Goal: Information Seeking & Learning: Learn about a topic

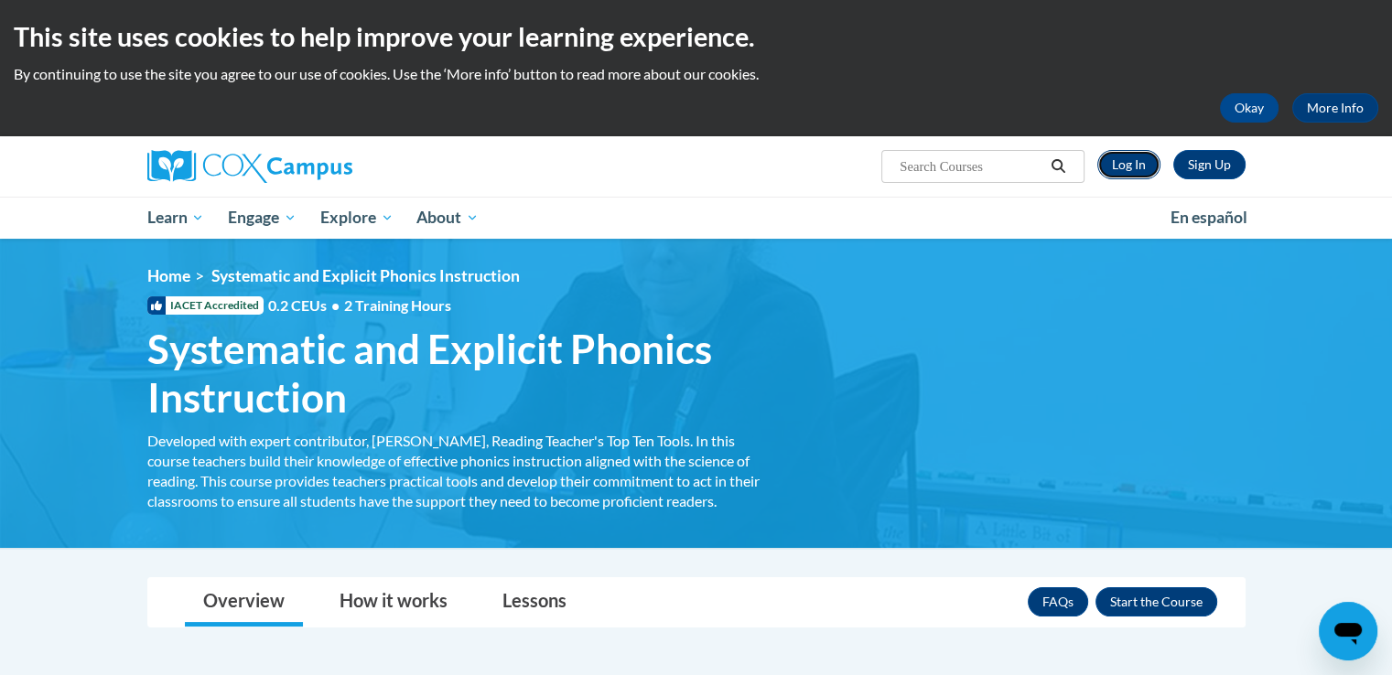
click at [1135, 172] on link "Log In" at bounding box center [1128, 164] width 63 height 29
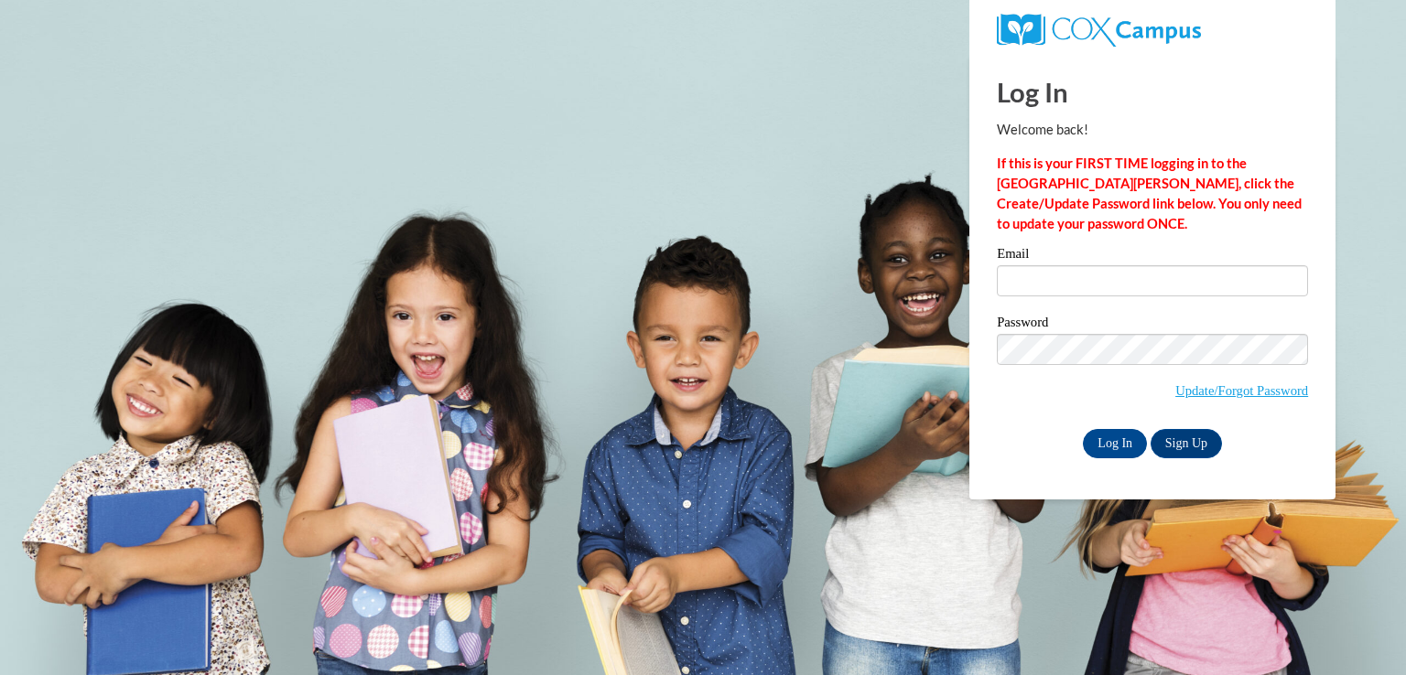
click at [1041, 303] on div "Email" at bounding box center [1152, 278] width 311 height 63
click at [1022, 275] on input "Email" at bounding box center [1152, 280] width 311 height 31
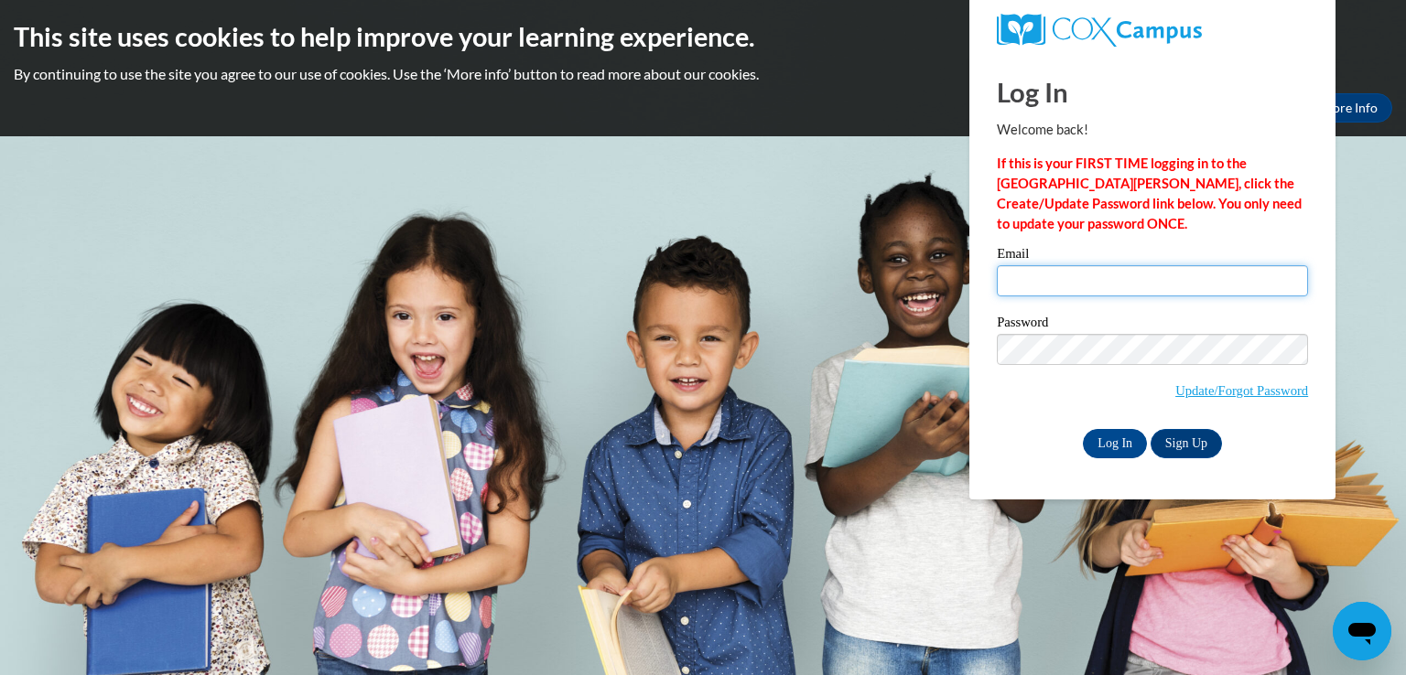
type input "[EMAIL_ADDRESS][DOMAIN_NAME]"
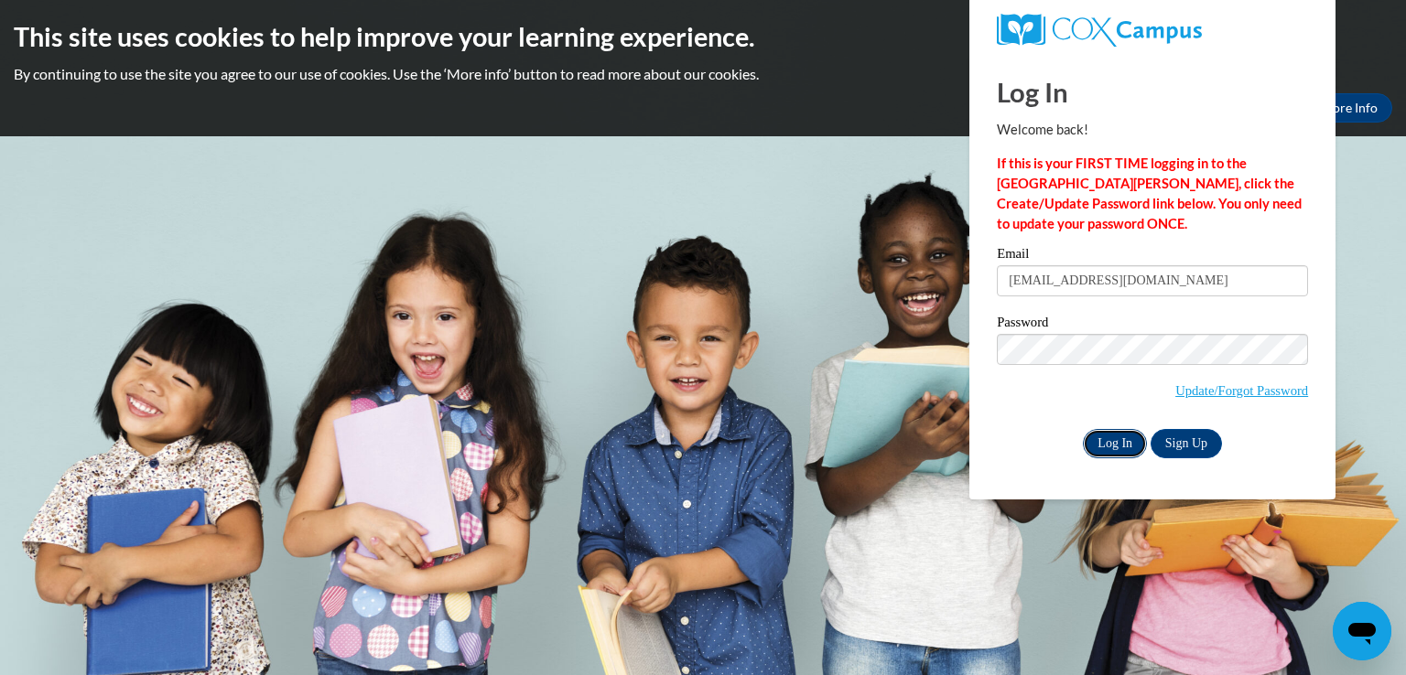
click at [1100, 446] on input "Log In" at bounding box center [1115, 443] width 64 height 29
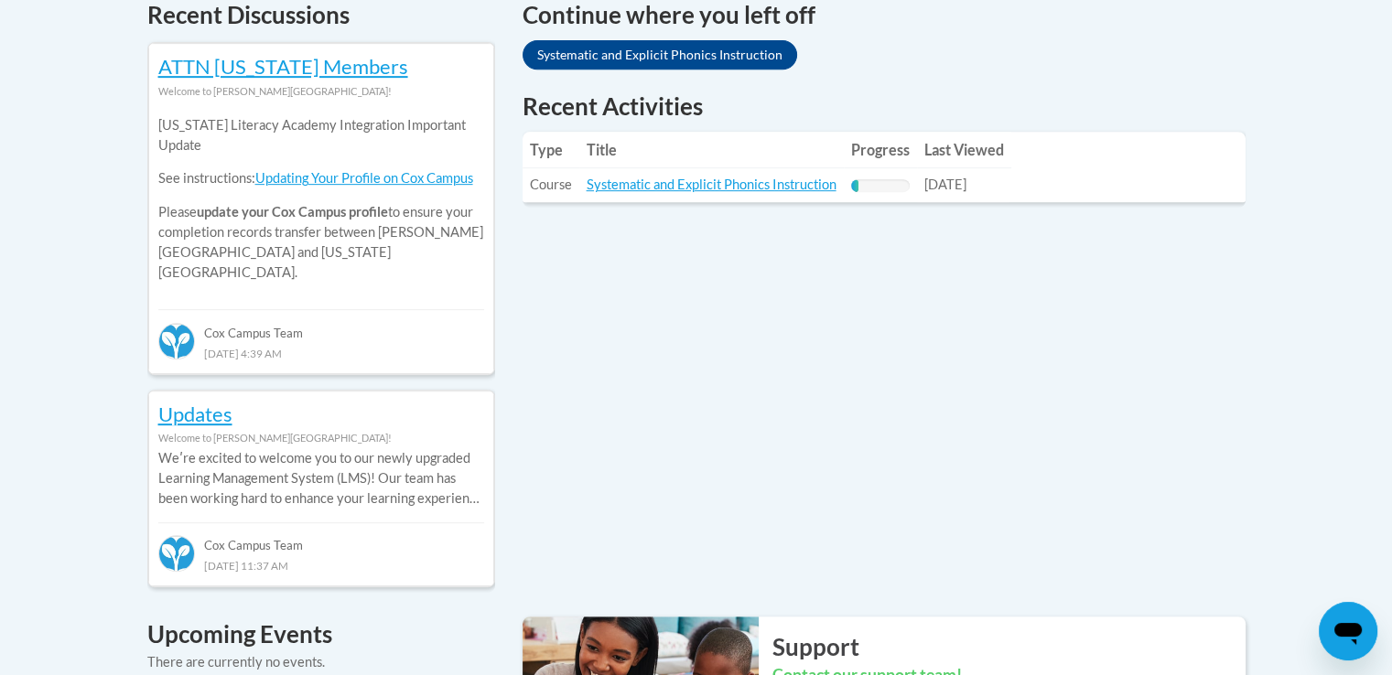
scroll to position [813, 0]
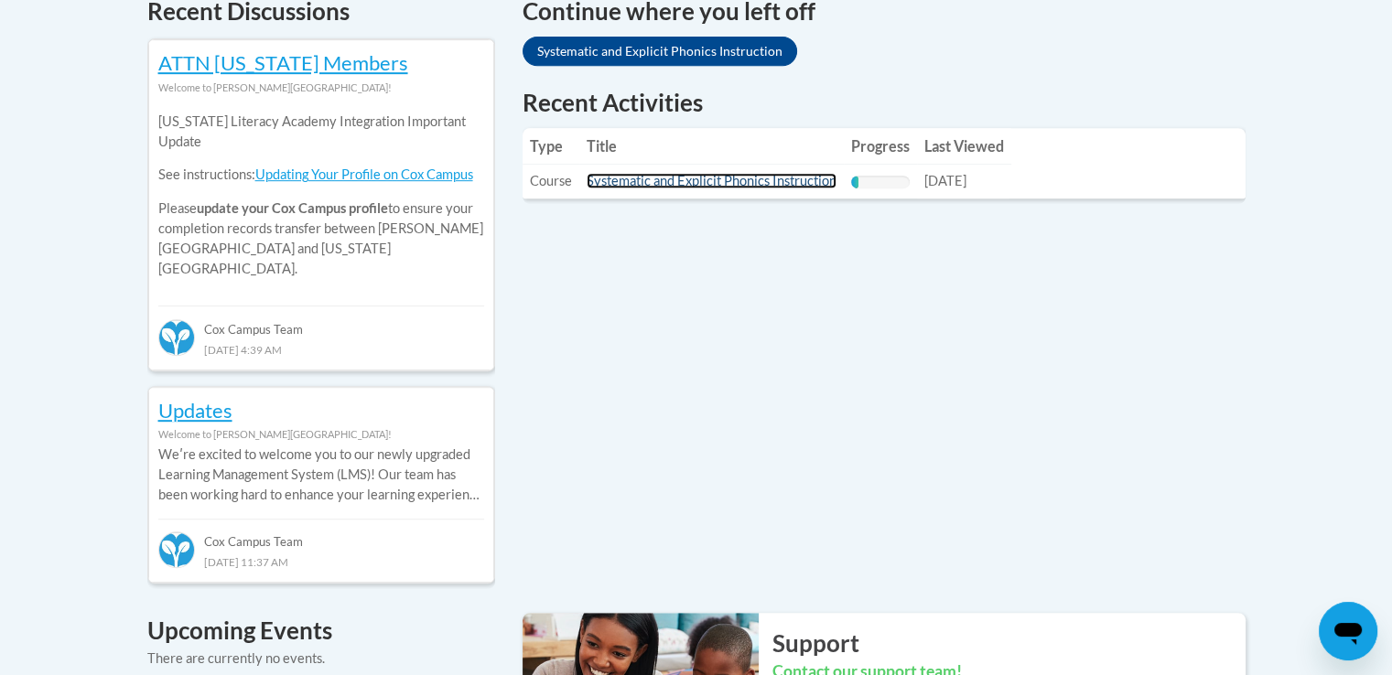
click at [722, 184] on link "Systematic and Explicit Phonics Instruction" at bounding box center [712, 181] width 250 height 16
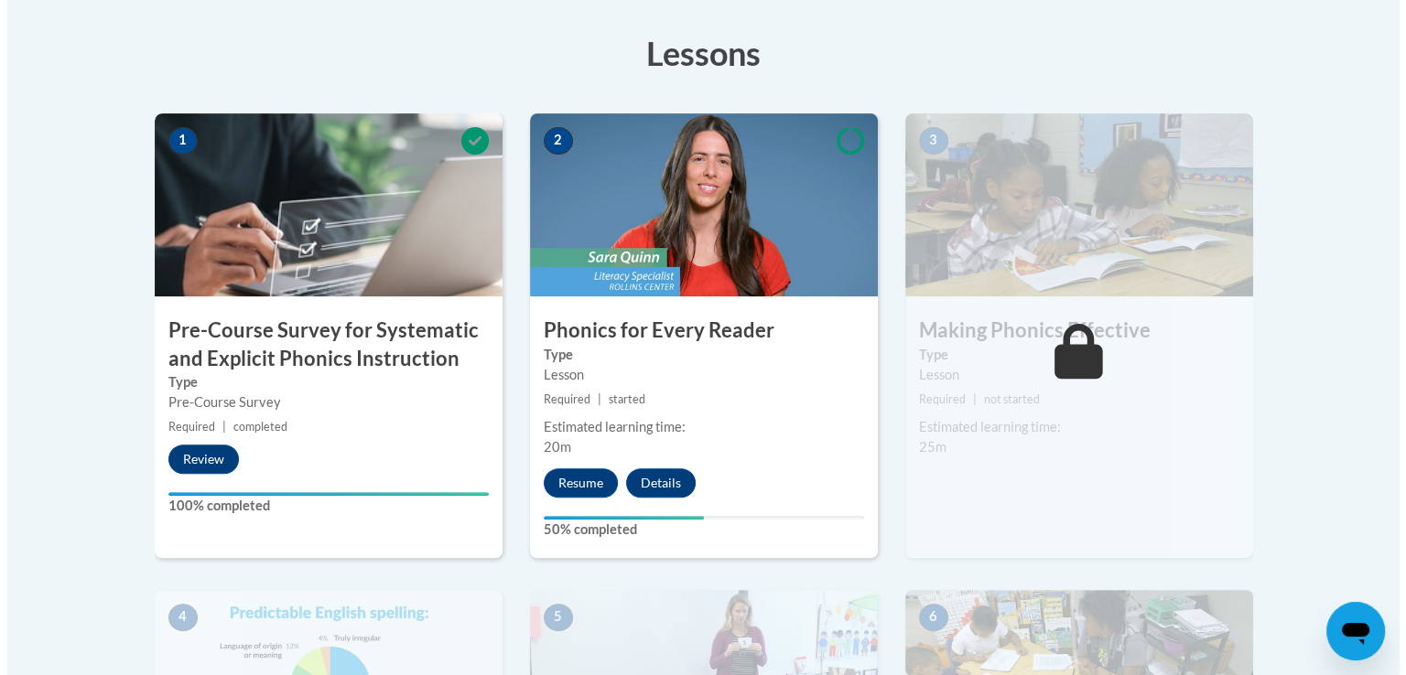
scroll to position [632, 0]
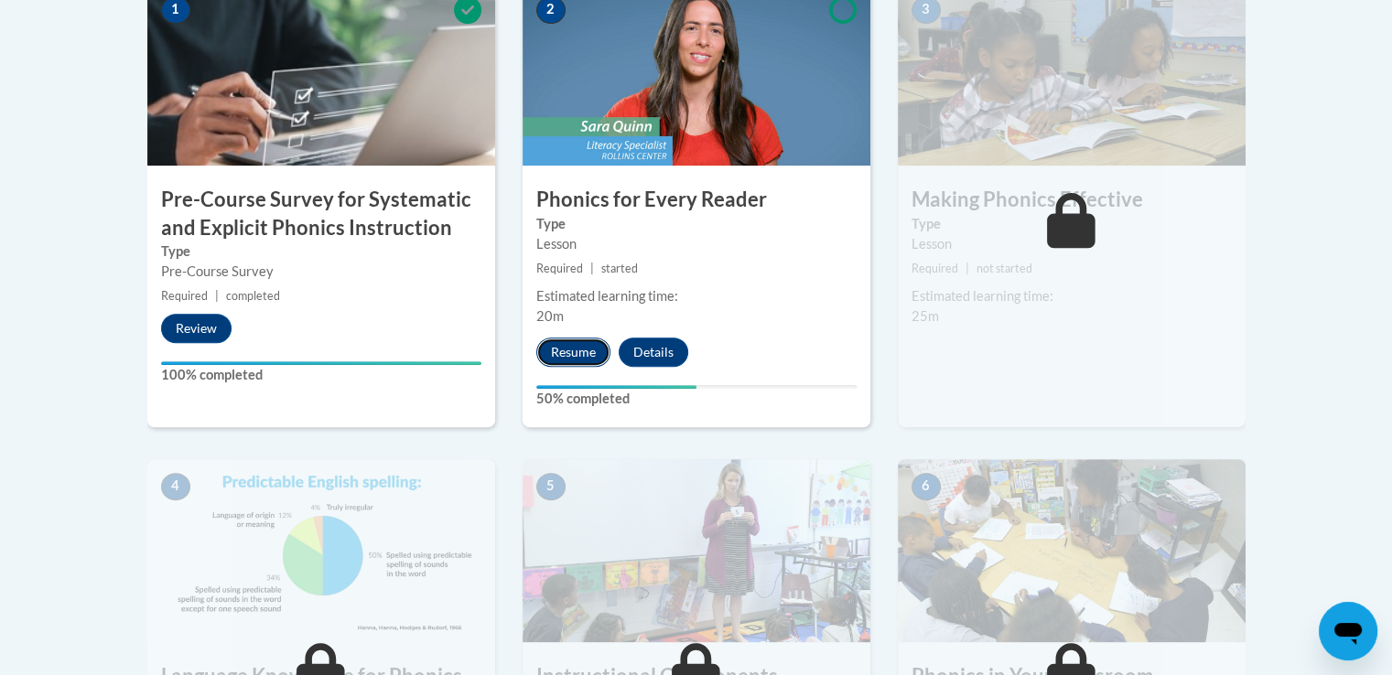
click at [594, 355] on button "Resume" at bounding box center [573, 352] width 74 height 29
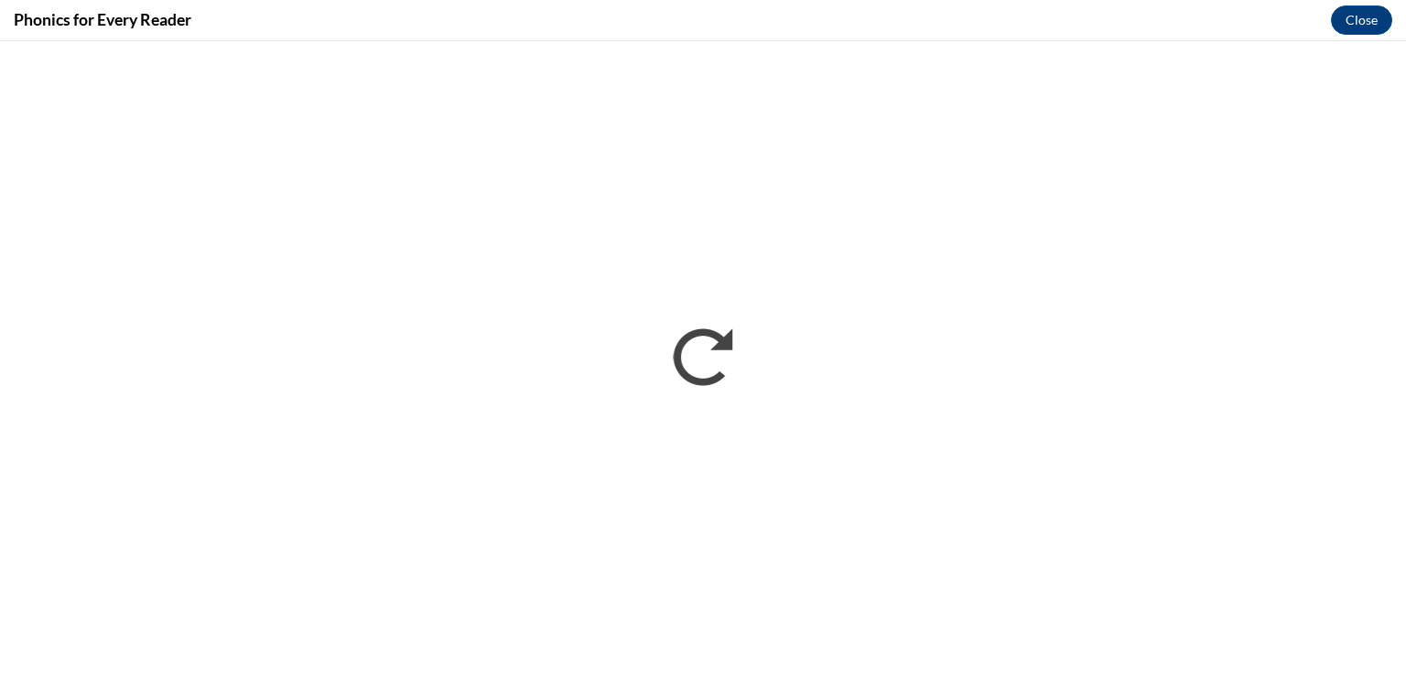
scroll to position [0, 0]
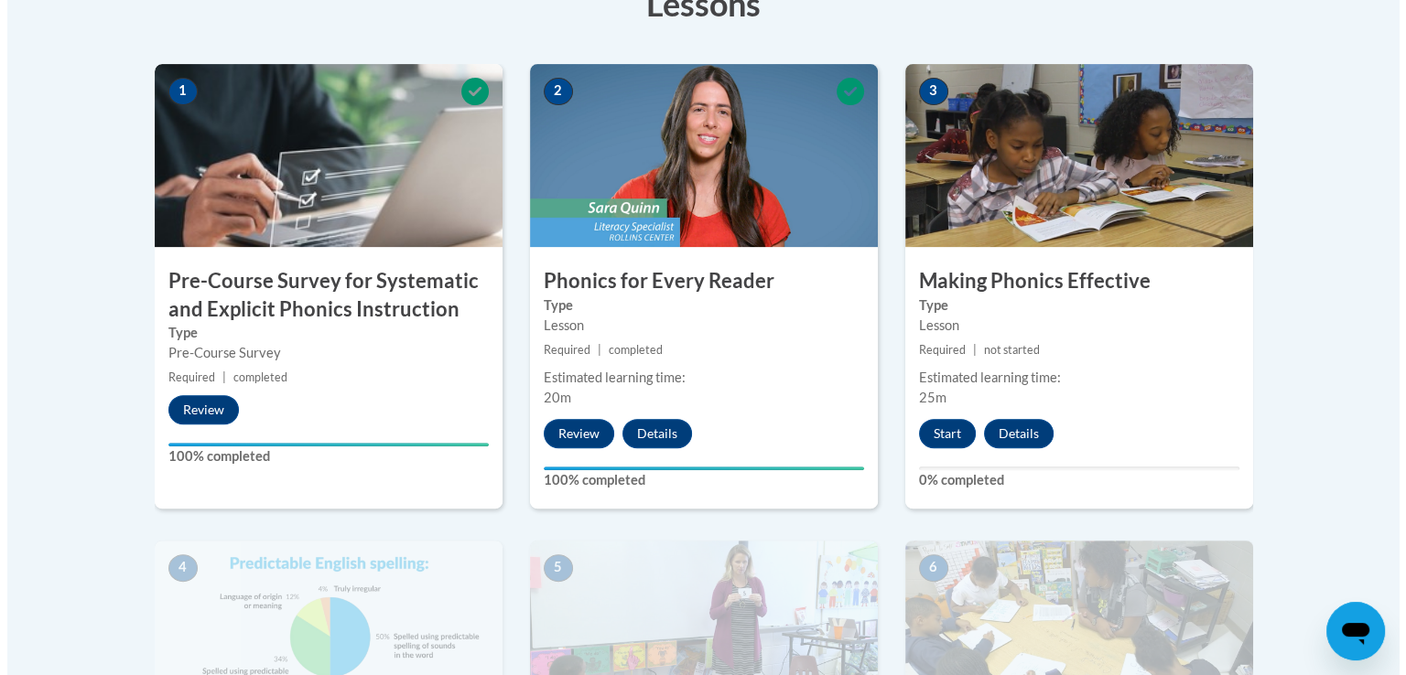
scroll to position [576, 0]
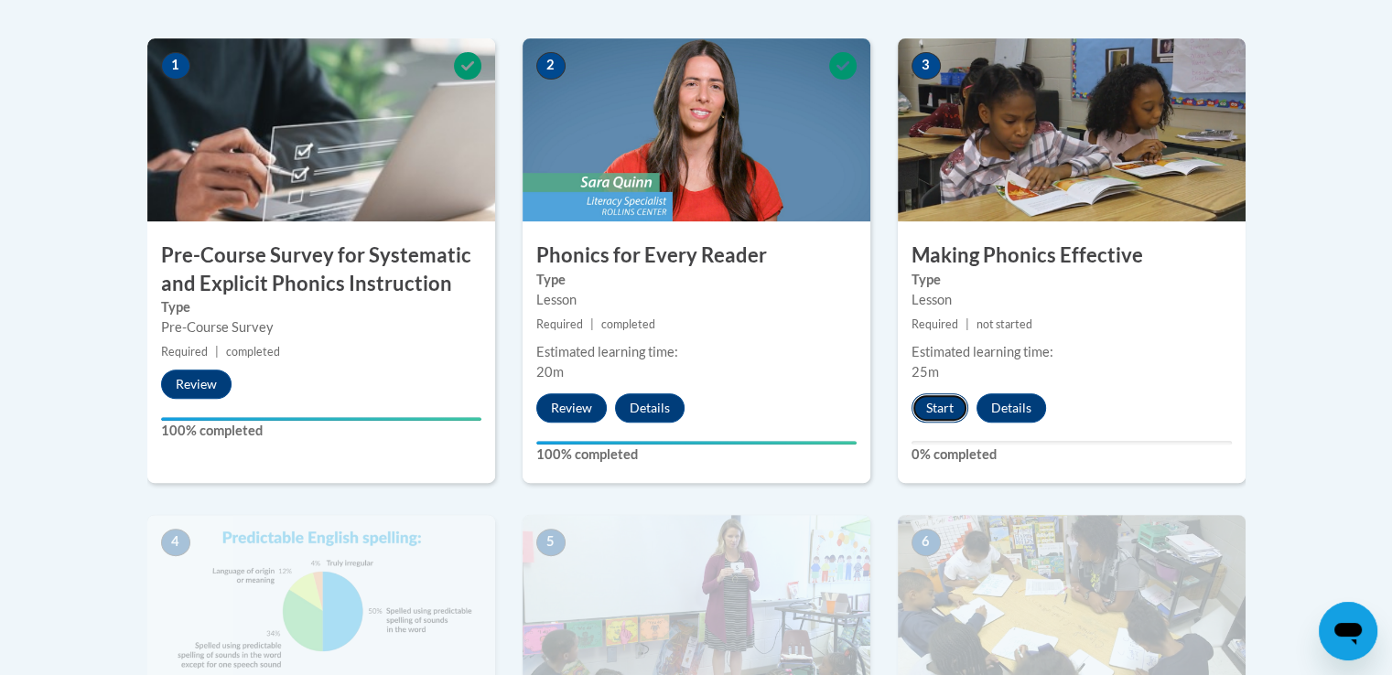
click at [944, 404] on button "Start" at bounding box center [939, 407] width 57 height 29
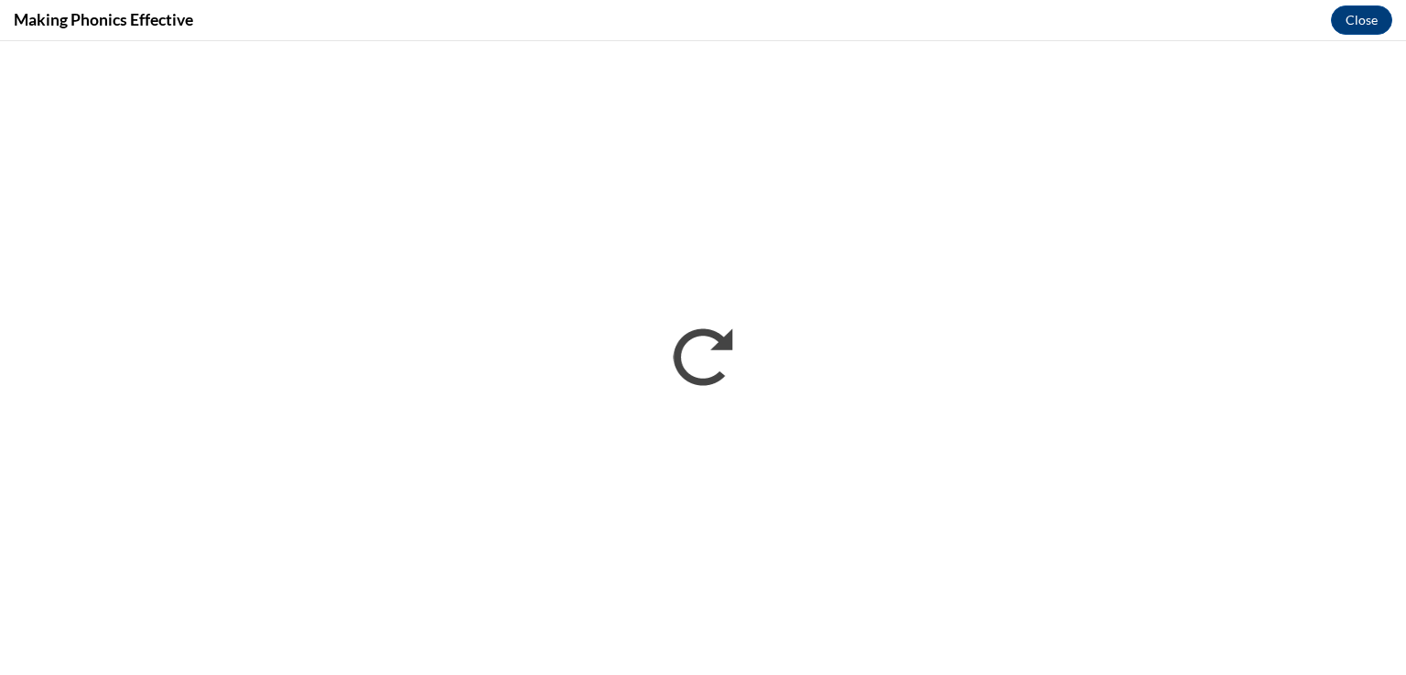
scroll to position [0, 0]
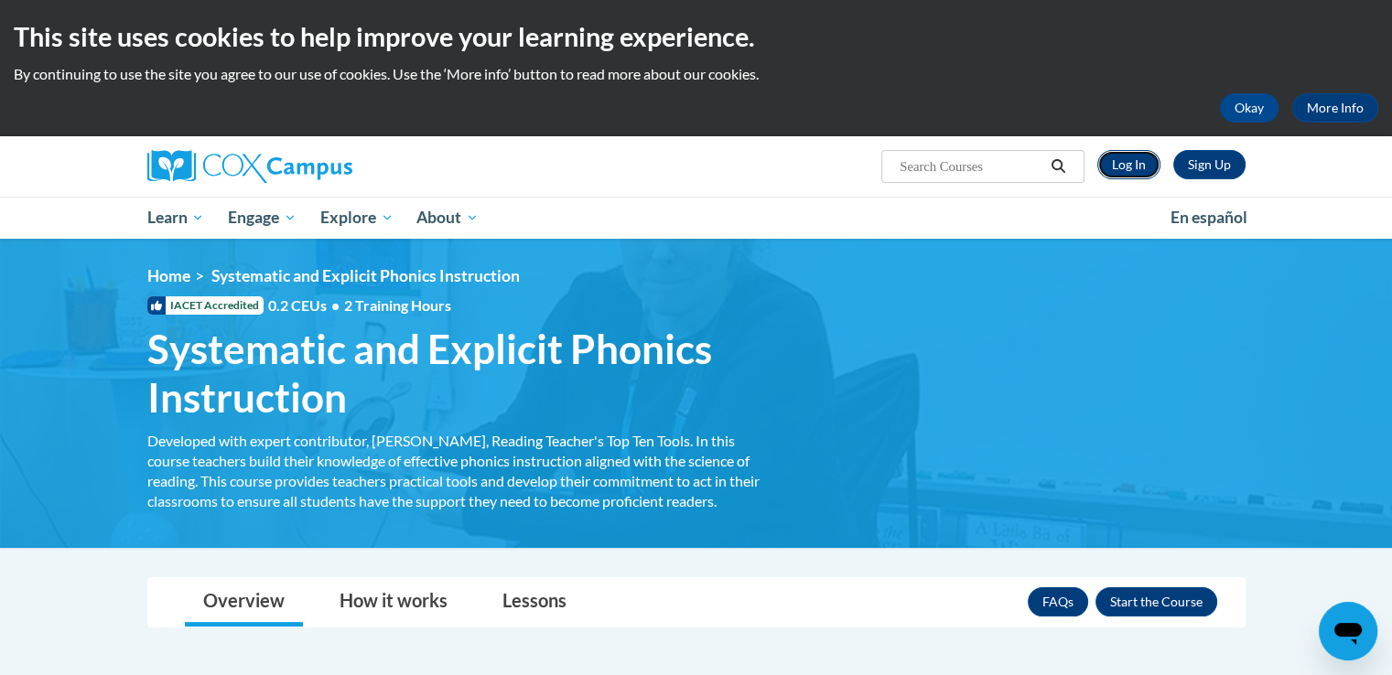
click at [1134, 158] on link "Log In" at bounding box center [1128, 164] width 63 height 29
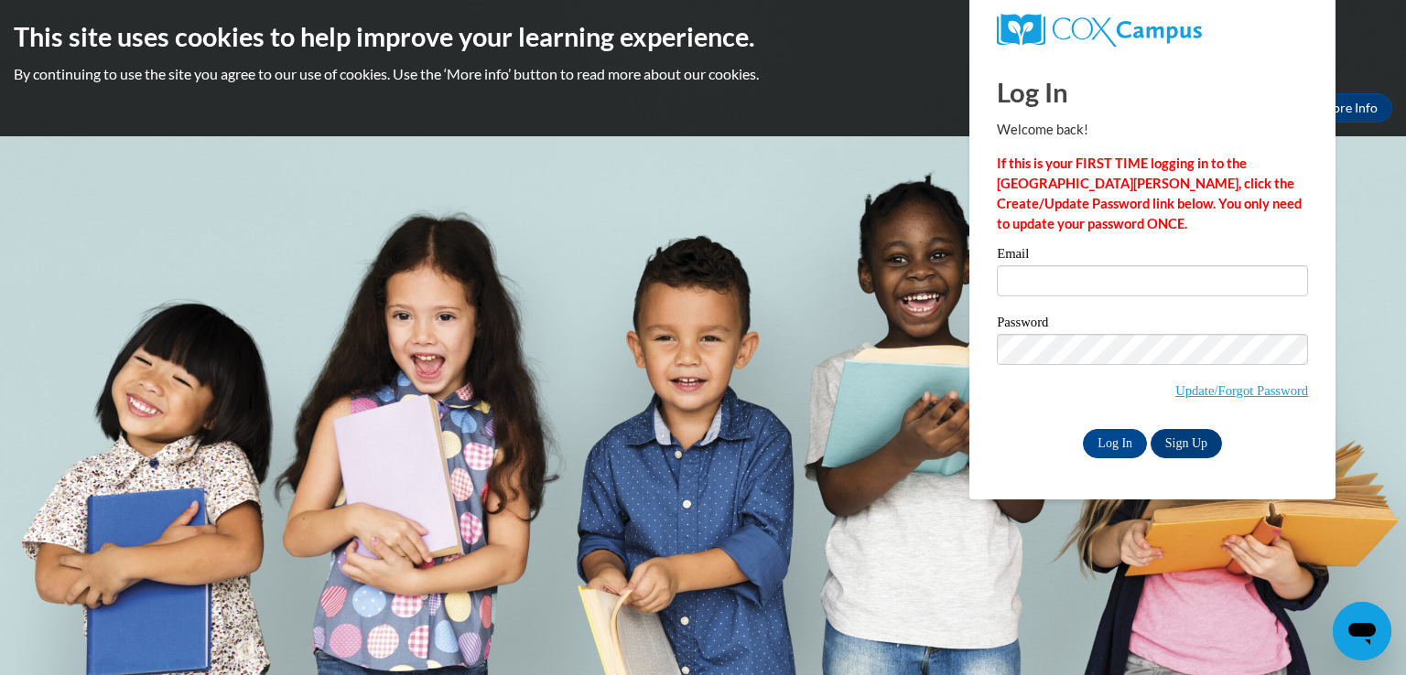
click at [1061, 297] on div "Email" at bounding box center [1152, 278] width 311 height 63
click at [1040, 282] on input "Email" at bounding box center [1152, 280] width 311 height 31
type input "sebarber@my.waketech.edu"
click at [1122, 446] on input "Log In" at bounding box center [1115, 443] width 64 height 29
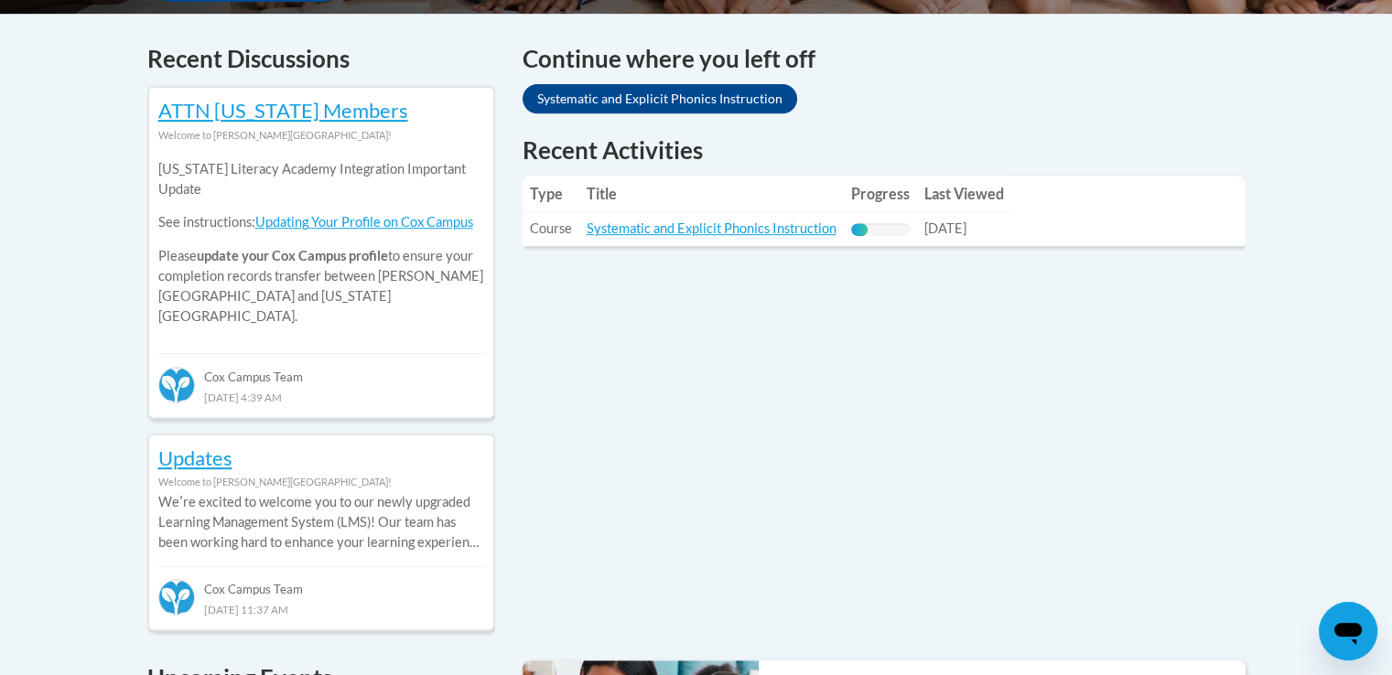
scroll to position [765, 0]
click at [776, 210] on th "Title" at bounding box center [711, 194] width 264 height 37
click at [761, 230] on link "Systematic and Explicit Phonics Instruction" at bounding box center [712, 229] width 250 height 16
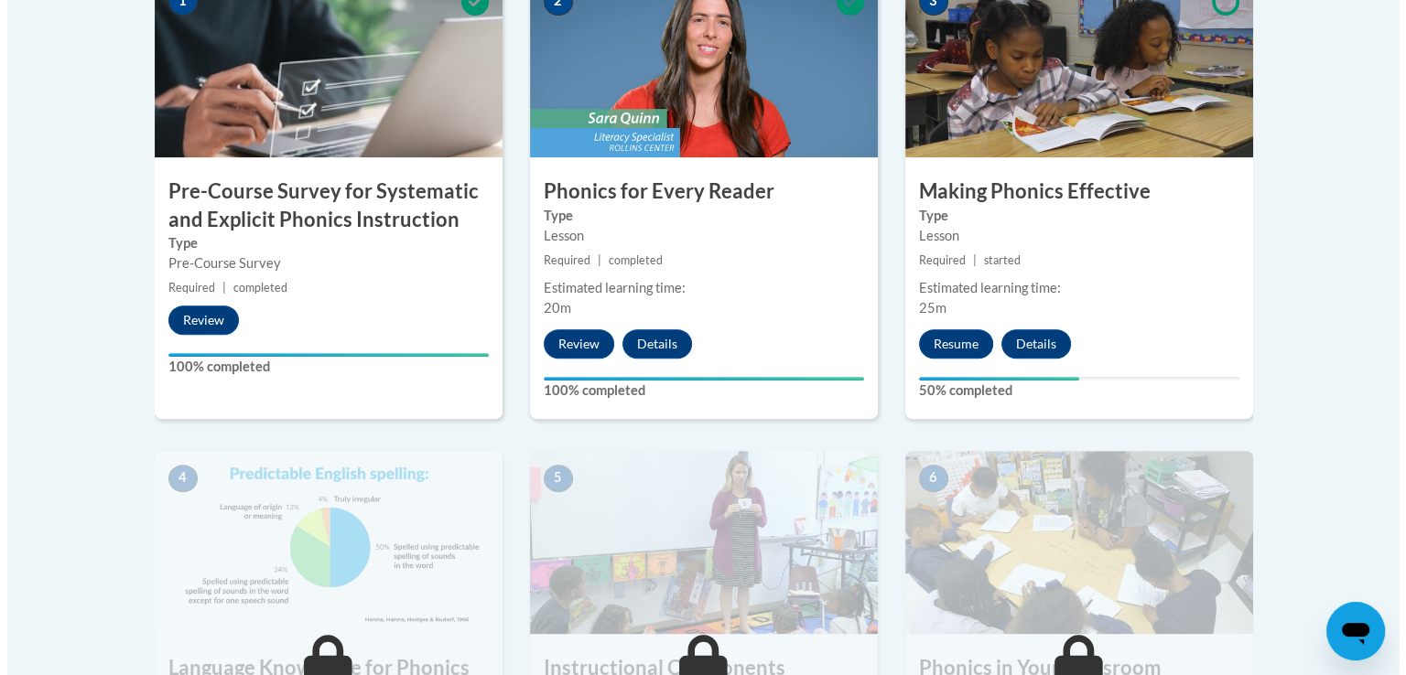
scroll to position [641, 0]
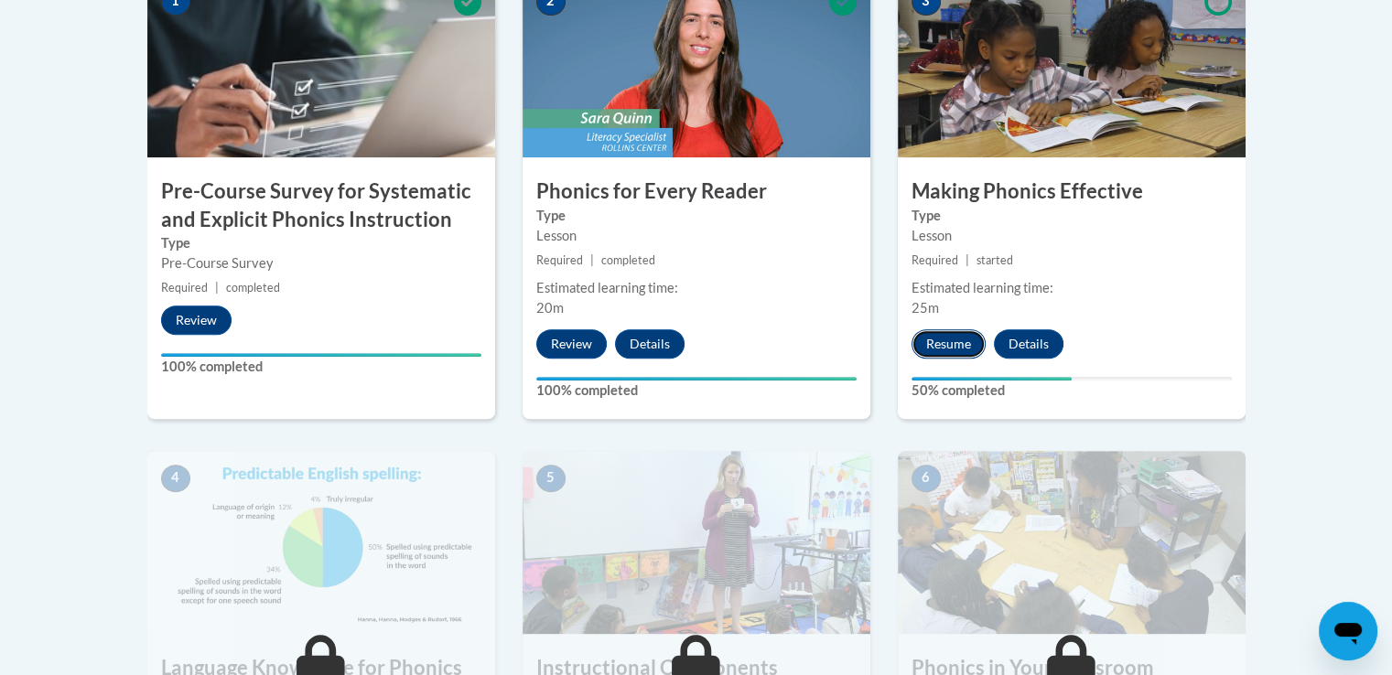
click at [940, 344] on button "Resume" at bounding box center [948, 343] width 74 height 29
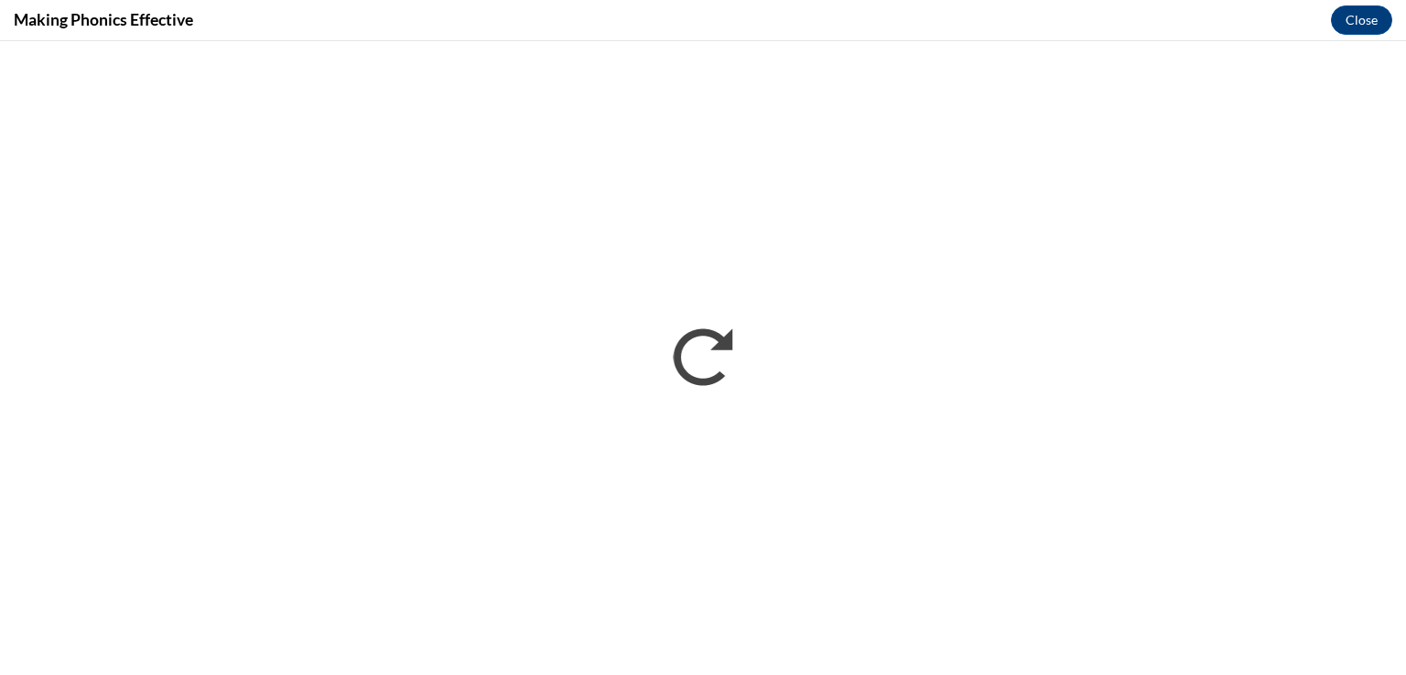
scroll to position [0, 0]
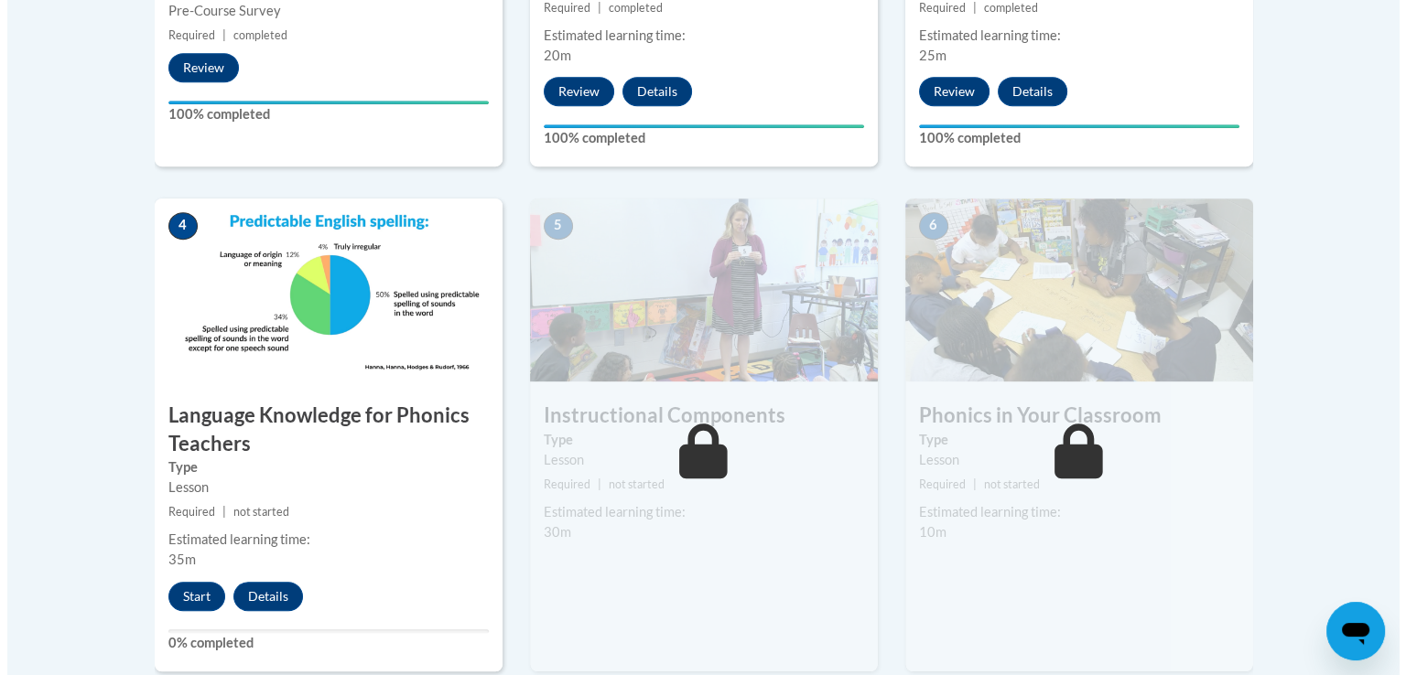
scroll to position [895, 0]
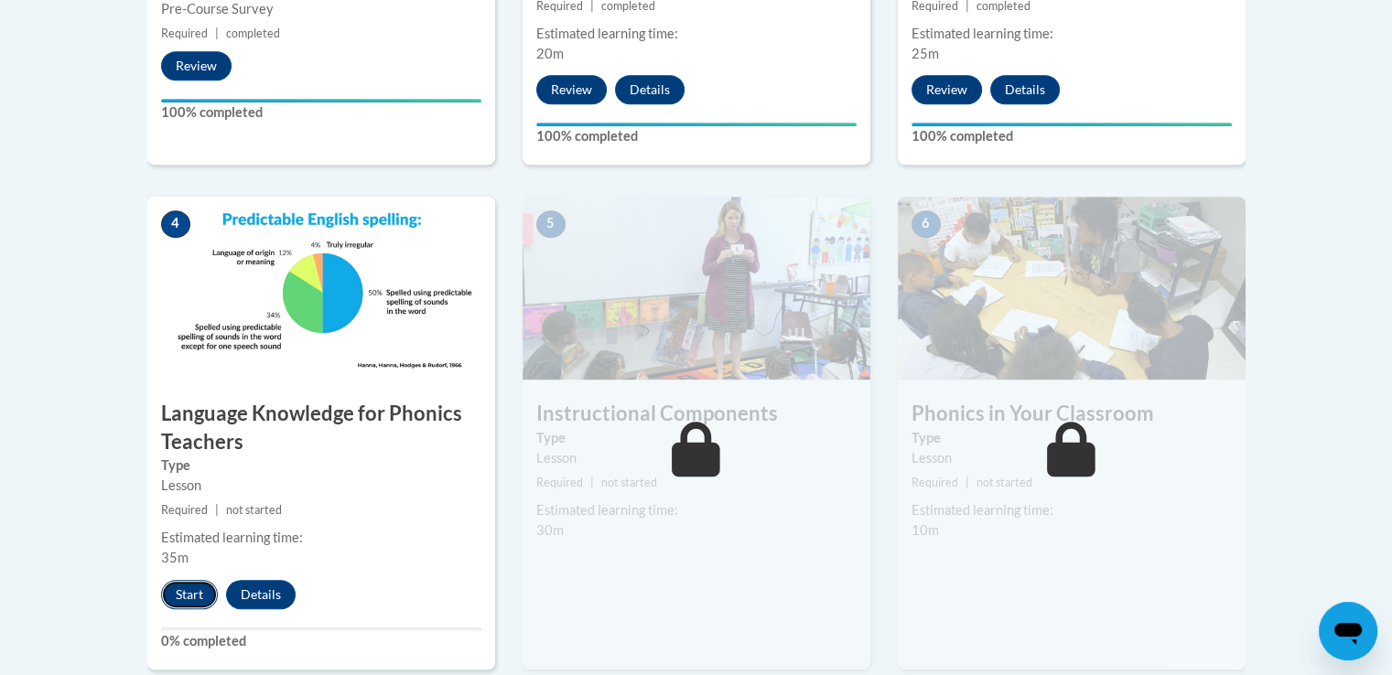
click at [191, 587] on button "Start" at bounding box center [189, 594] width 57 height 29
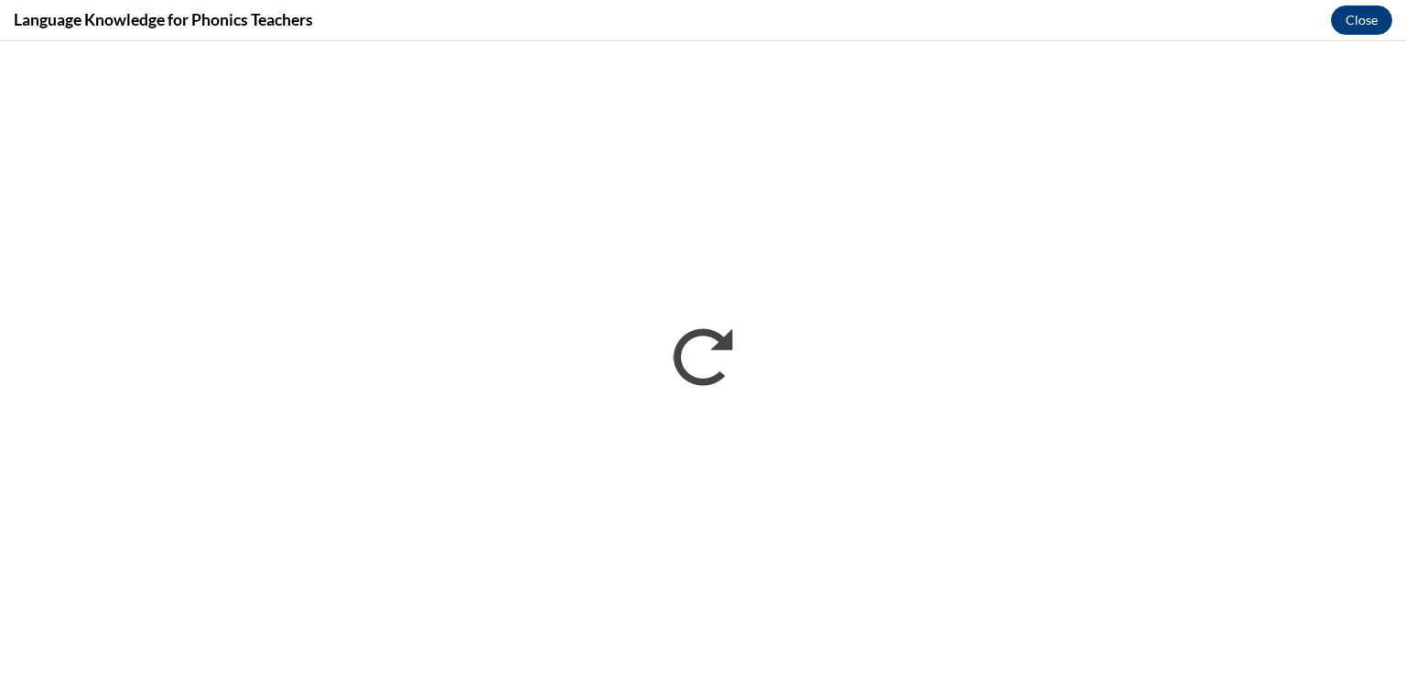
scroll to position [0, 0]
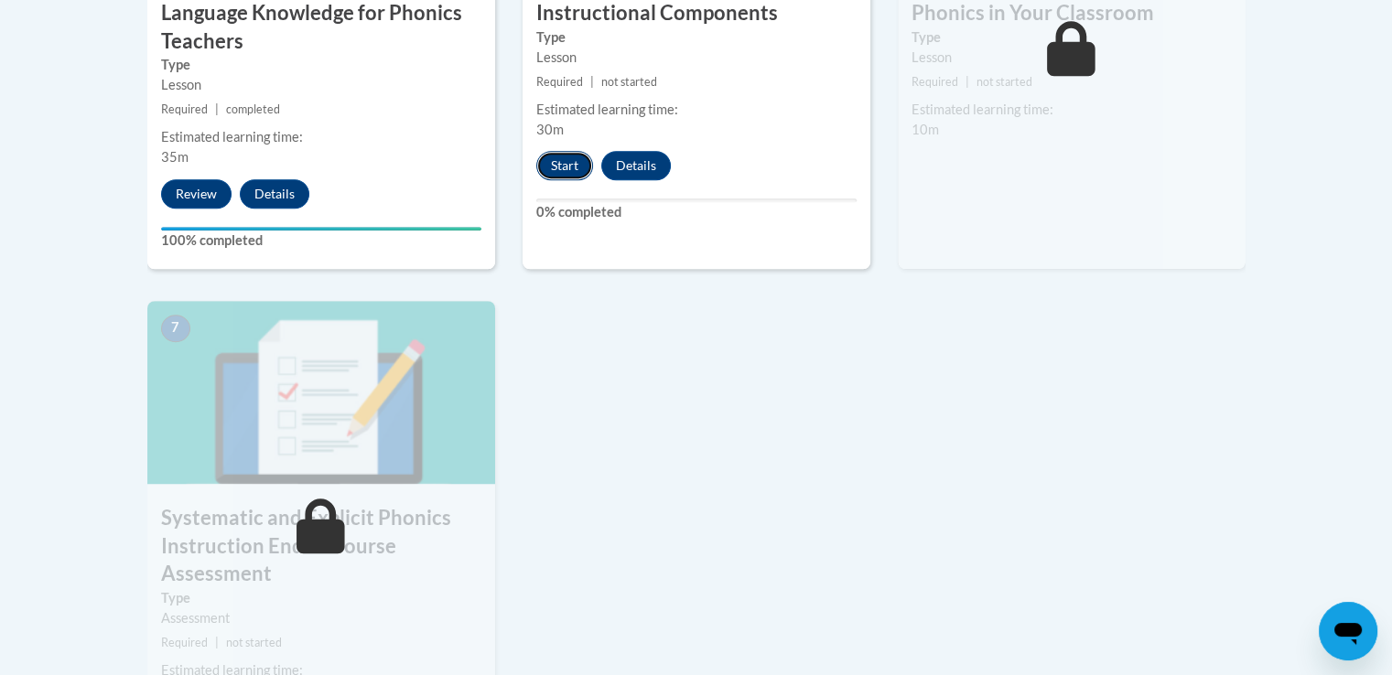
click at [562, 159] on button "Start" at bounding box center [564, 165] width 57 height 29
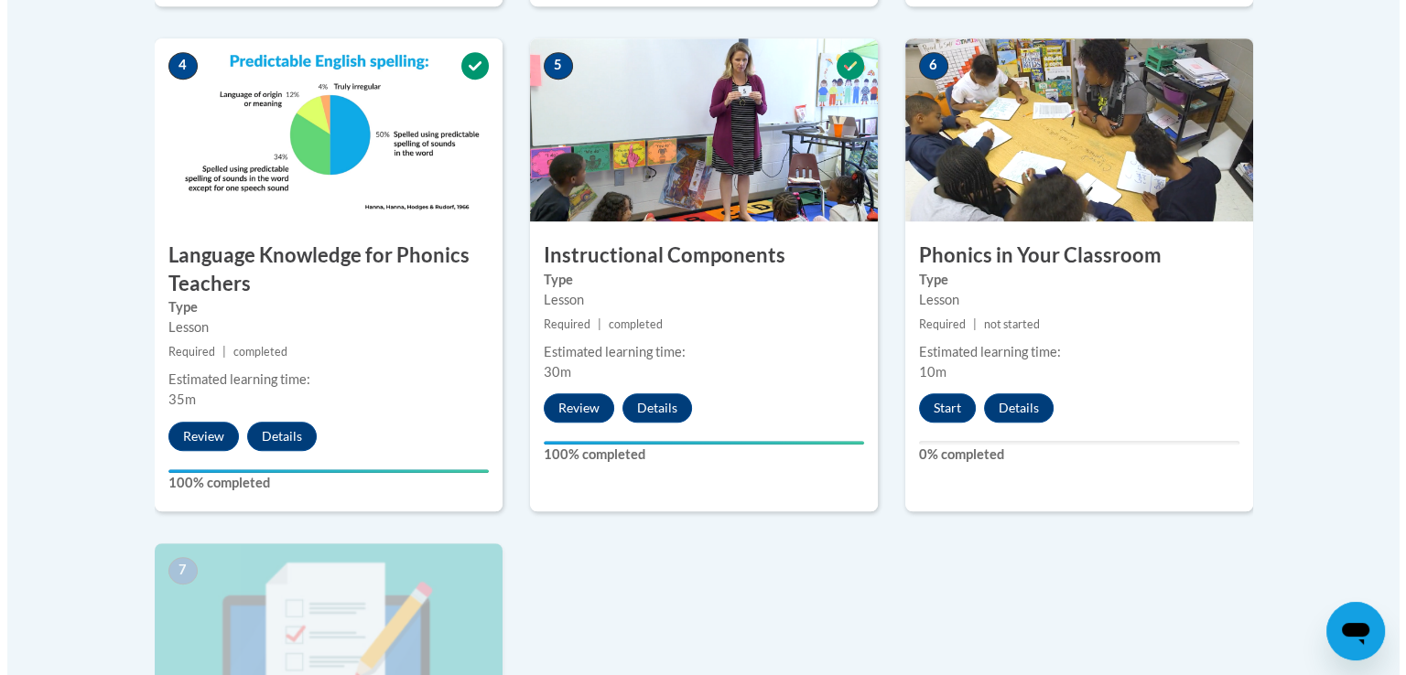
scroll to position [1052, 0]
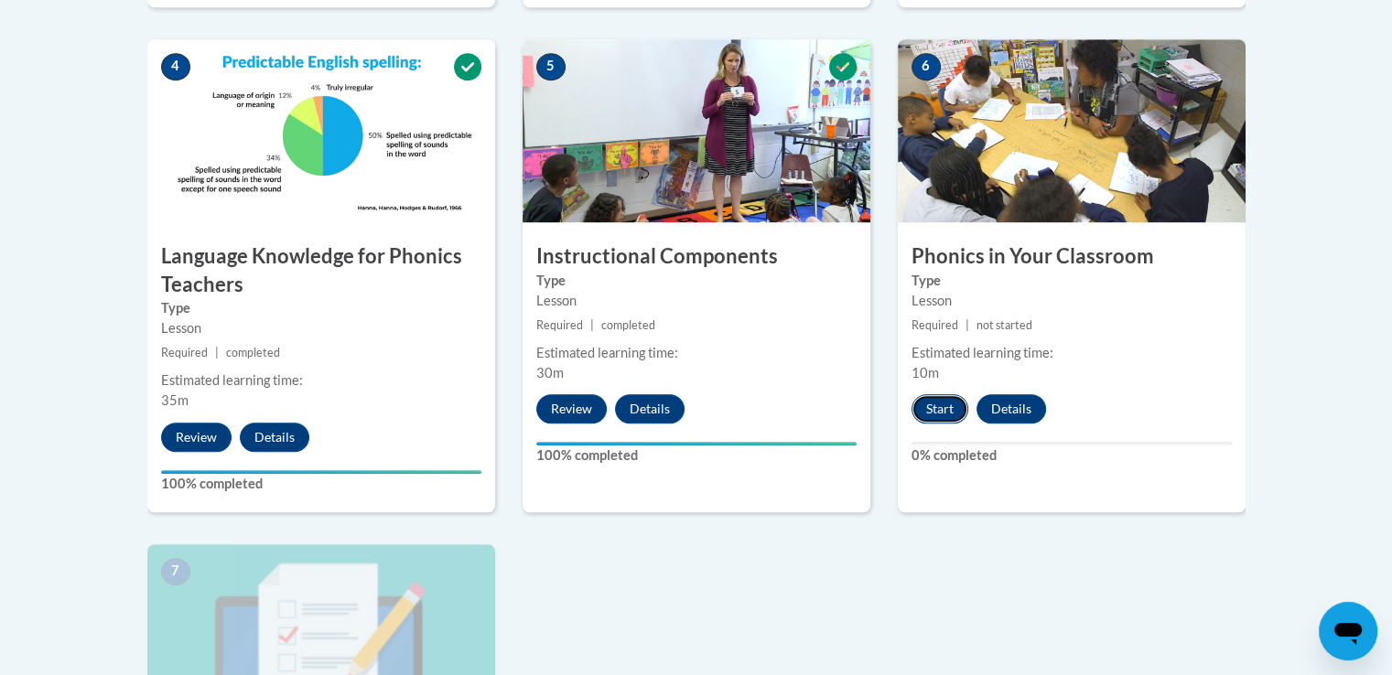
click at [937, 396] on button "Start" at bounding box center [939, 408] width 57 height 29
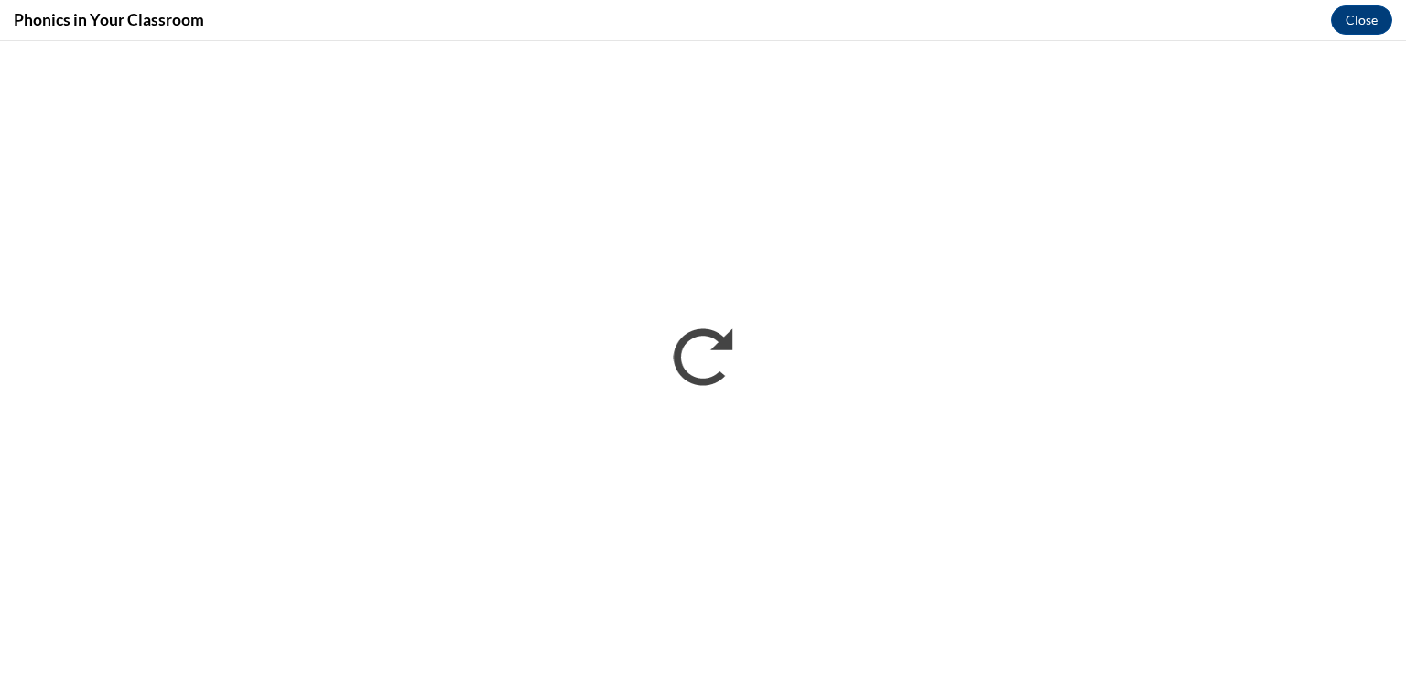
scroll to position [0, 0]
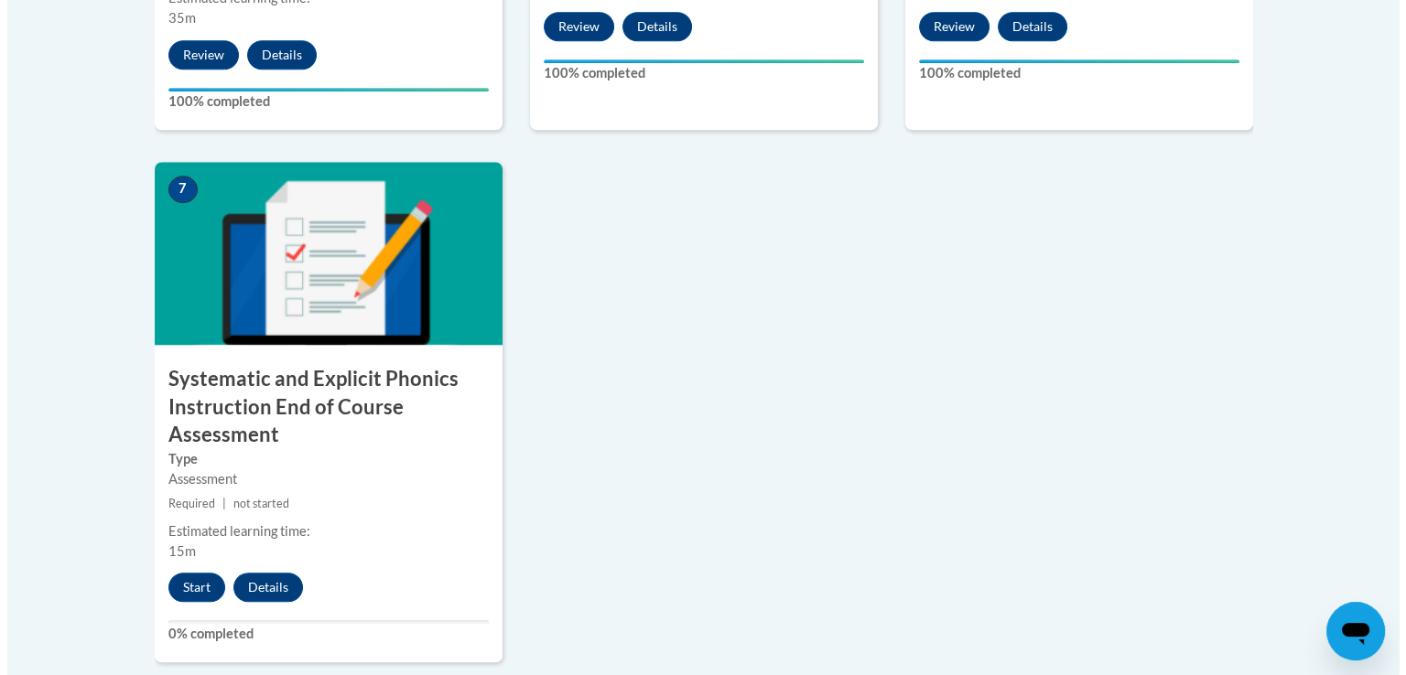
scroll to position [1446, 0]
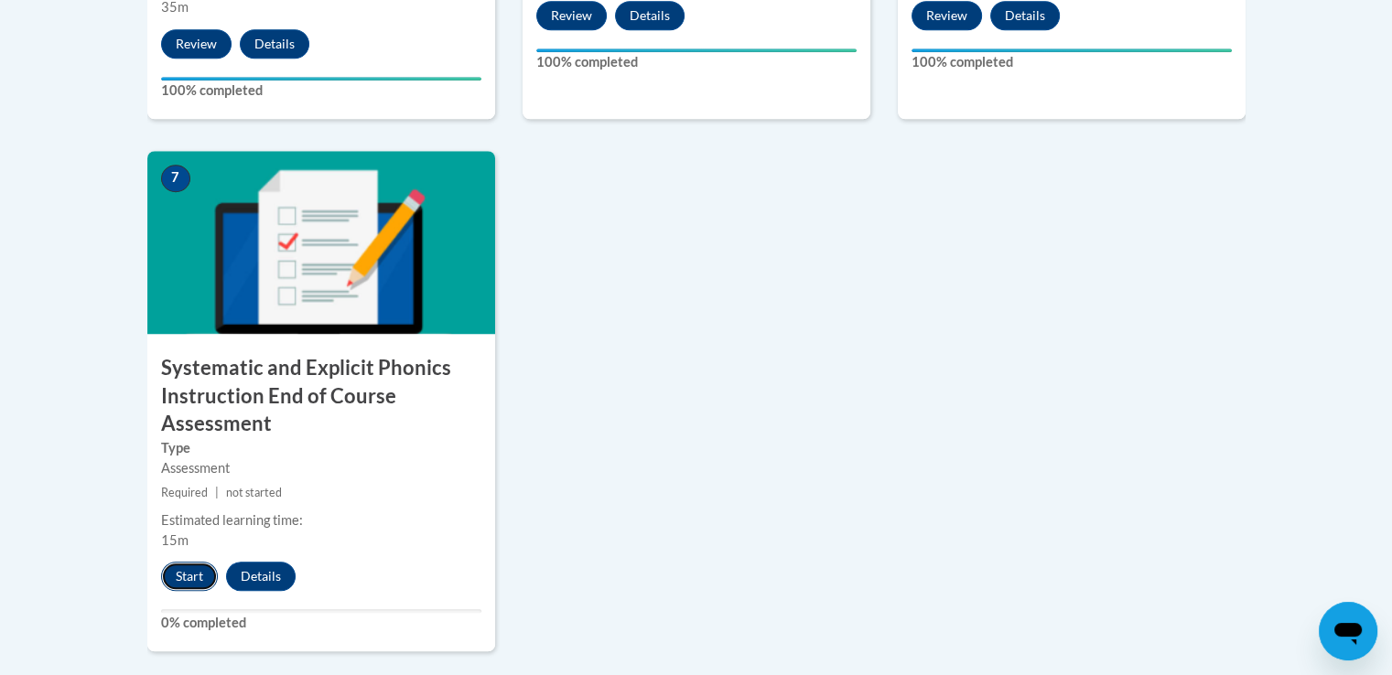
click at [178, 569] on button "Start" at bounding box center [189, 576] width 57 height 29
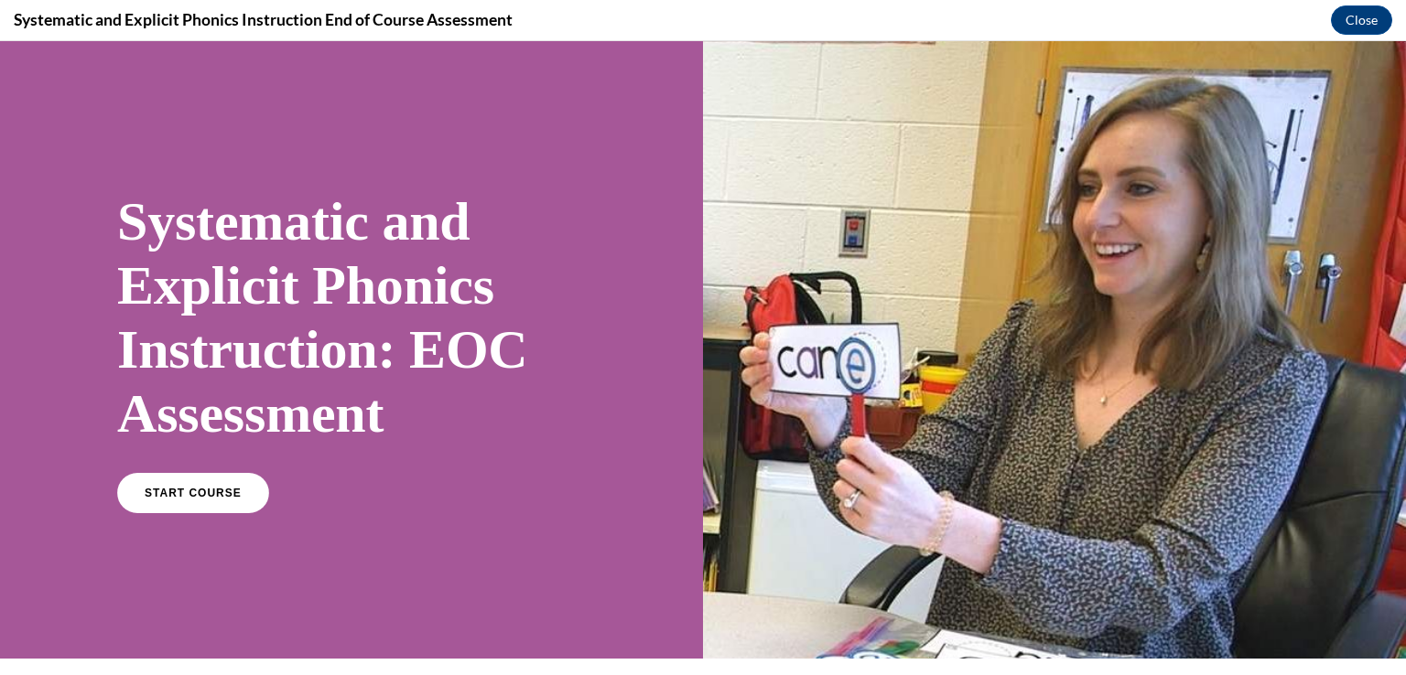
scroll to position [0, 0]
click at [163, 495] on span "START COURSE" at bounding box center [193, 494] width 102 height 14
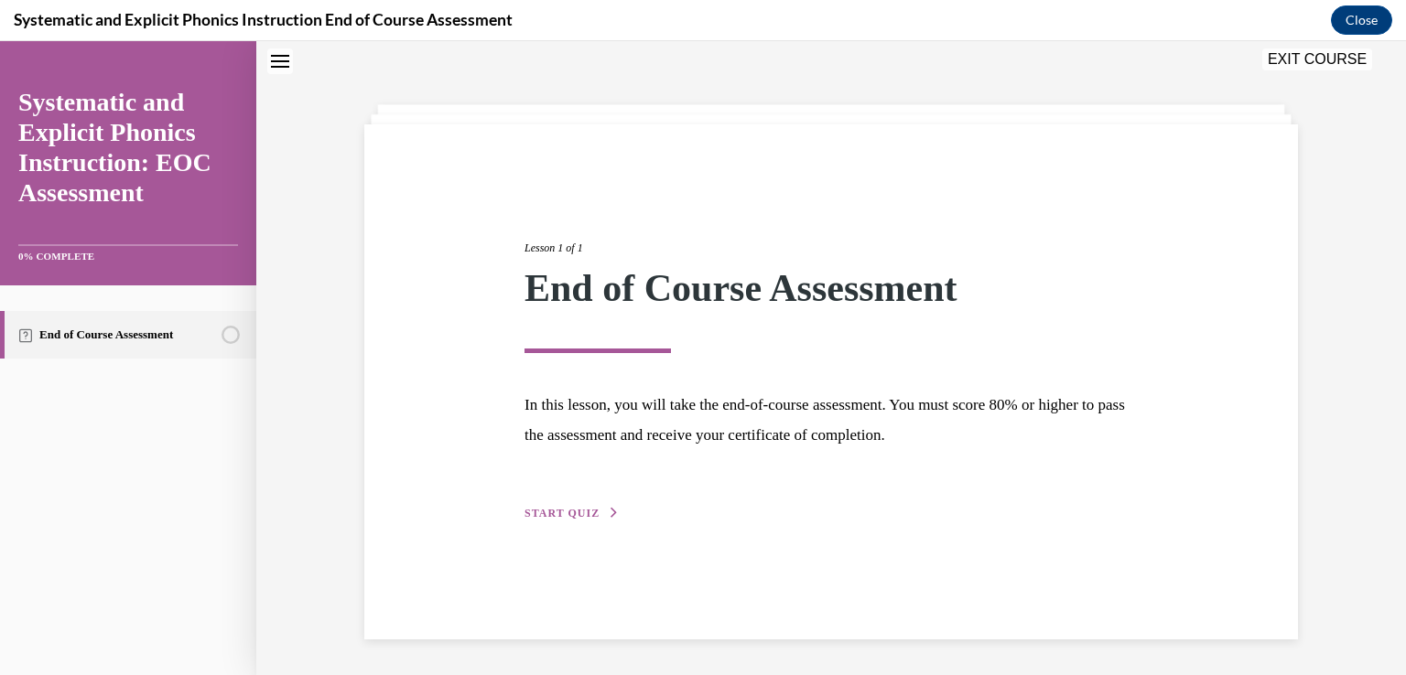
scroll to position [58, 0]
click at [596, 527] on div "Lesson 1 of 1 End of Course Assessment In this lesson, you will take the end-of…" at bounding box center [830, 381] width 933 height 515
click at [564, 502] on div "Lesson 1 of 1 End of Course Assessment In this lesson, you will take the end-of…" at bounding box center [831, 360] width 641 height 326
click at [565, 510] on span "START QUIZ" at bounding box center [561, 512] width 75 height 13
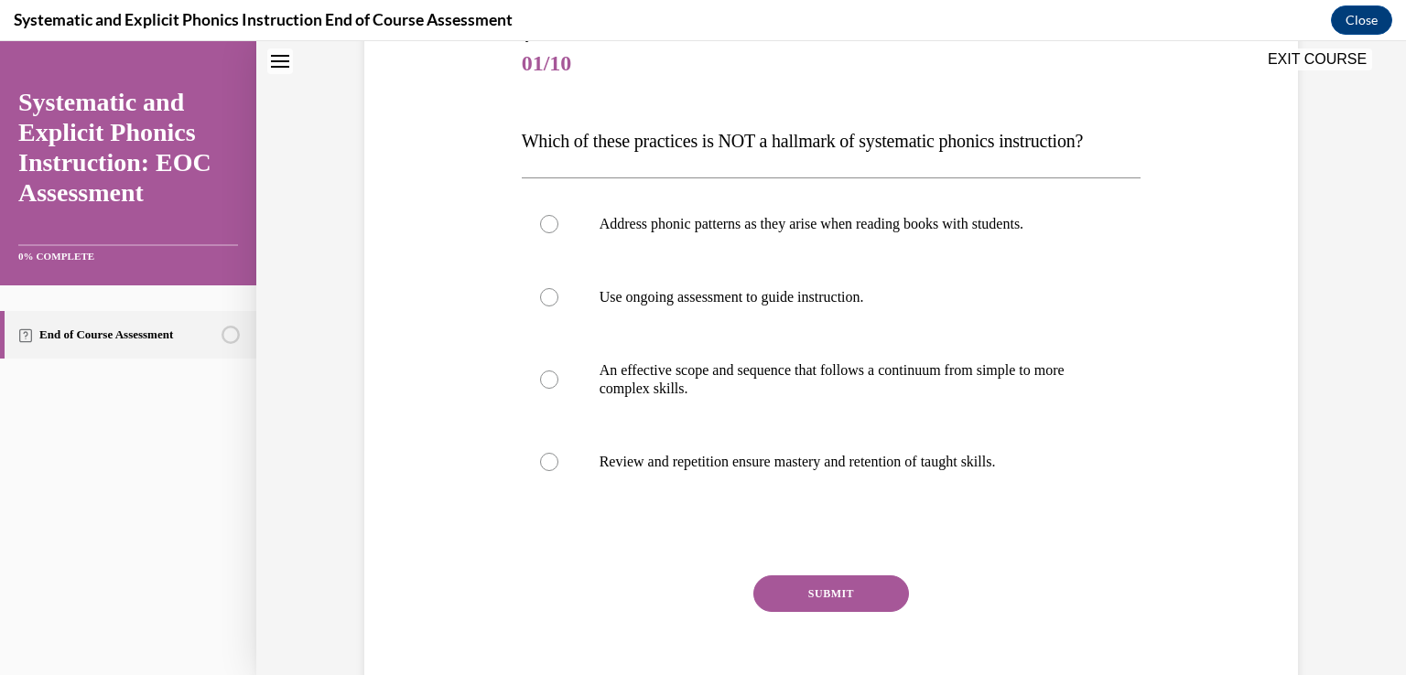
scroll to position [170, 0]
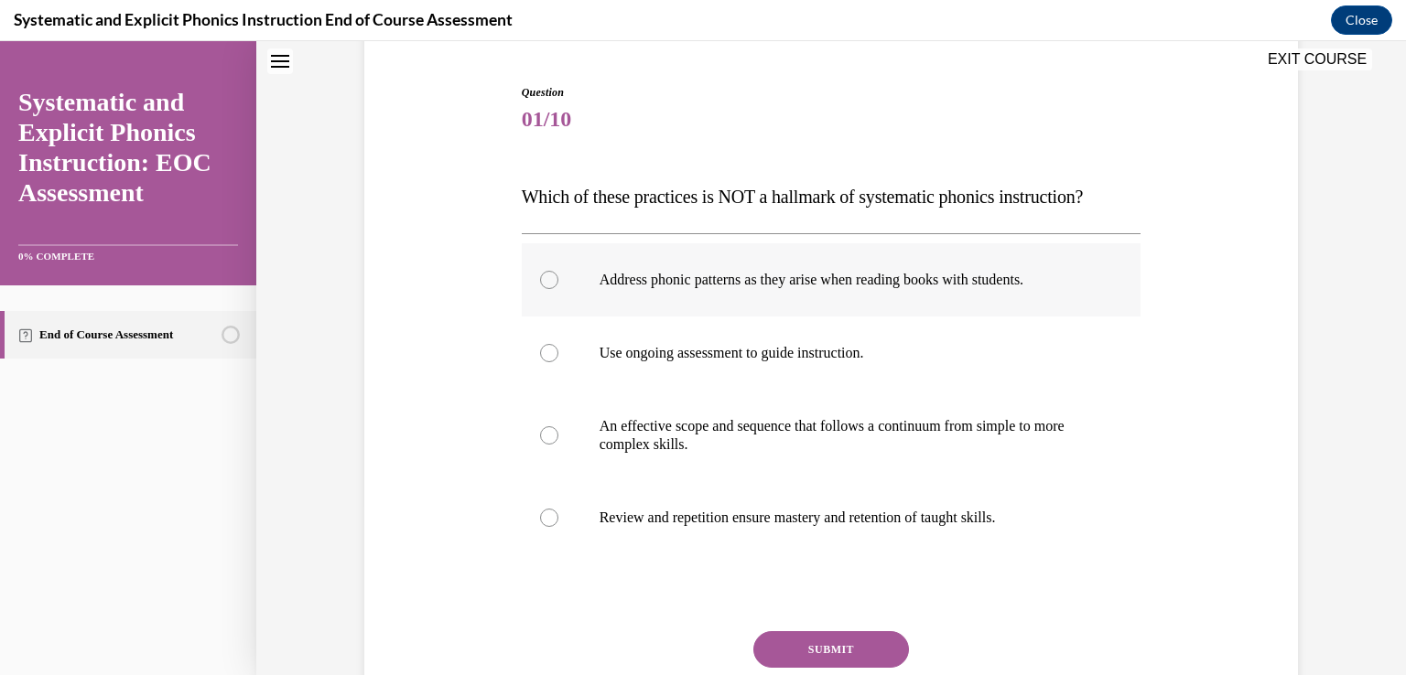
click at [616, 278] on p "Address phonic patterns as they arise when reading books with students." at bounding box center [847, 280] width 496 height 18
click at [824, 648] on button "SUBMIT" at bounding box center [831, 649] width 156 height 37
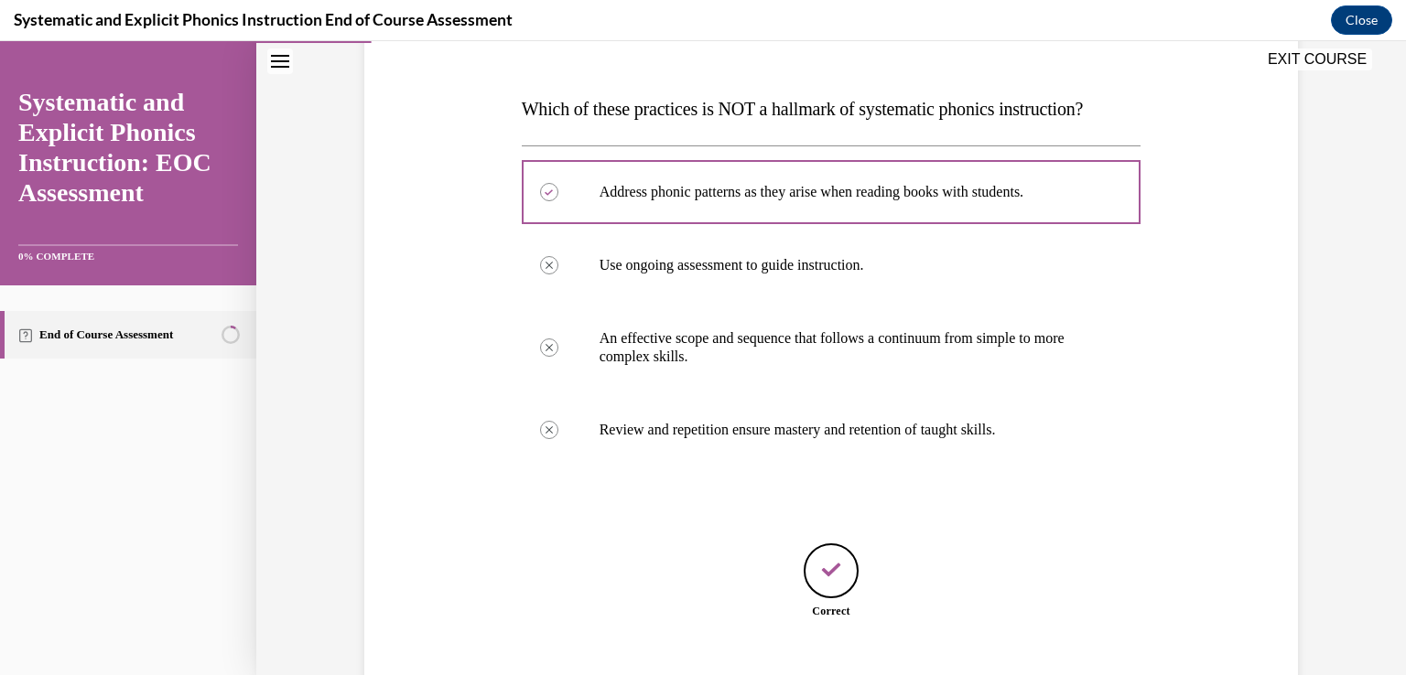
scroll to position [370, 0]
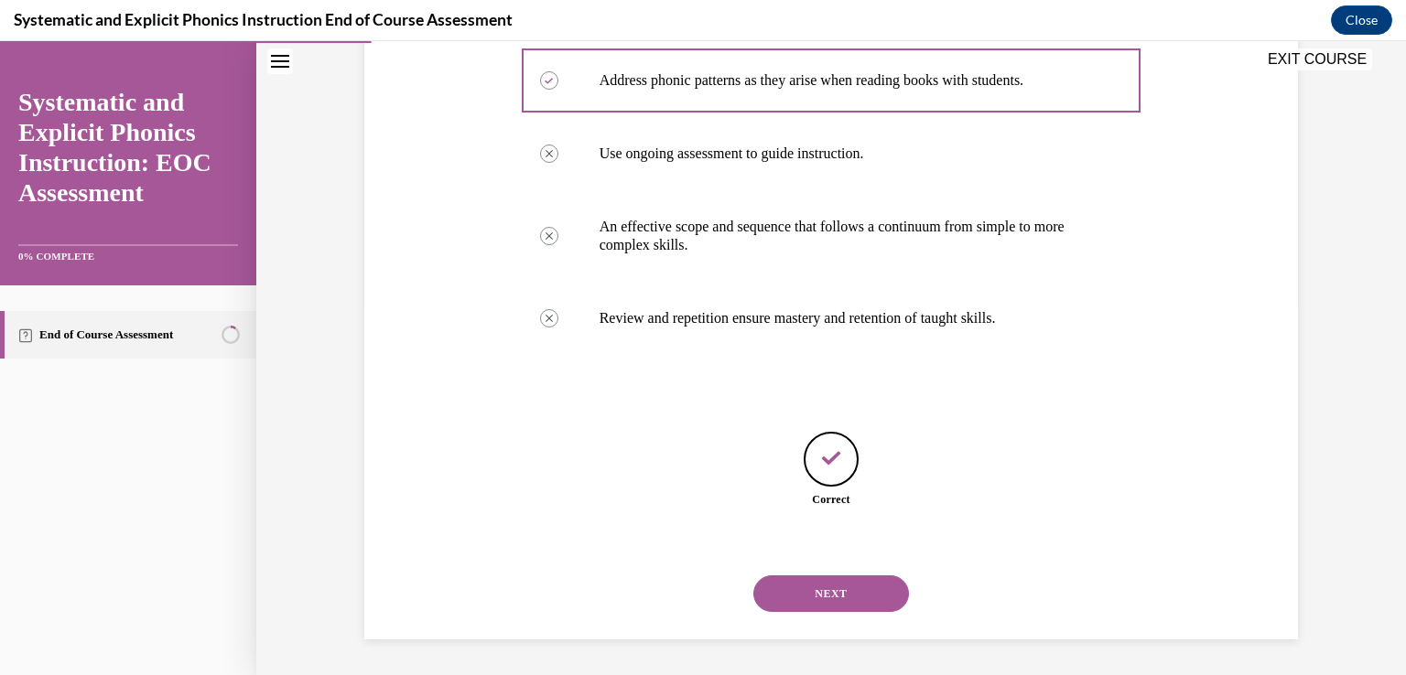
click at [801, 604] on button "NEXT" at bounding box center [831, 594] width 156 height 37
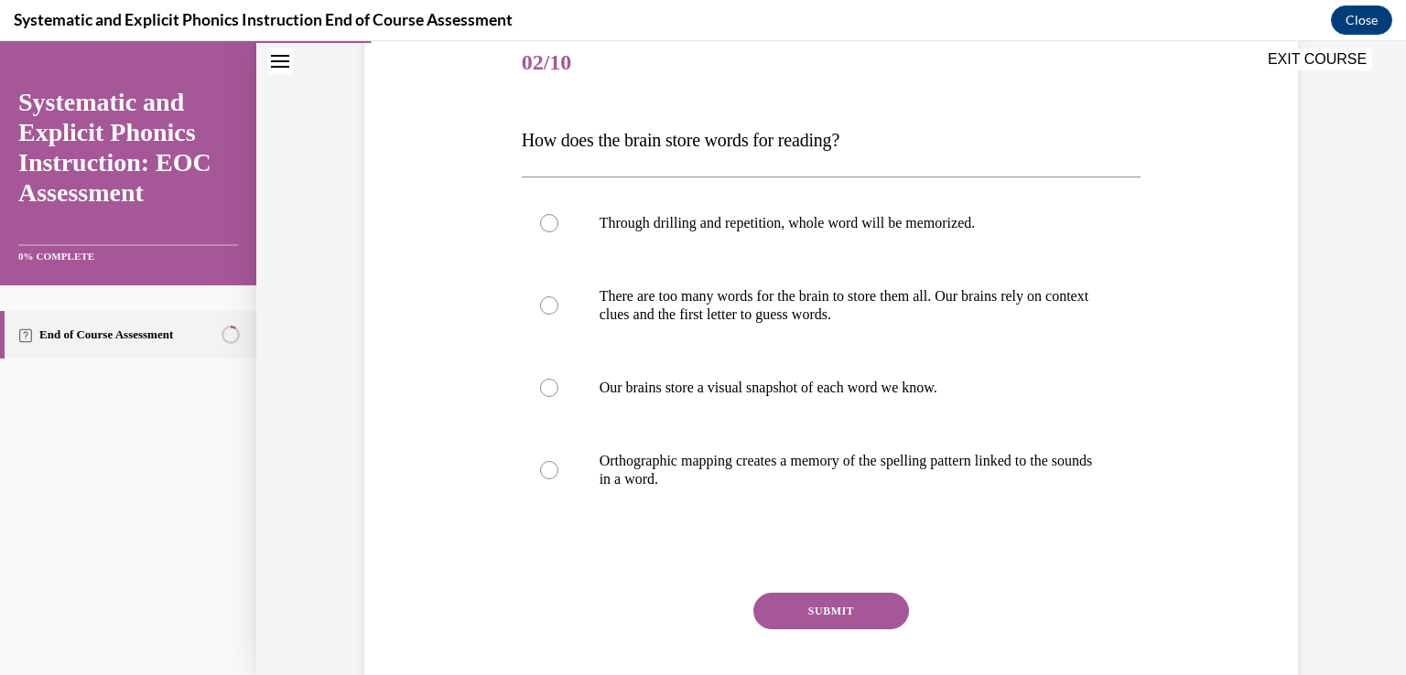
scroll to position [225, 0]
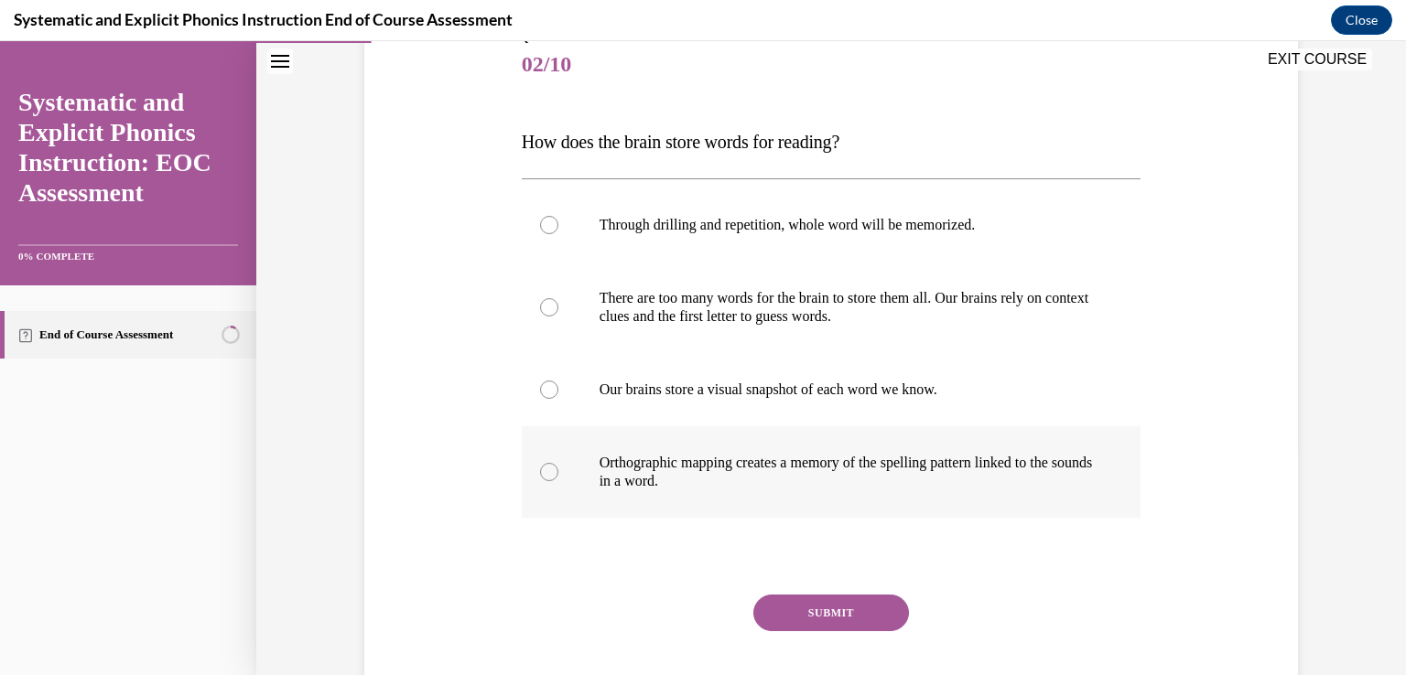
click at [943, 452] on div at bounding box center [832, 472] width 620 height 92
click at [835, 616] on button "SUBMIT" at bounding box center [831, 613] width 156 height 37
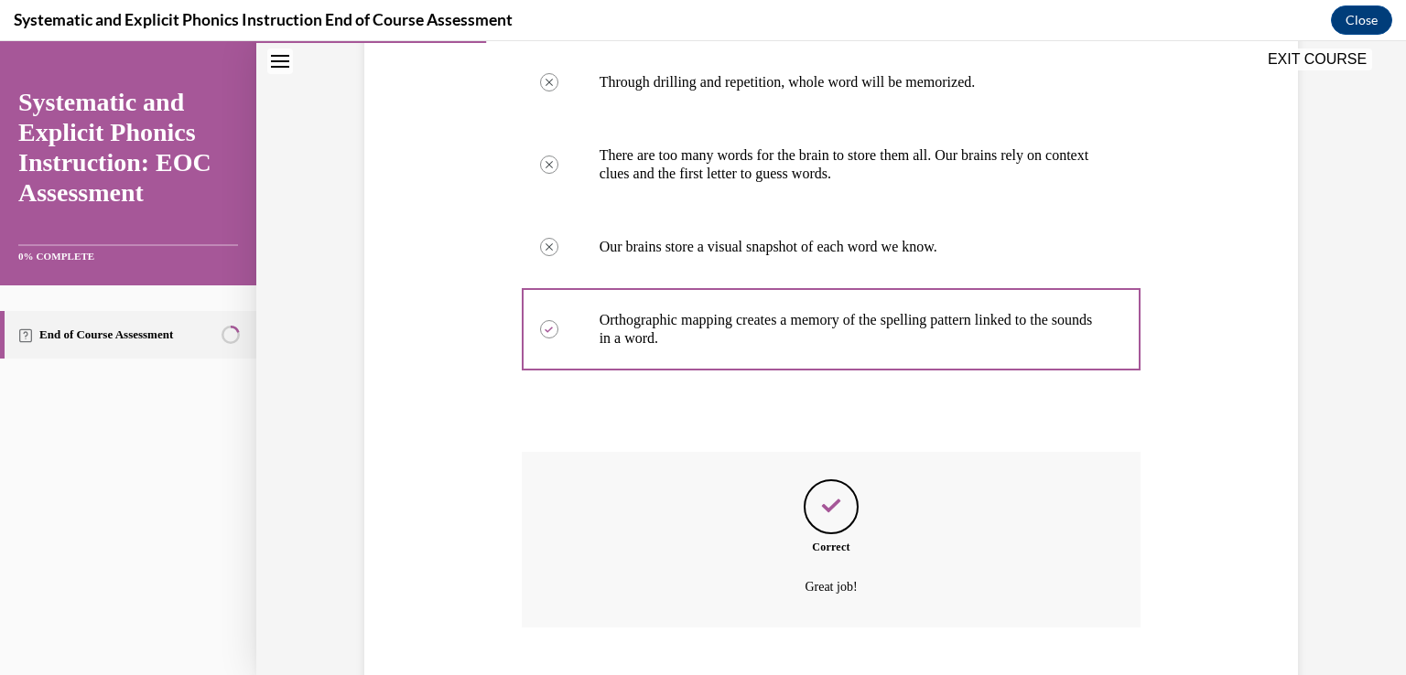
scroll to position [480, 0]
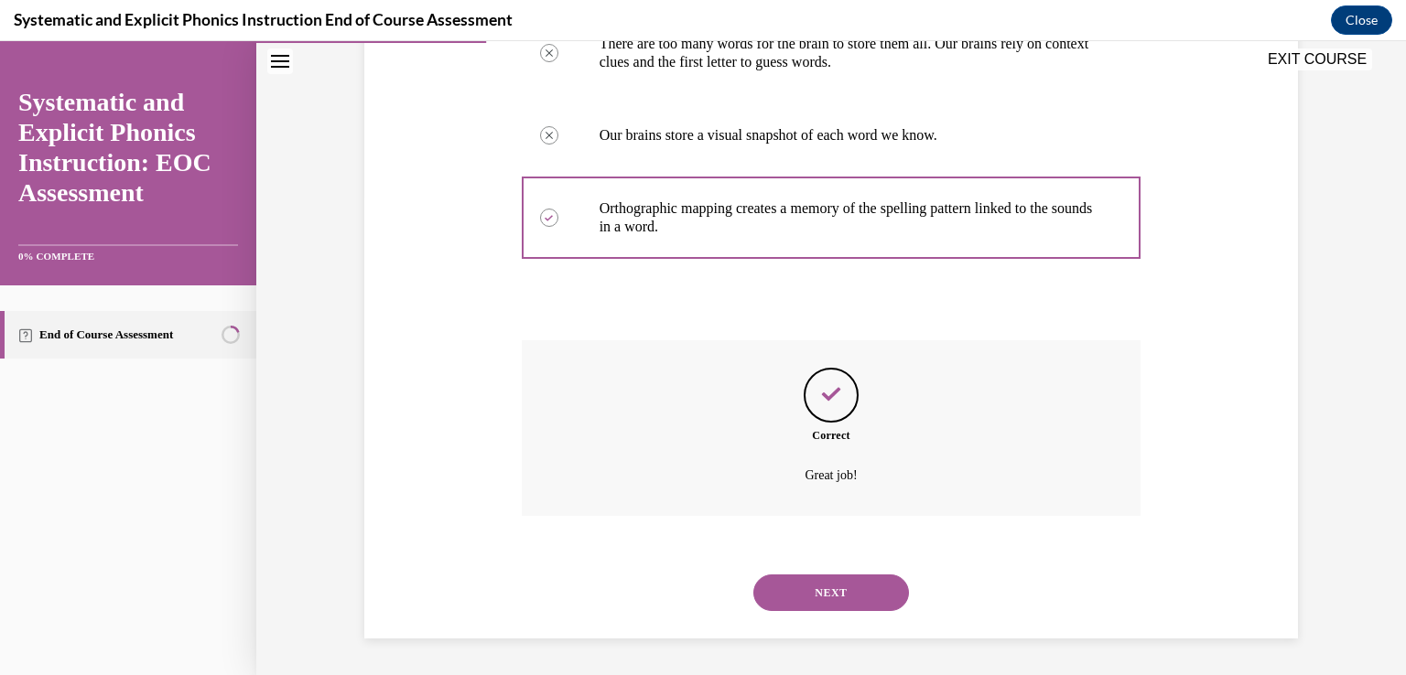
click at [845, 592] on button "NEXT" at bounding box center [831, 593] width 156 height 37
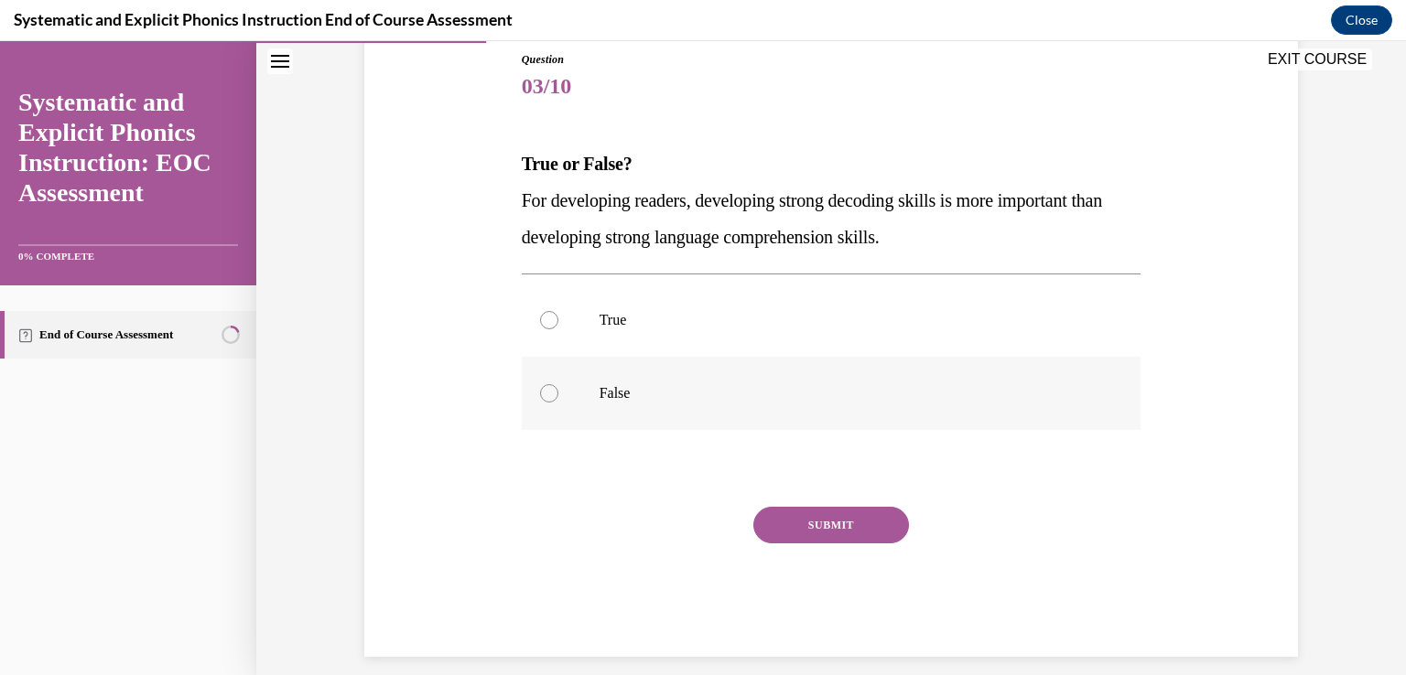
click at [622, 374] on div at bounding box center [832, 393] width 620 height 73
click at [851, 523] on button "SUBMIT" at bounding box center [831, 525] width 156 height 37
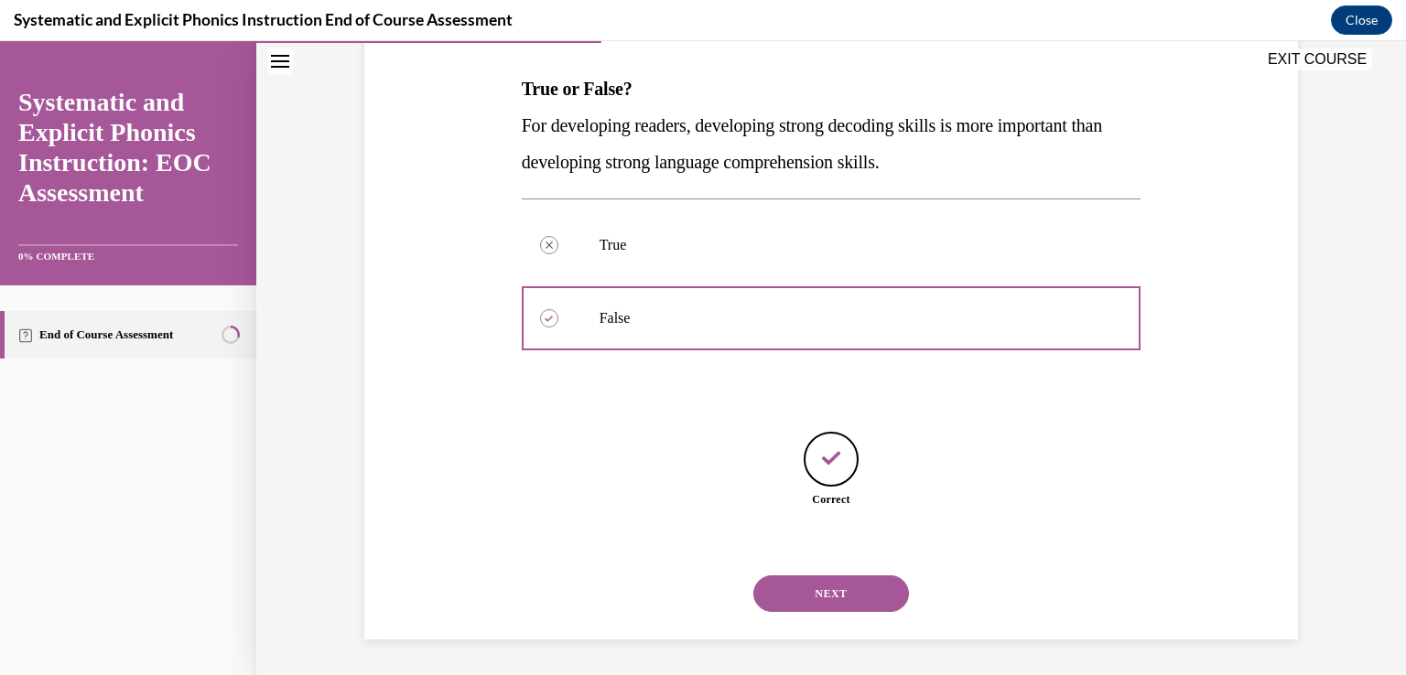
scroll to position [278, 0]
click at [831, 594] on button "NEXT" at bounding box center [831, 594] width 156 height 37
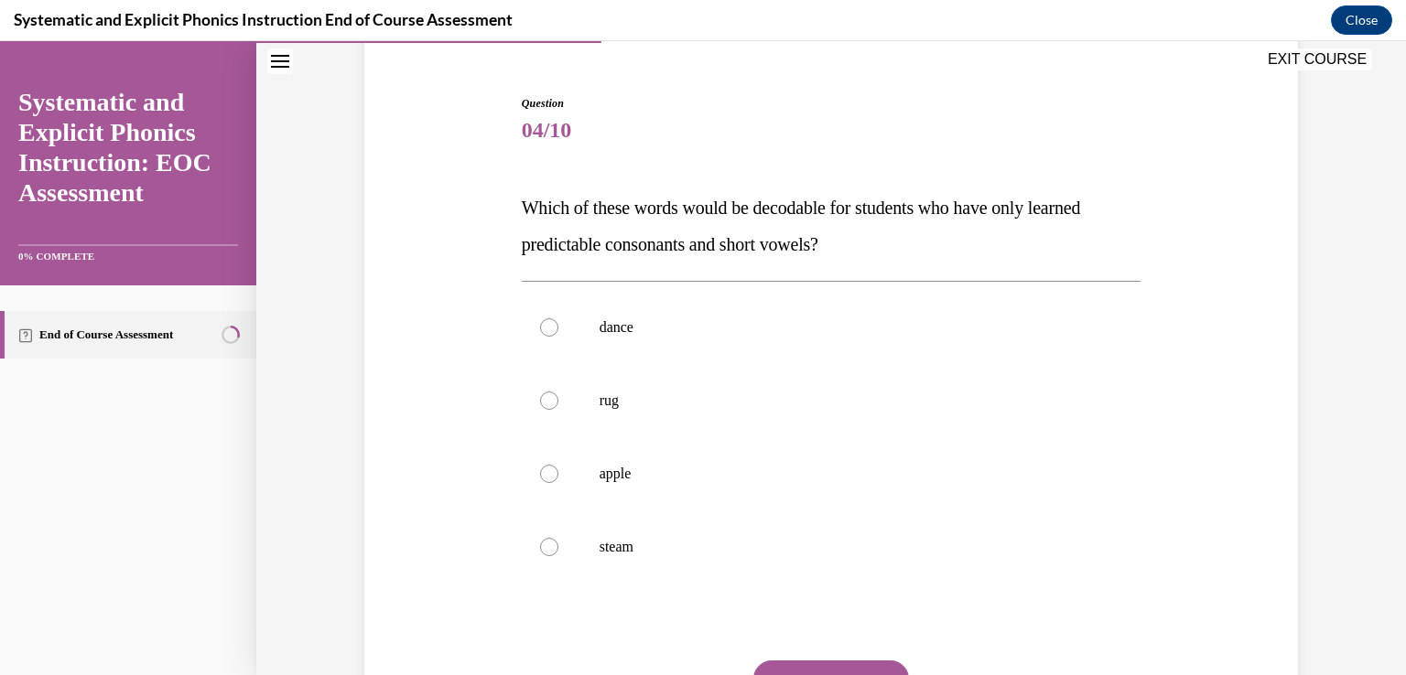
scroll to position [157, 0]
click at [709, 384] on div at bounding box center [832, 402] width 620 height 73
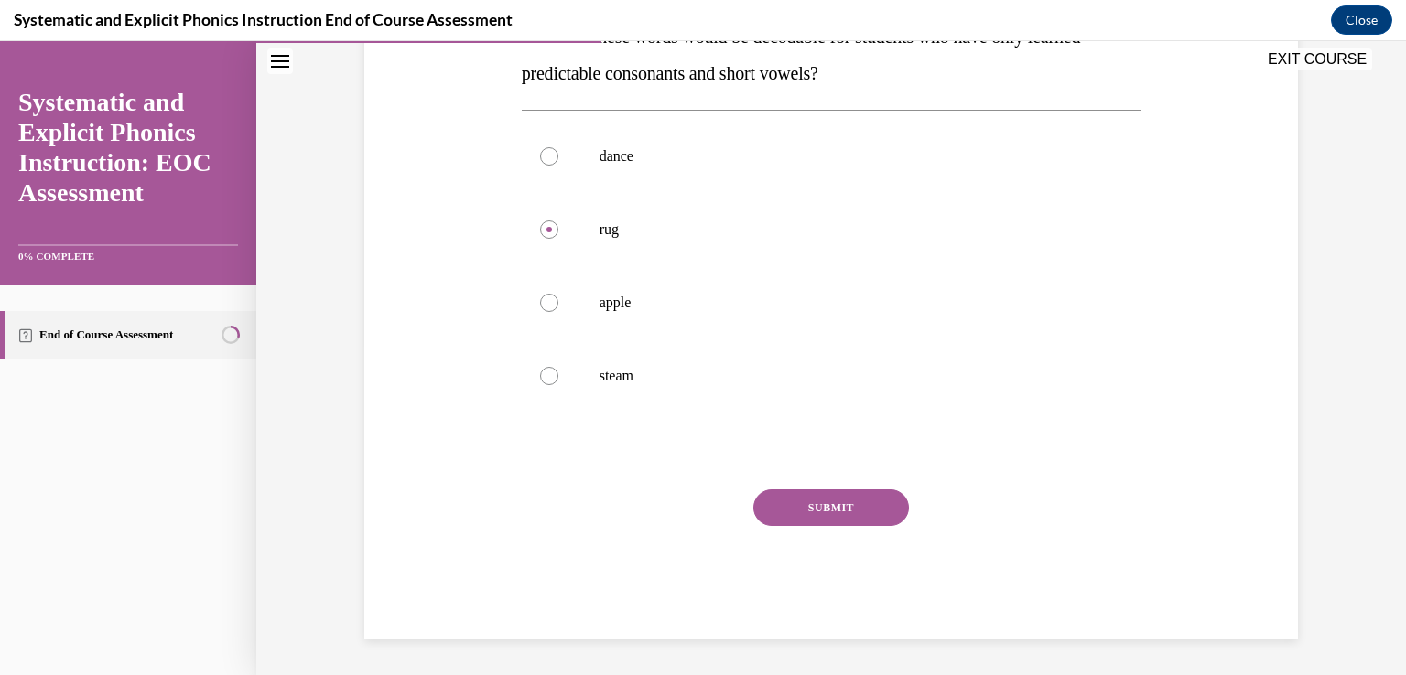
click at [874, 513] on button "SUBMIT" at bounding box center [831, 508] width 156 height 37
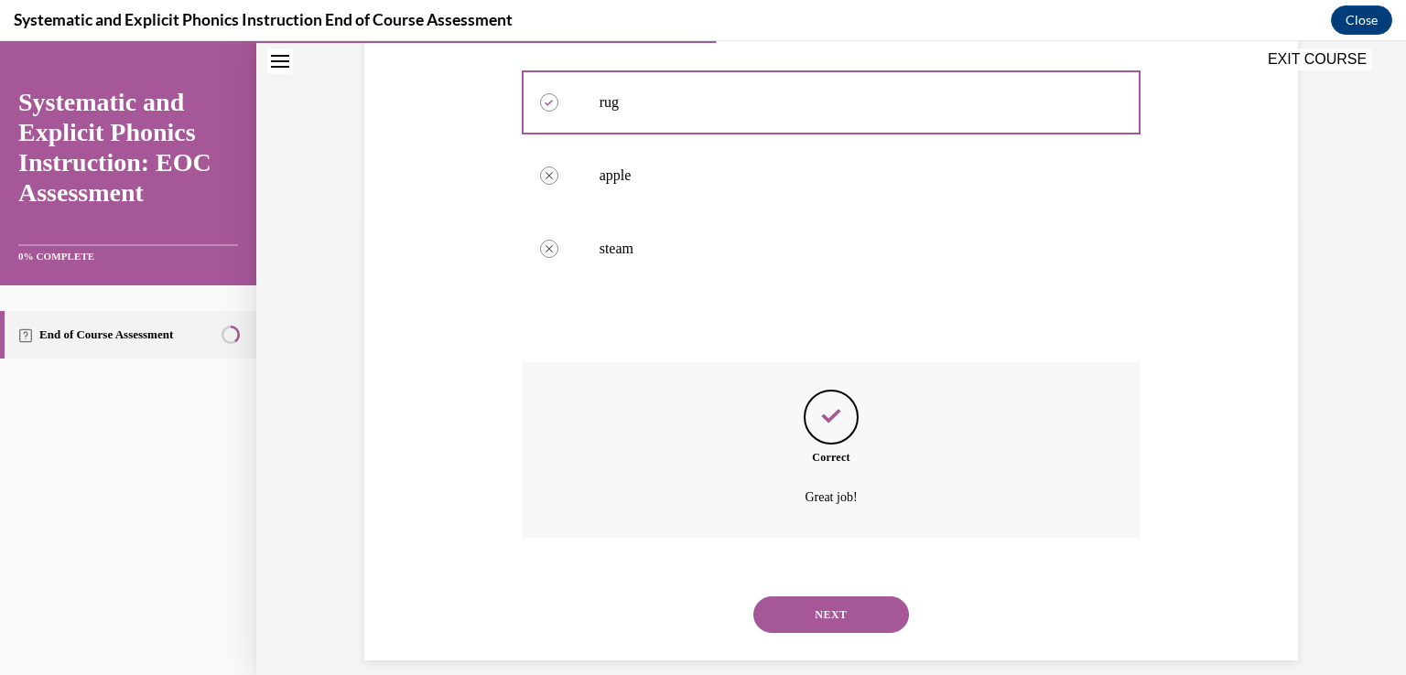
scroll to position [480, 0]
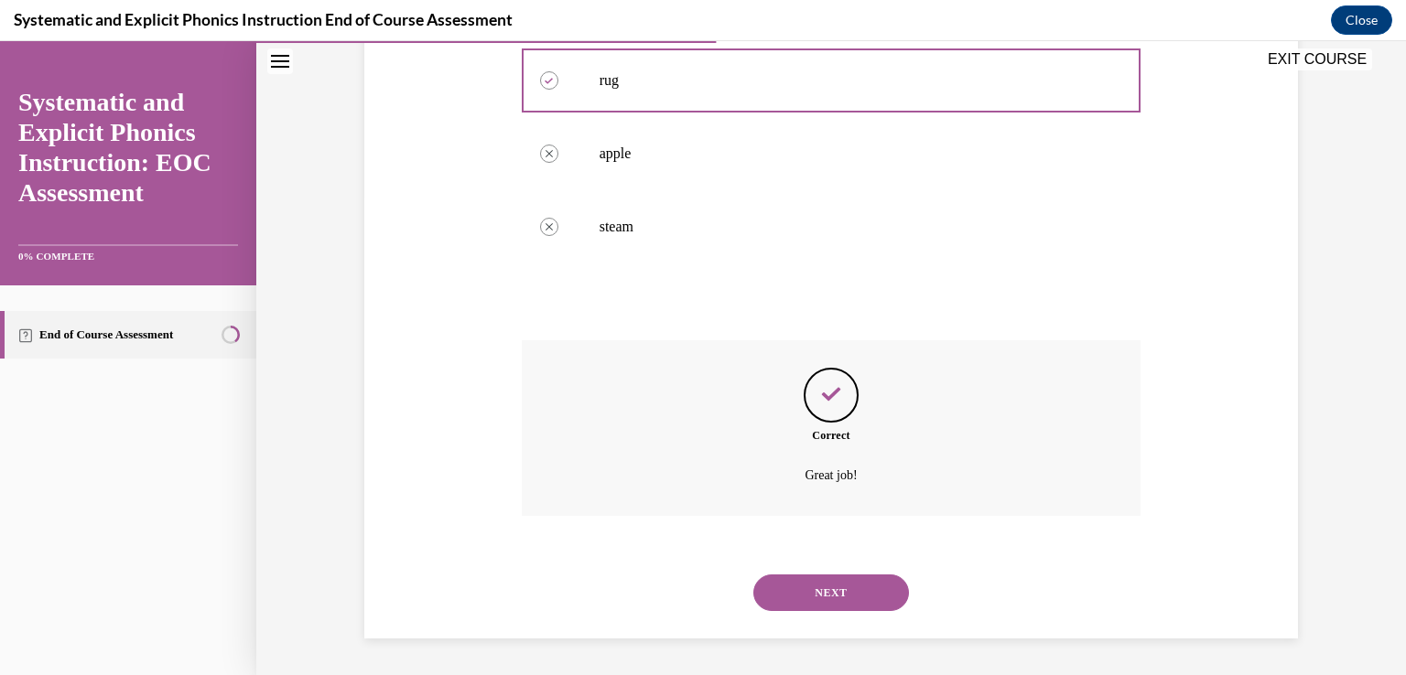
click at [854, 590] on button "NEXT" at bounding box center [831, 593] width 156 height 37
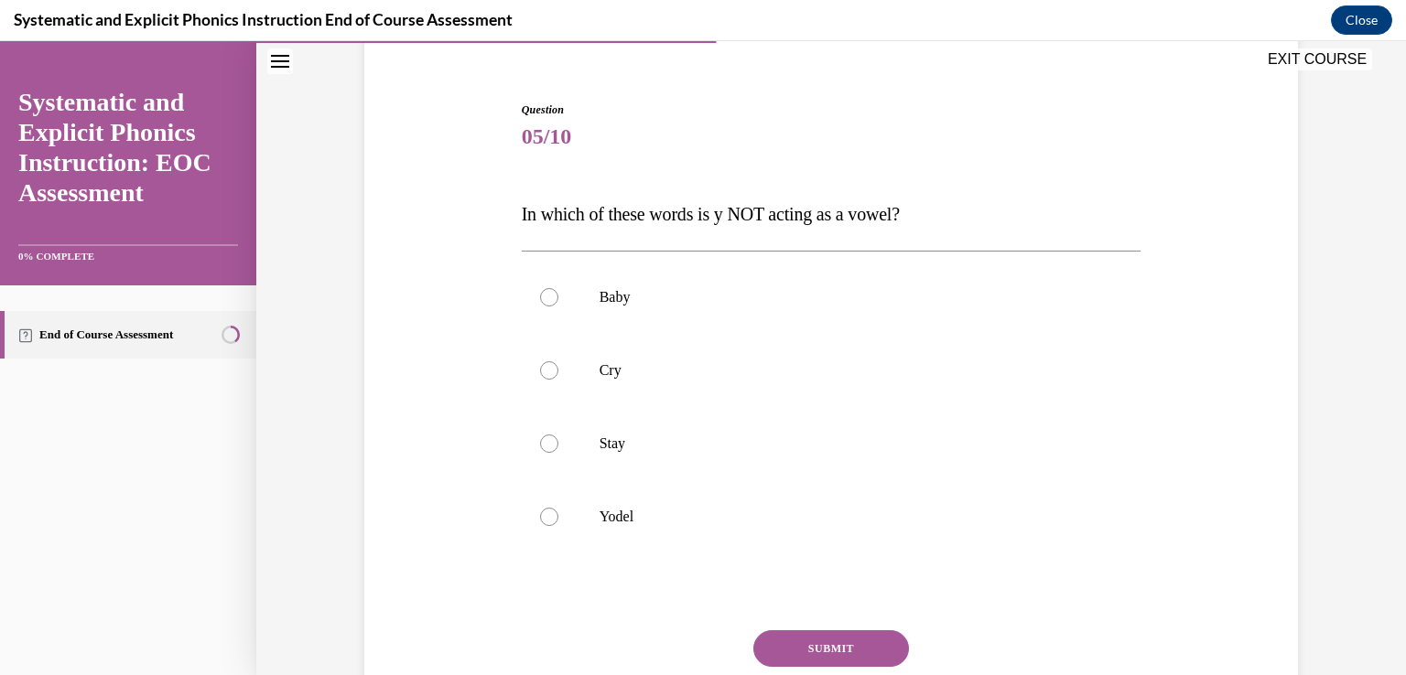
scroll to position [154, 0]
click at [564, 521] on div at bounding box center [832, 516] width 620 height 73
click at [804, 639] on button "SUBMIT" at bounding box center [831, 648] width 156 height 37
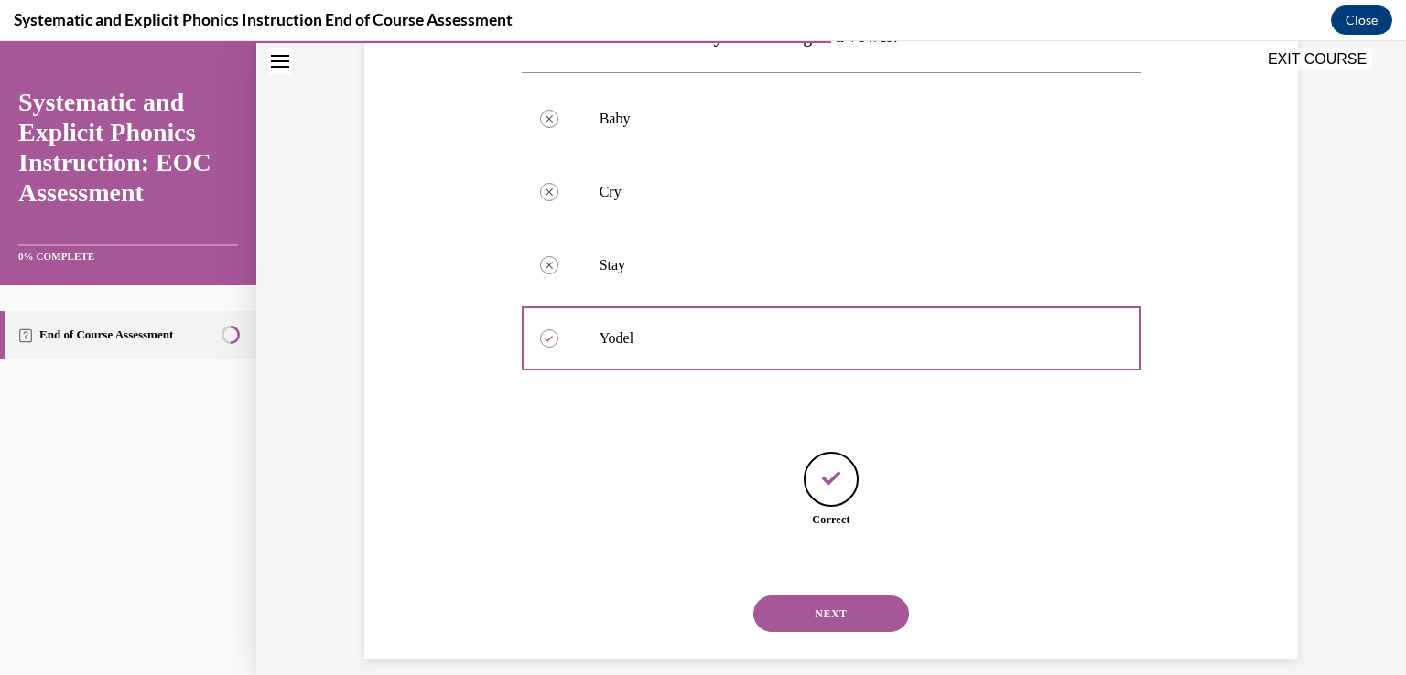
scroll to position [351, 0]
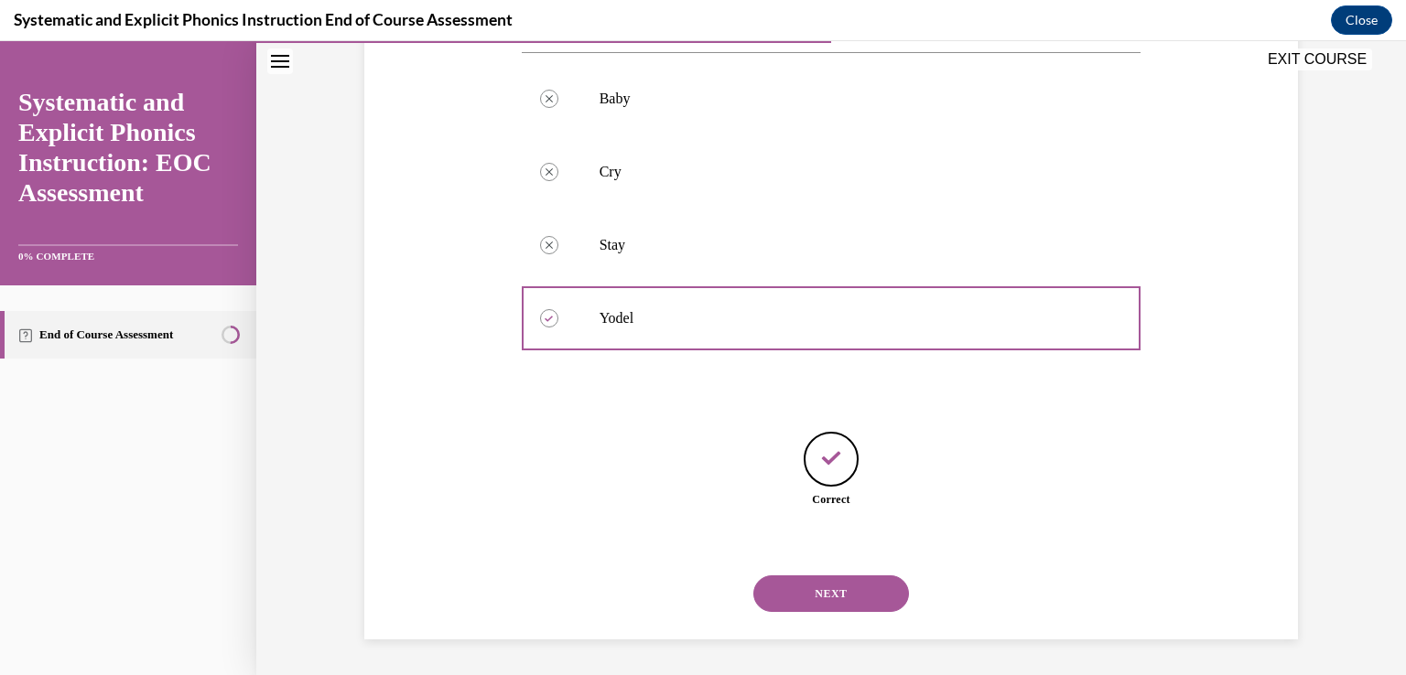
click at [816, 594] on button "NEXT" at bounding box center [831, 594] width 156 height 37
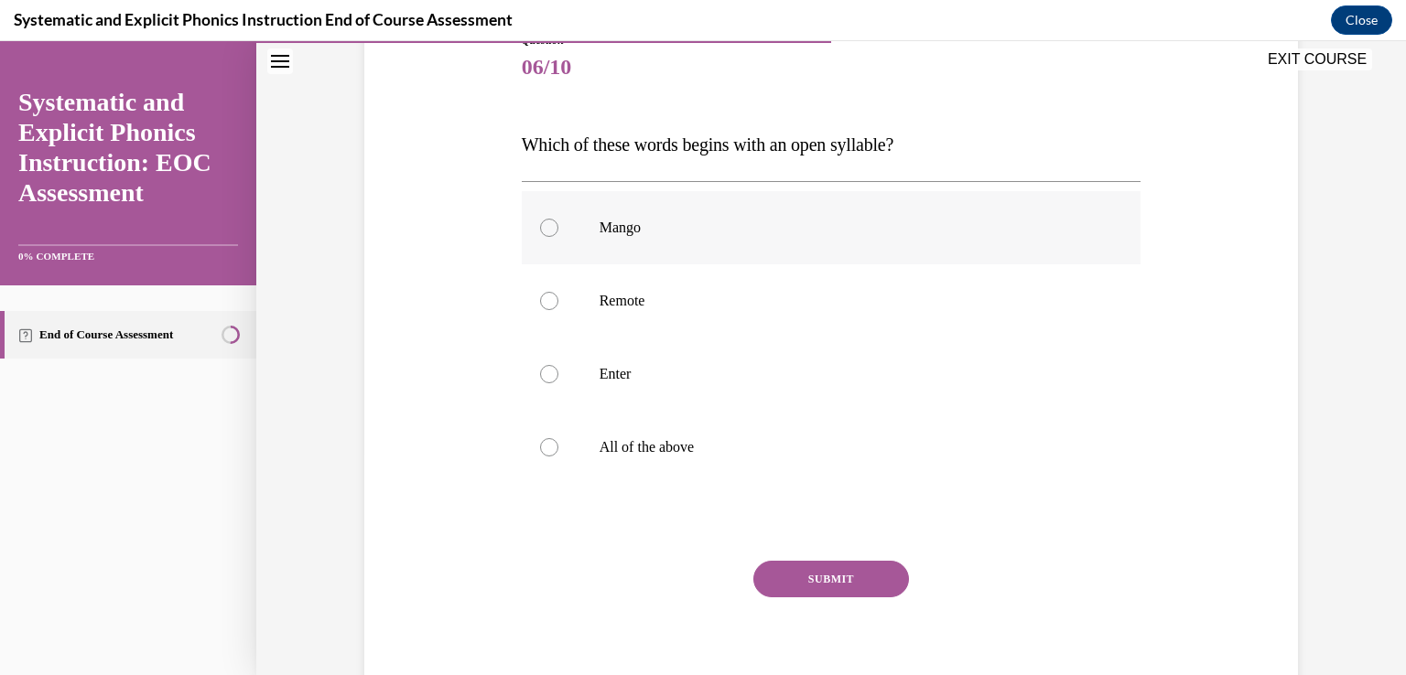
scroll to position [221, 0]
click at [671, 307] on p "Remote" at bounding box center [847, 302] width 496 height 18
click at [863, 585] on button "SUBMIT" at bounding box center [831, 580] width 156 height 37
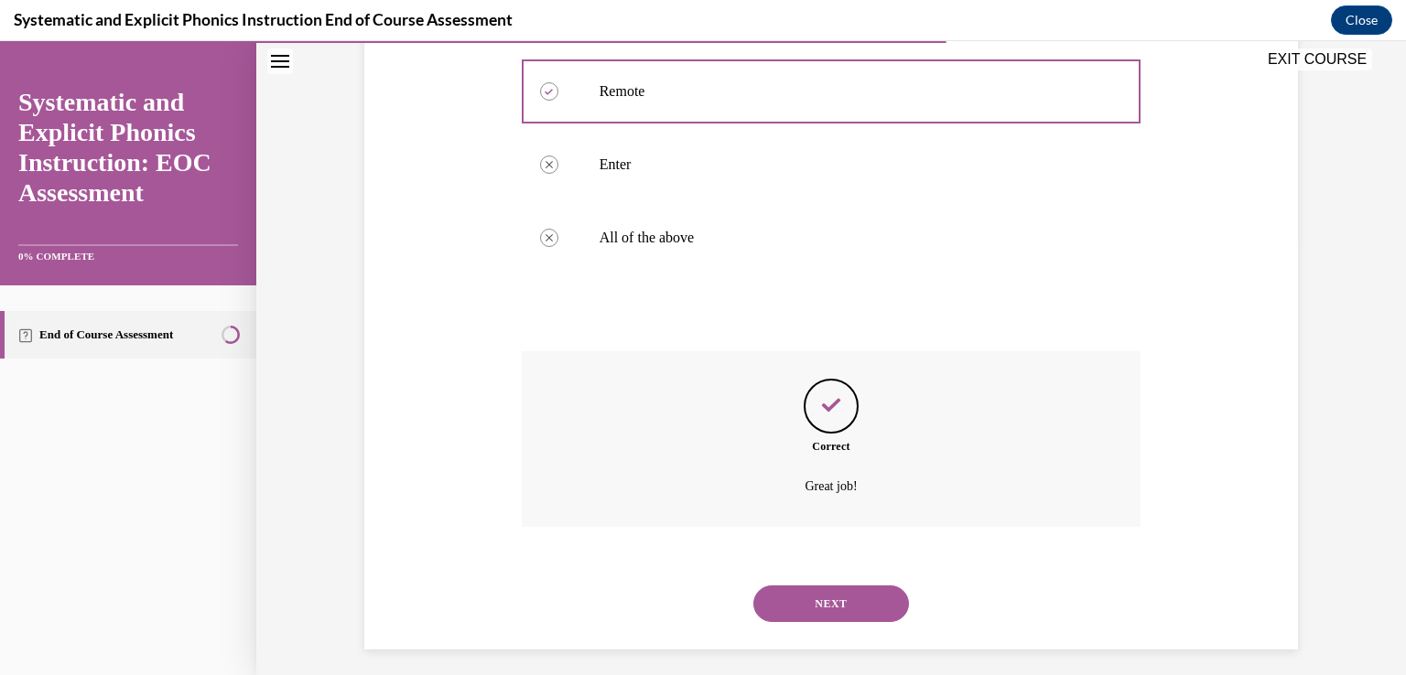
scroll to position [443, 0]
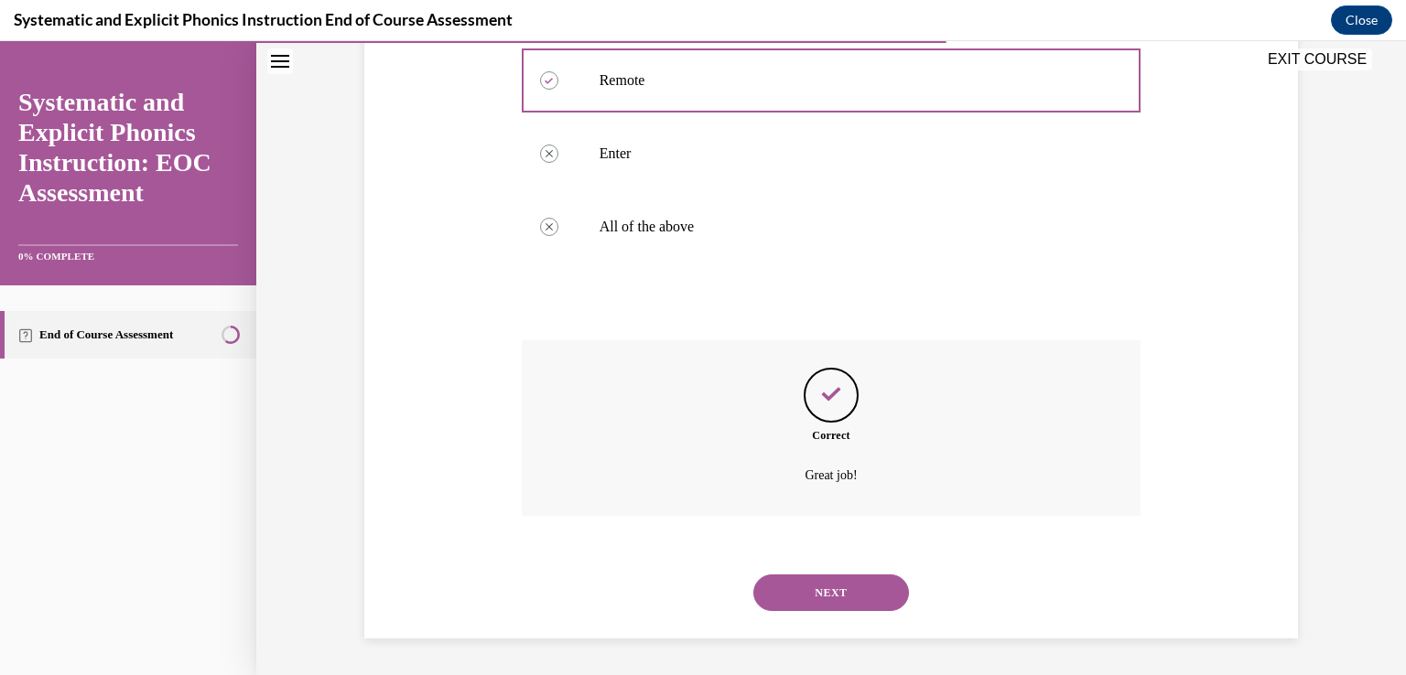
click at [813, 595] on button "NEXT" at bounding box center [831, 593] width 156 height 37
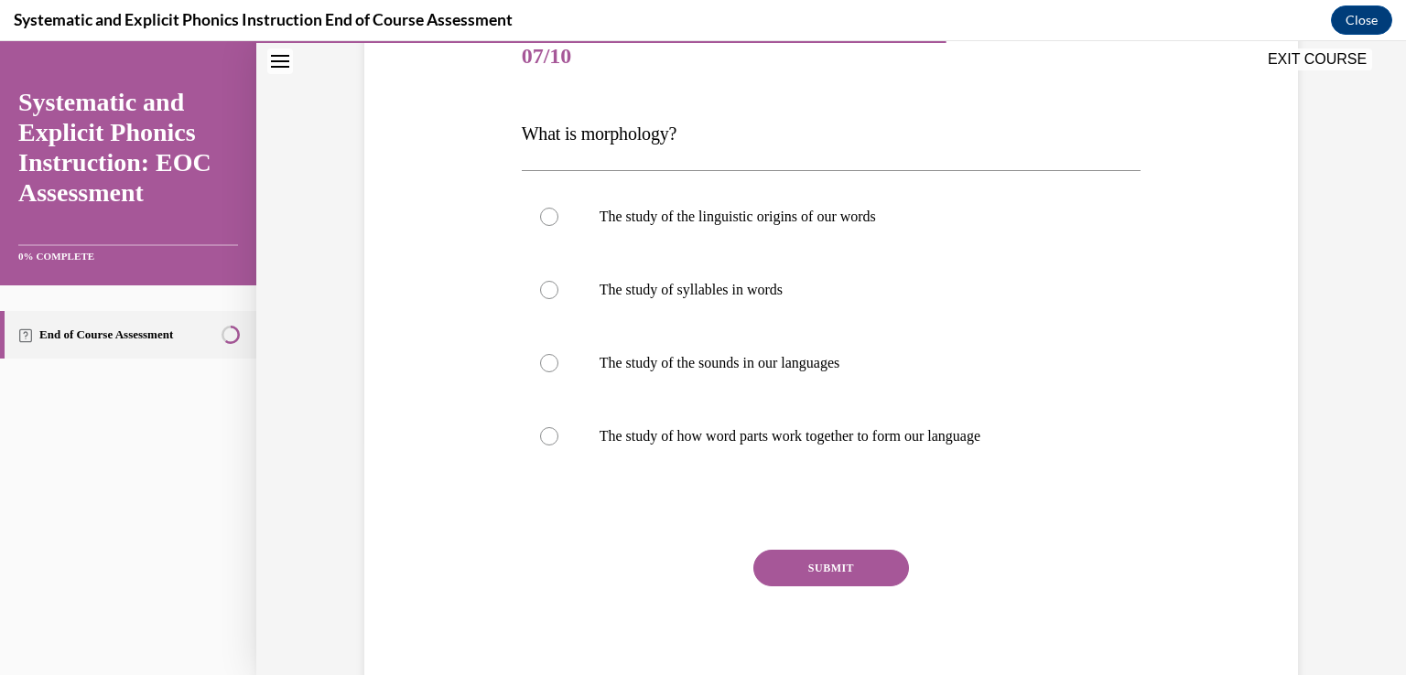
scroll to position [231, 0]
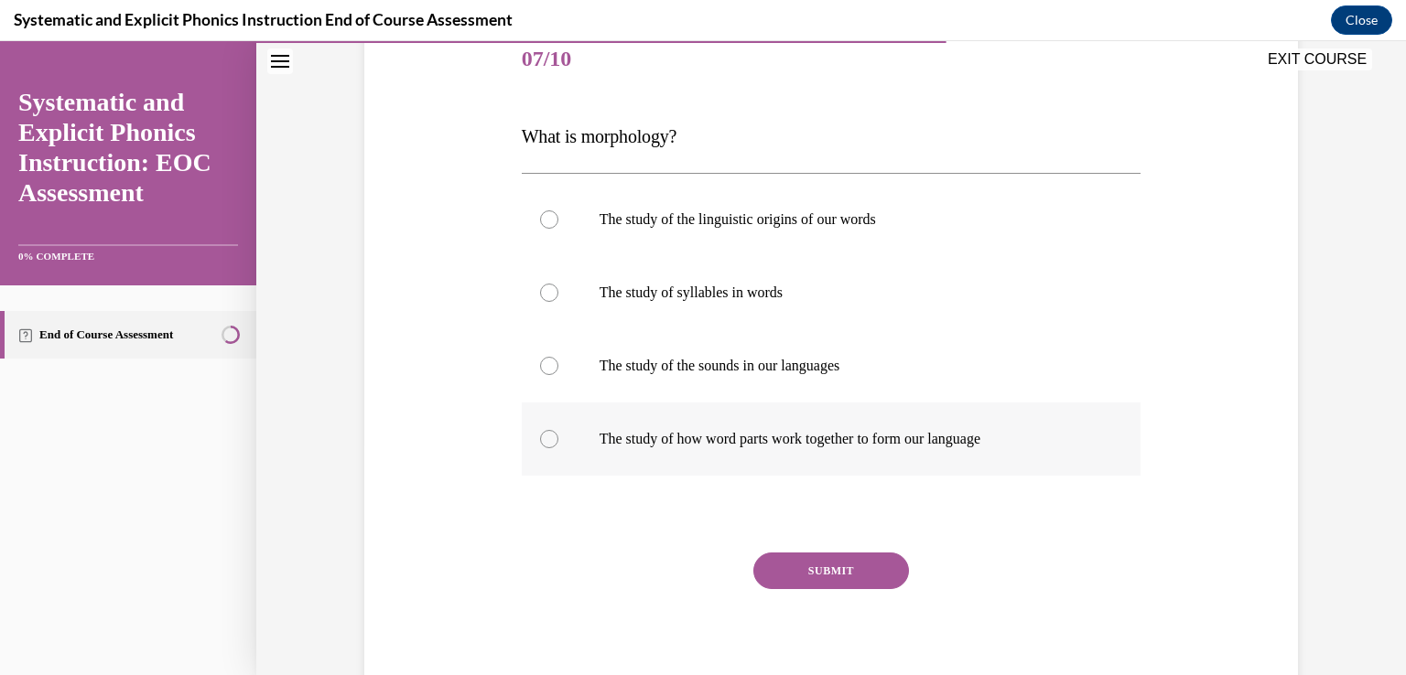
click at [599, 416] on div at bounding box center [832, 439] width 620 height 73
click at [830, 562] on button "SUBMIT" at bounding box center [831, 571] width 156 height 37
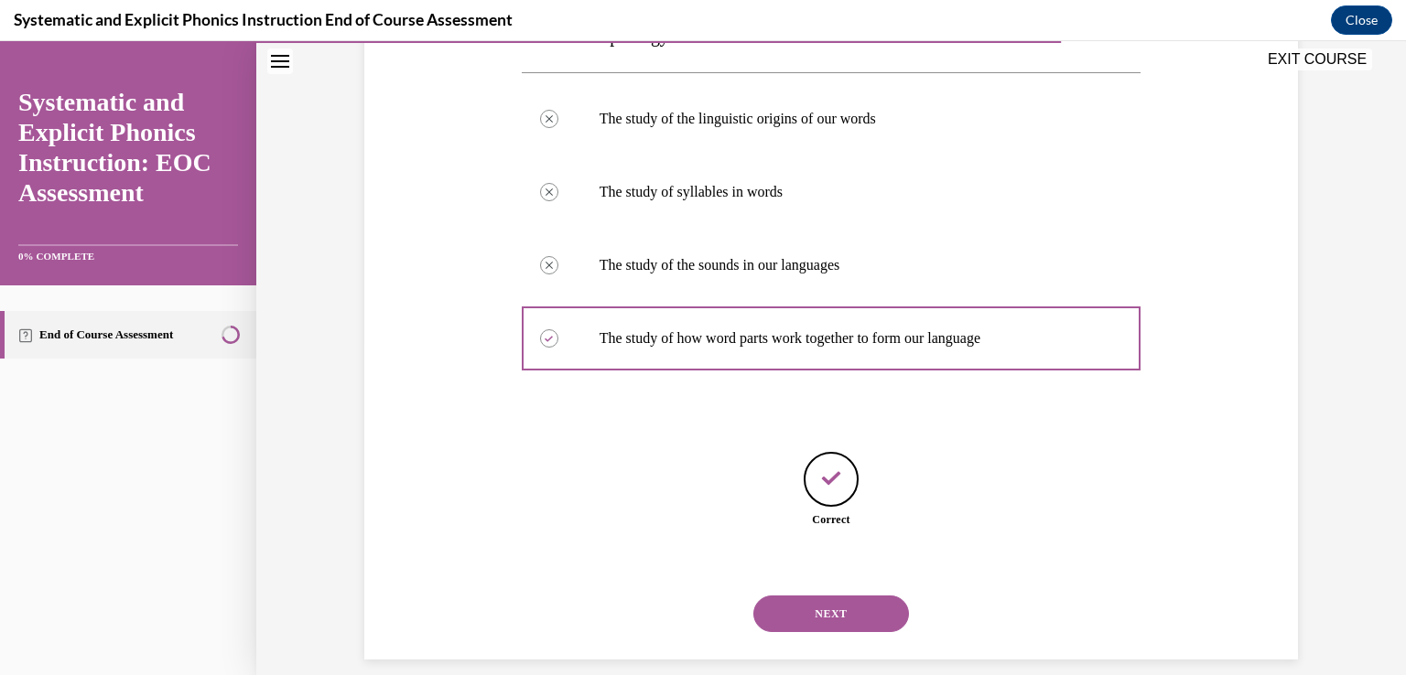
scroll to position [351, 0]
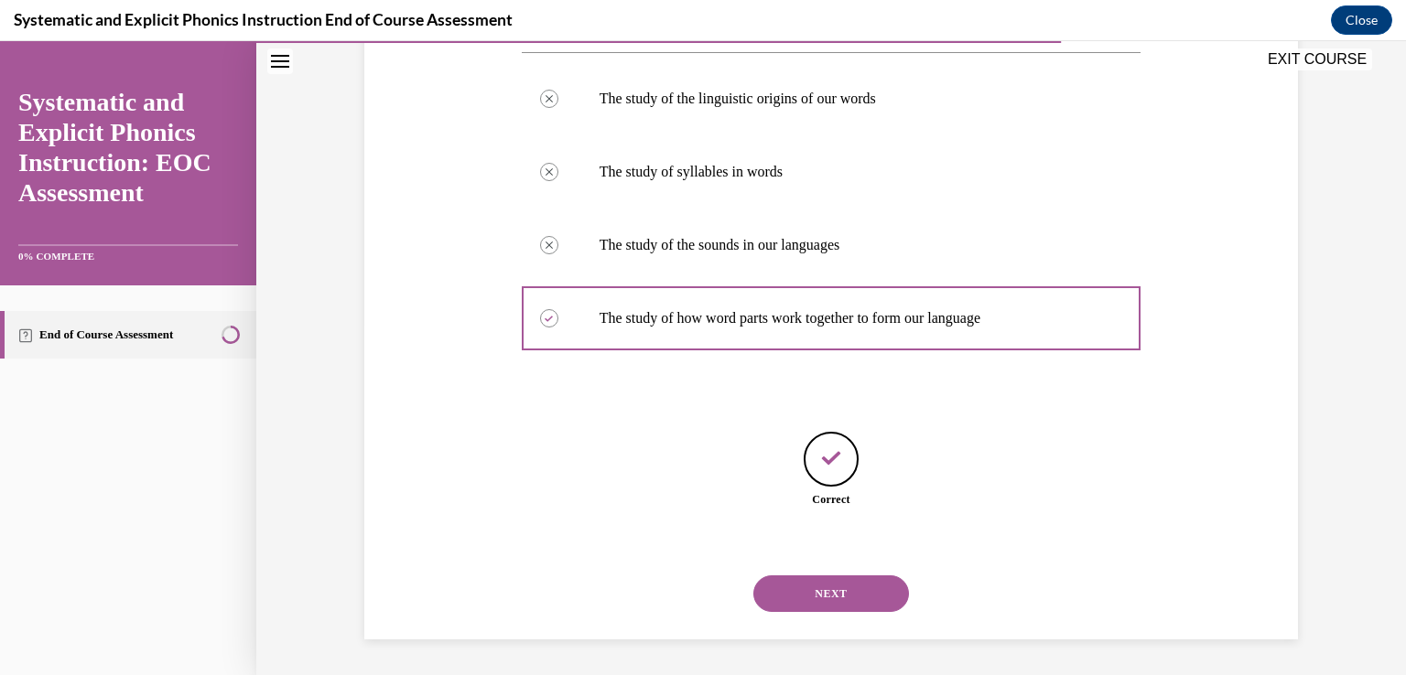
click at [825, 601] on button "NEXT" at bounding box center [831, 594] width 156 height 37
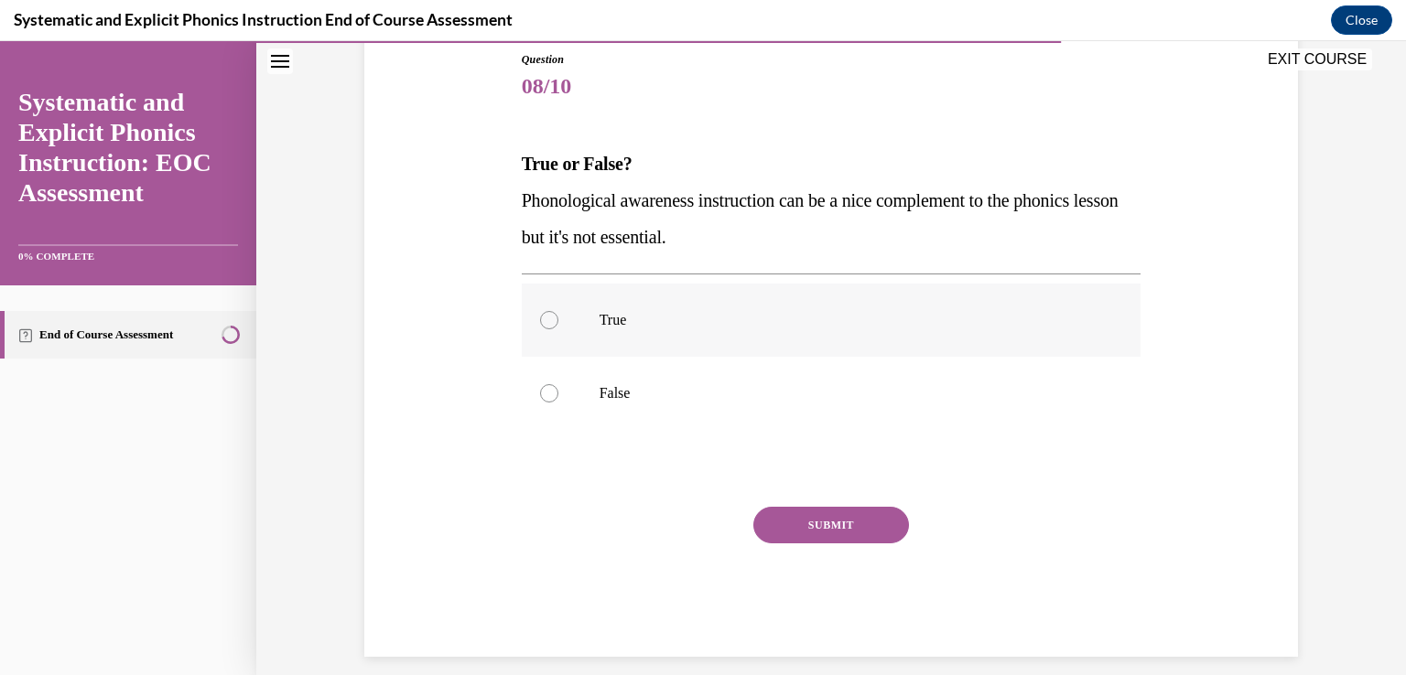
click at [705, 317] on p "True" at bounding box center [847, 320] width 496 height 18
click at [808, 538] on button "SUBMIT" at bounding box center [831, 525] width 156 height 37
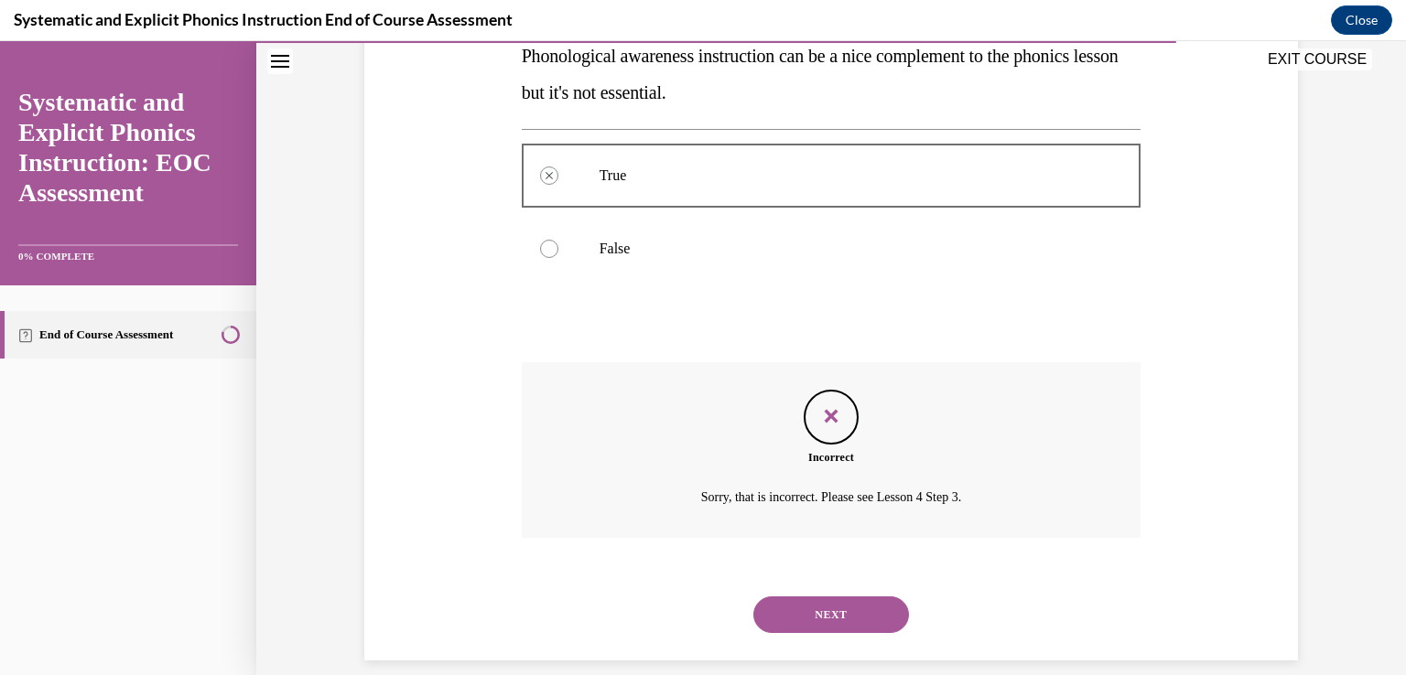
scroll to position [370, 0]
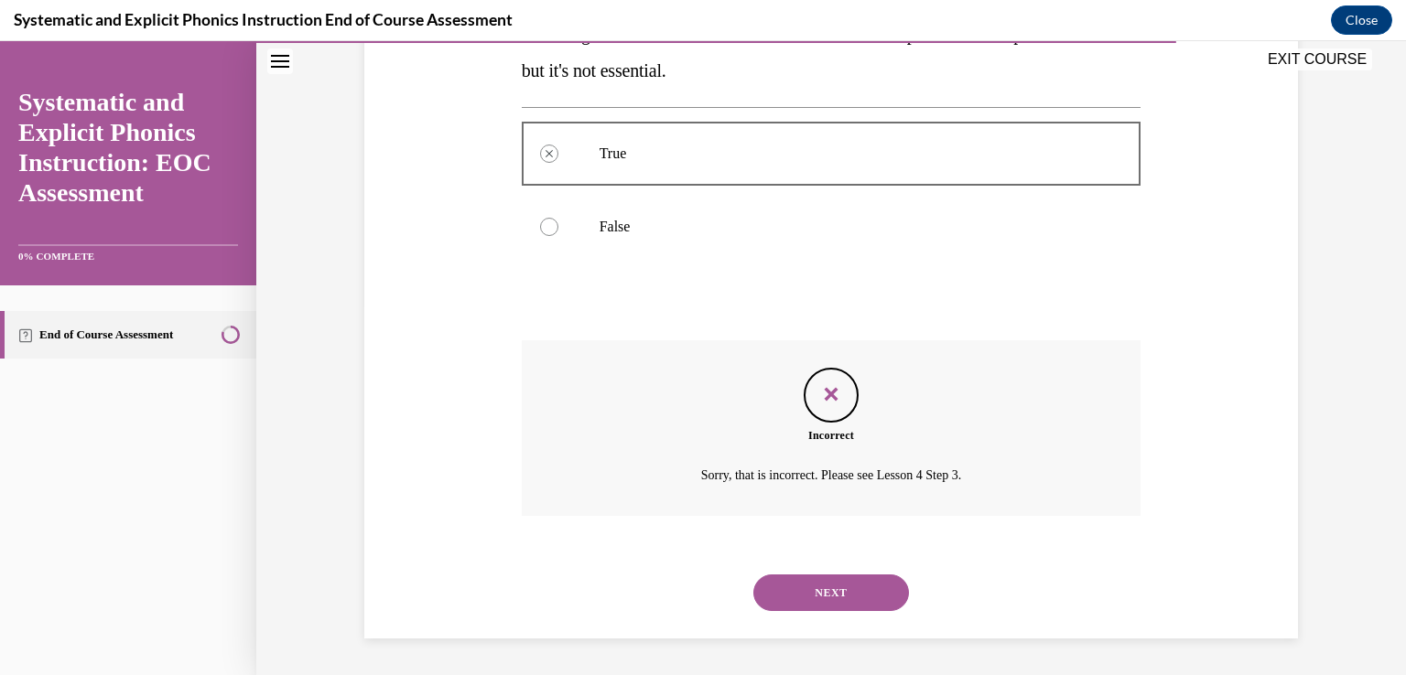
click at [823, 601] on button "NEXT" at bounding box center [831, 593] width 156 height 37
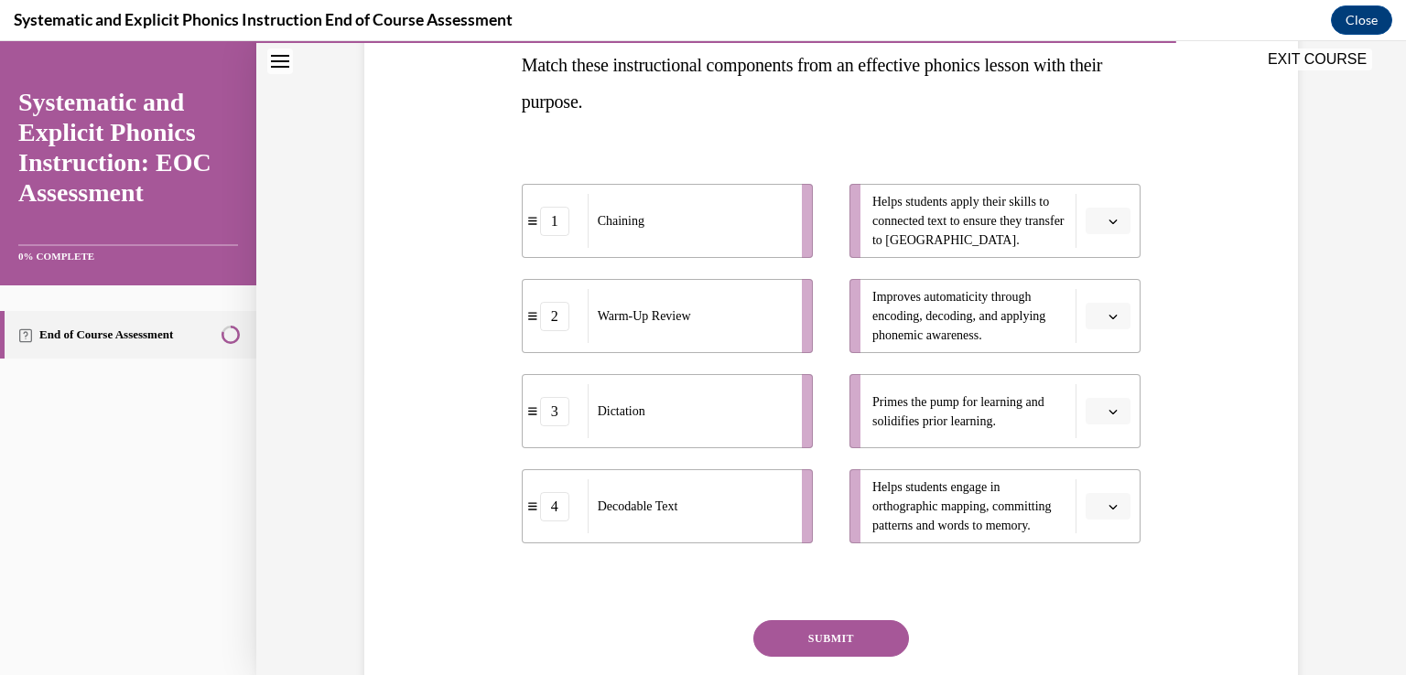
scroll to position [303, 0]
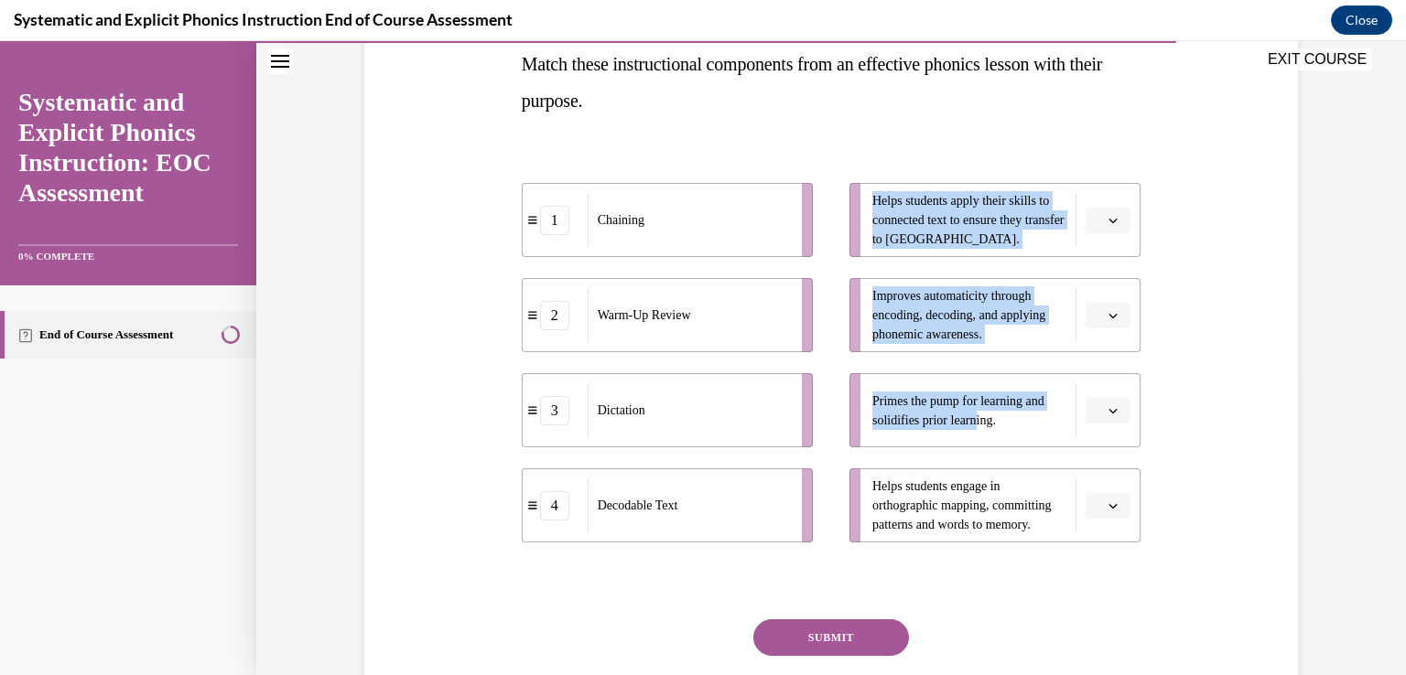
drag, startPoint x: 975, startPoint y: 420, endPoint x: 776, endPoint y: 368, distance: 205.3
click at [776, 368] on div "1 Chaining 2 Warm-Up Review 3 Dictation 4 Decodable Text Helps students apply t…" at bounding box center [832, 344] width 620 height 396
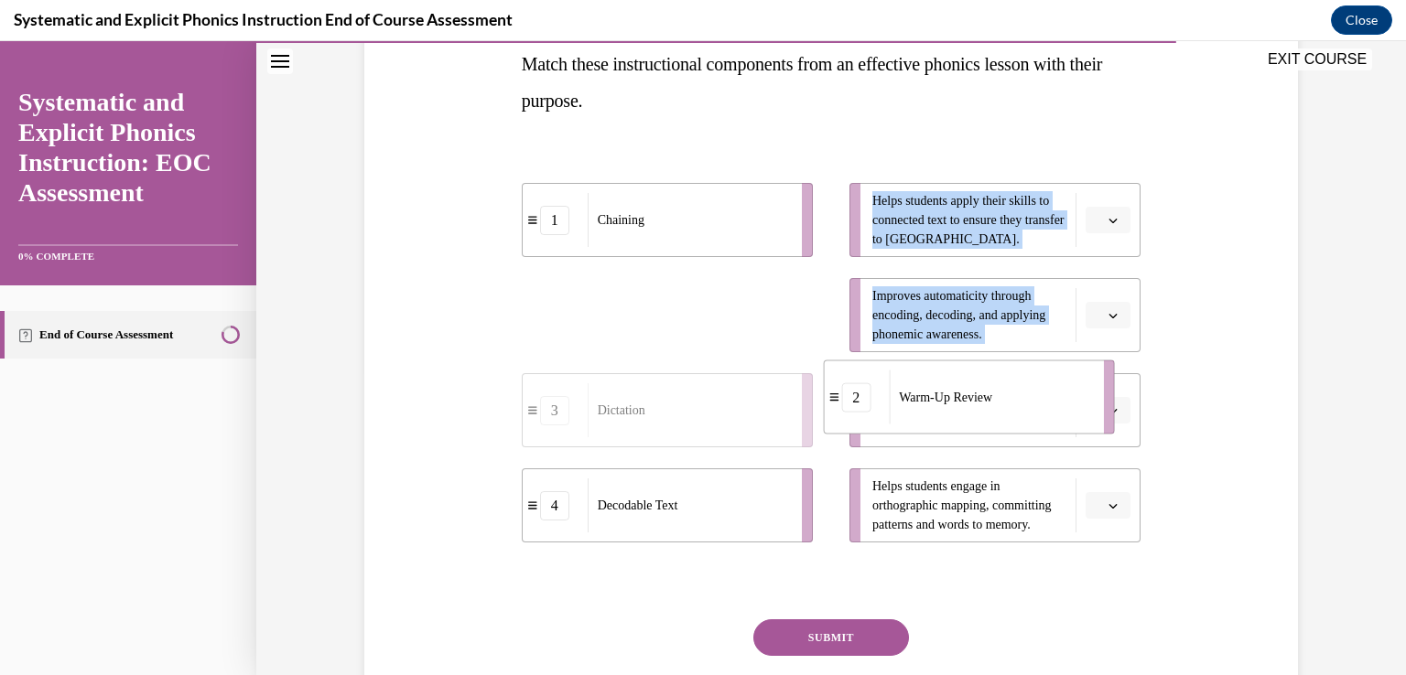
drag, startPoint x: 736, startPoint y: 337, endPoint x: 1066, endPoint y: 426, distance: 342.1
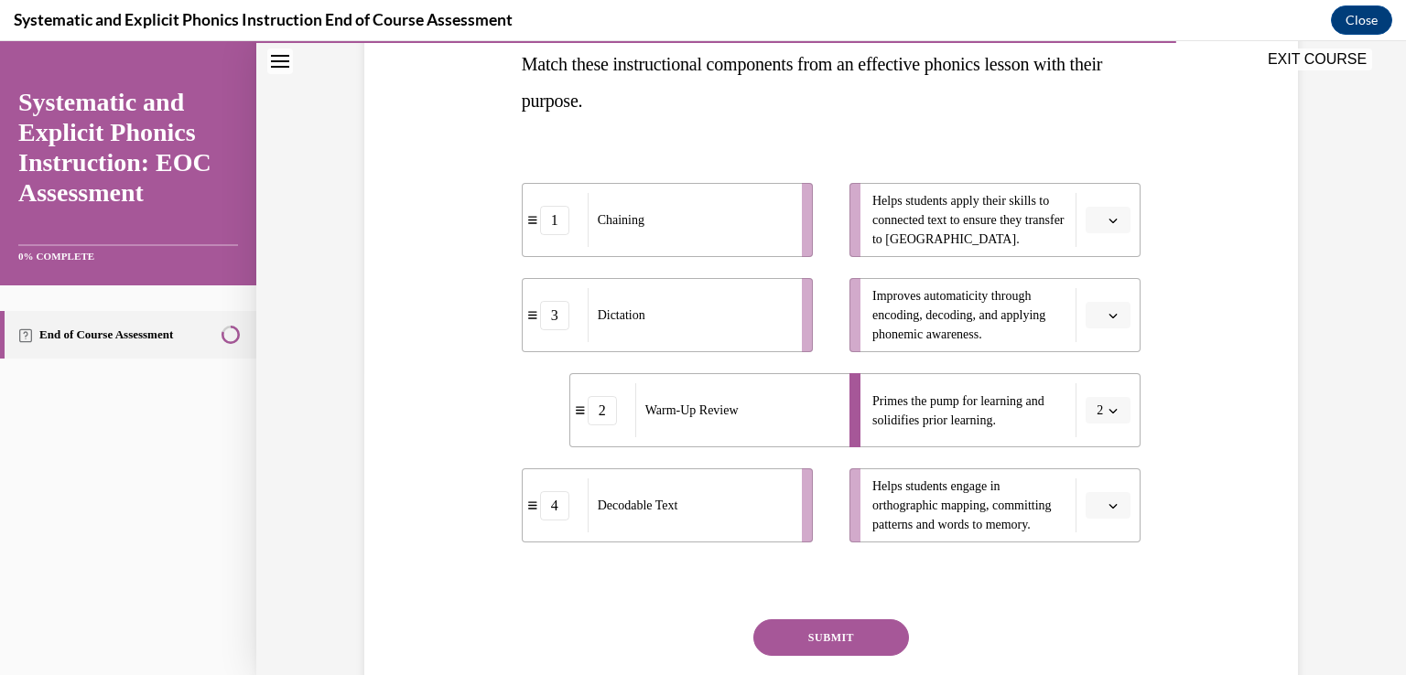
click at [1227, 418] on div "Question 09/10 Match these instructional components from an effective phonics l…" at bounding box center [831, 333] width 943 height 873
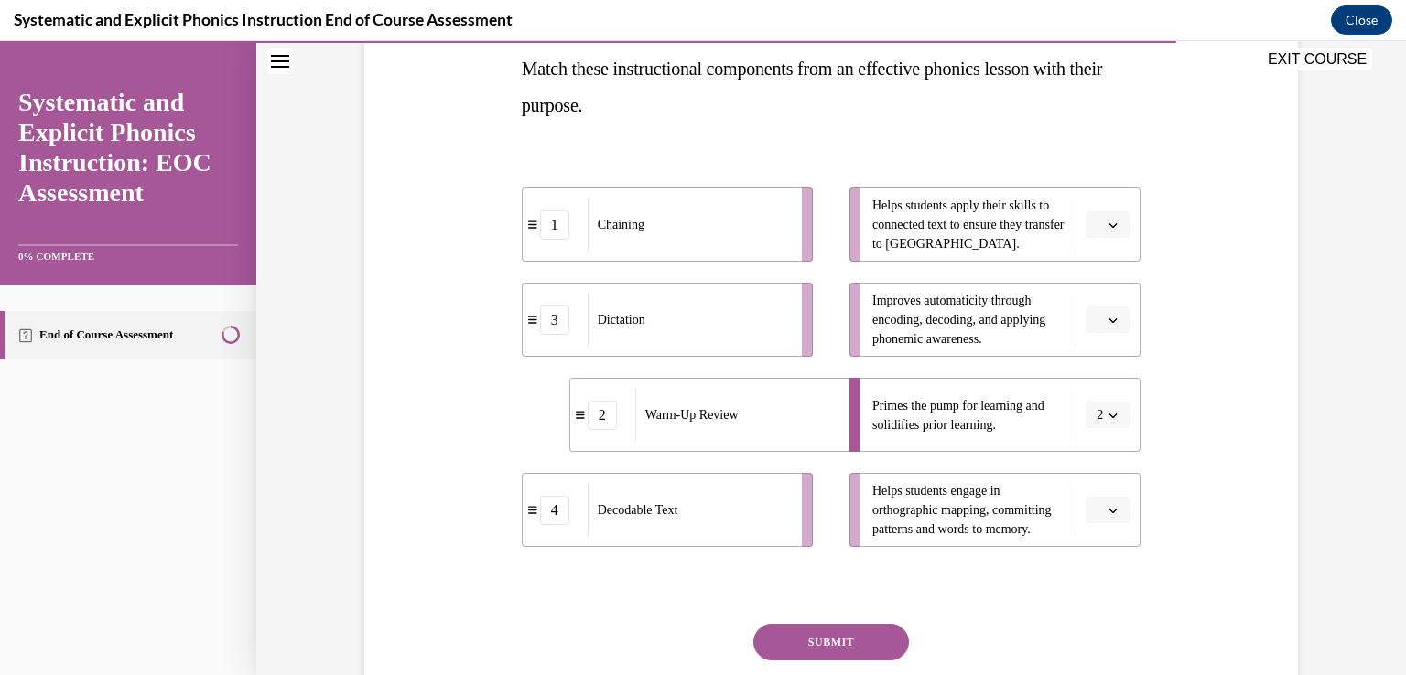
scroll to position [296, 0]
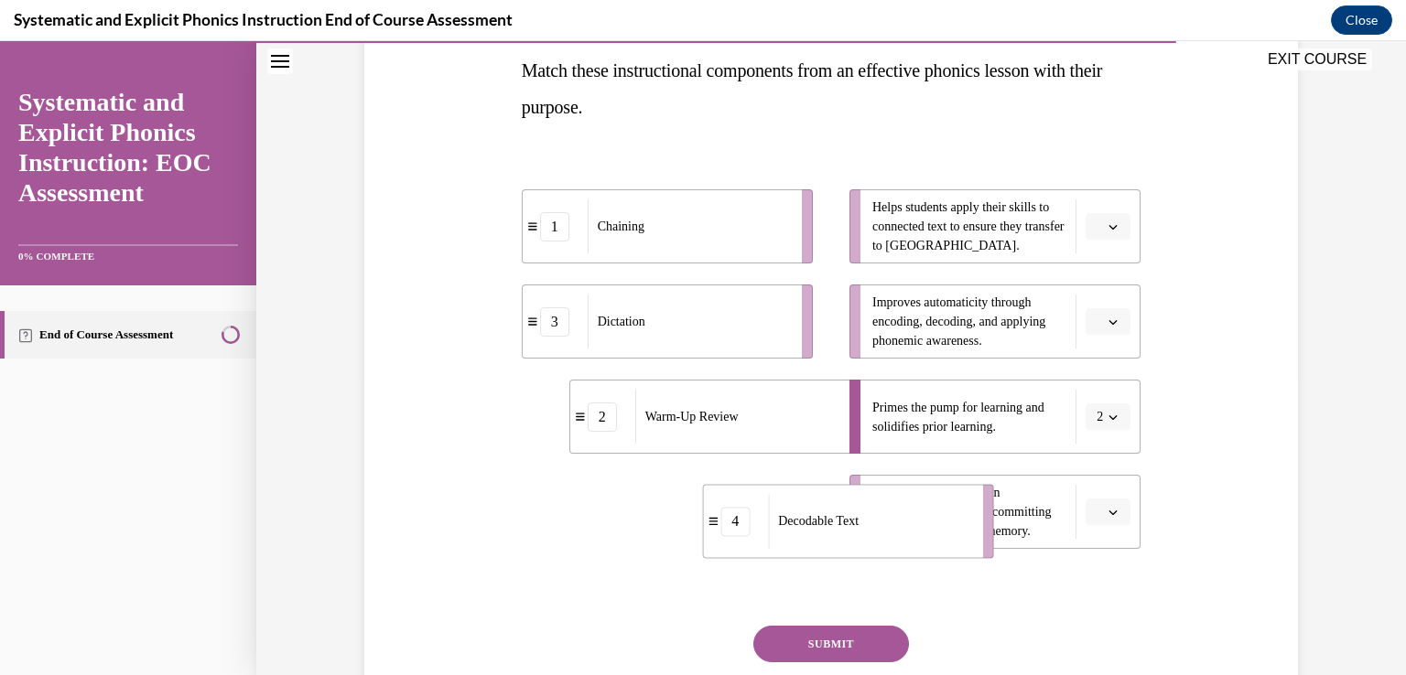
drag, startPoint x: 671, startPoint y: 533, endPoint x: 878, endPoint y: 540, distance: 206.9
click at [878, 540] on div "Decodable Text" at bounding box center [869, 521] width 202 height 54
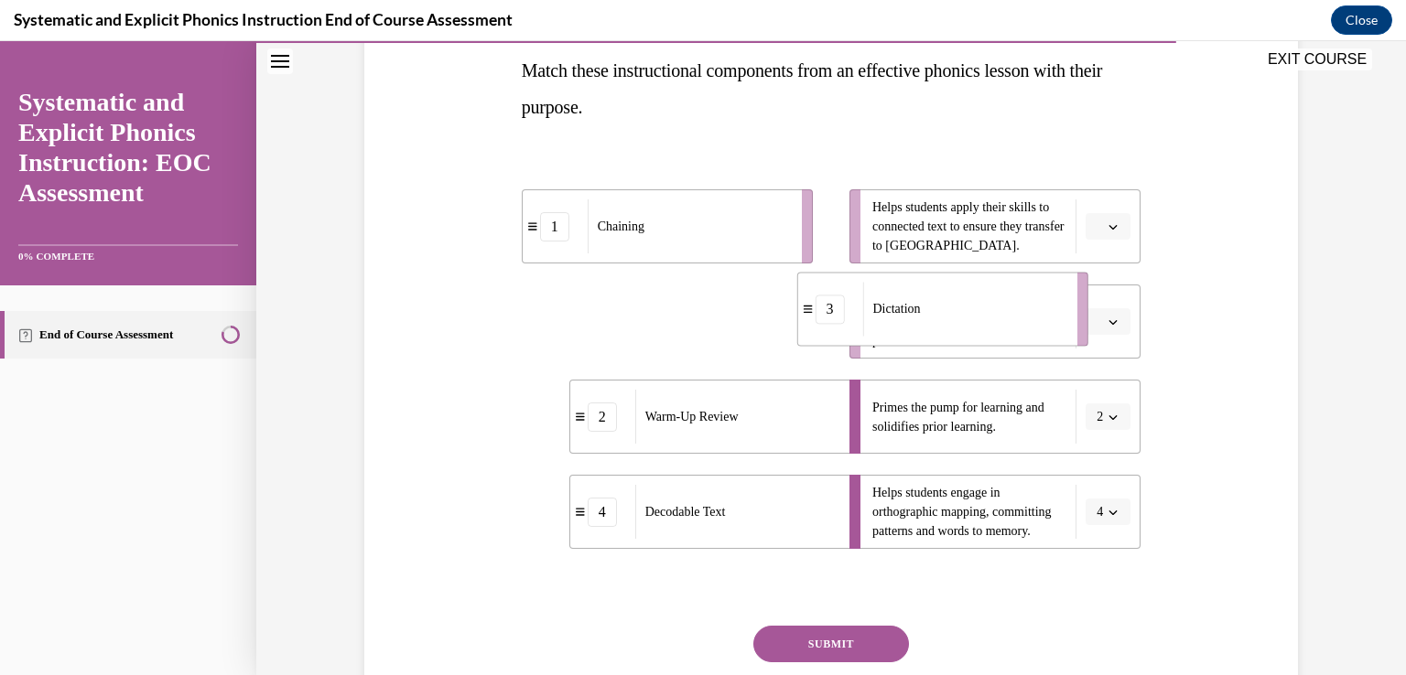
drag, startPoint x: 694, startPoint y: 348, endPoint x: 969, endPoint y: 335, distance: 275.7
click at [969, 335] on div "Dictation" at bounding box center [963, 309] width 202 height 54
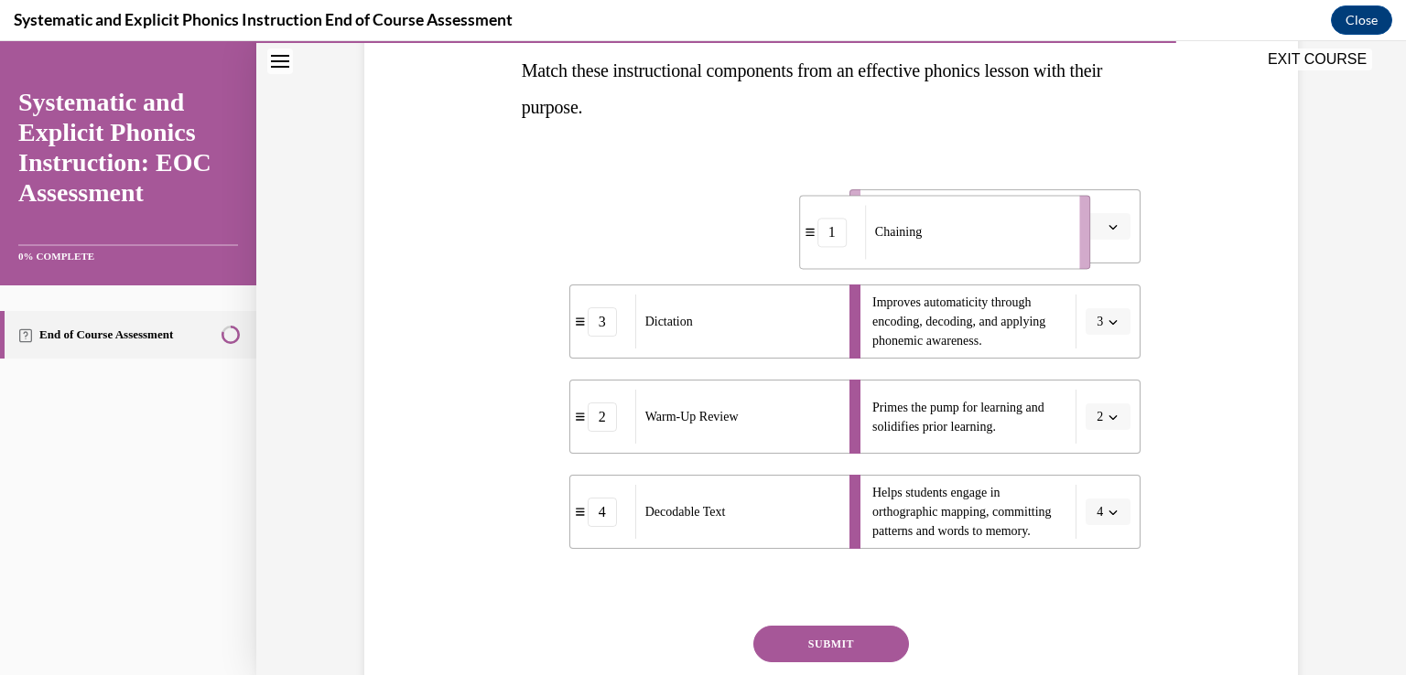
drag, startPoint x: 683, startPoint y: 218, endPoint x: 960, endPoint y: 224, distance: 277.3
click at [960, 224] on div "Chaining" at bounding box center [966, 232] width 202 height 54
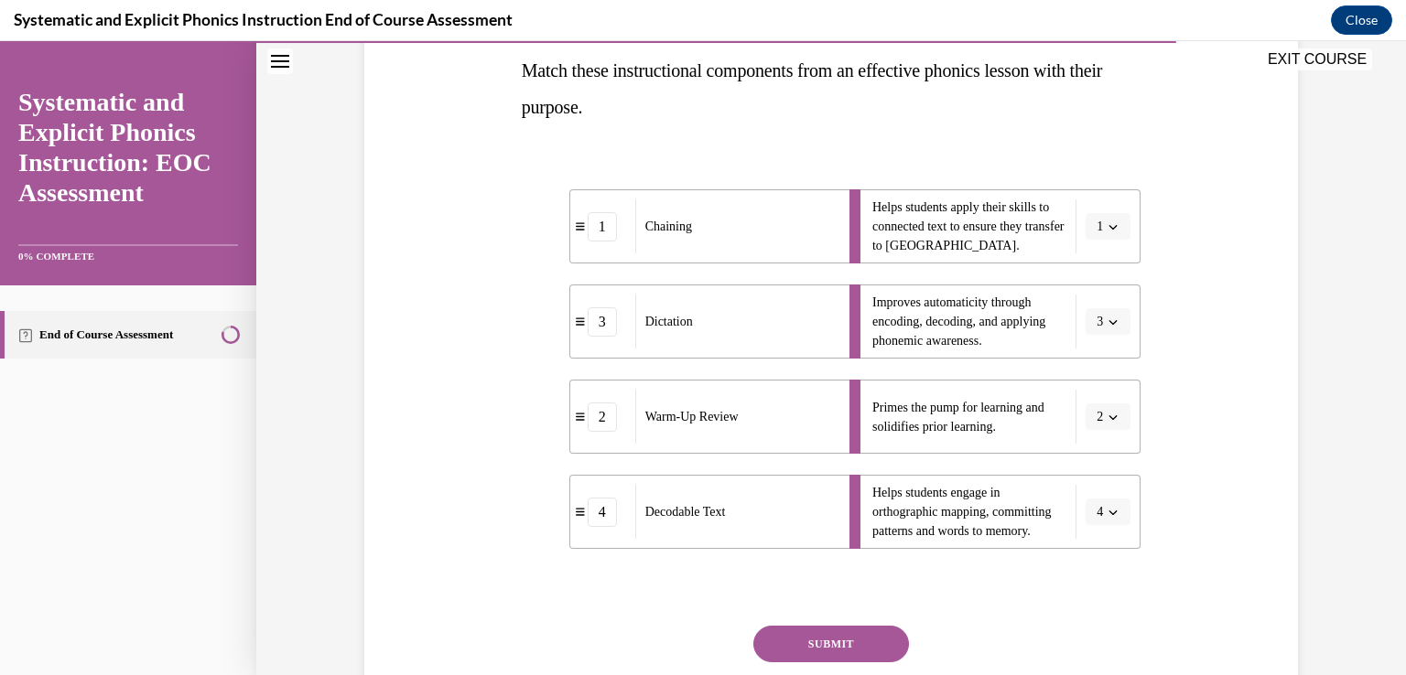
click at [790, 637] on button "SUBMIT" at bounding box center [831, 644] width 156 height 37
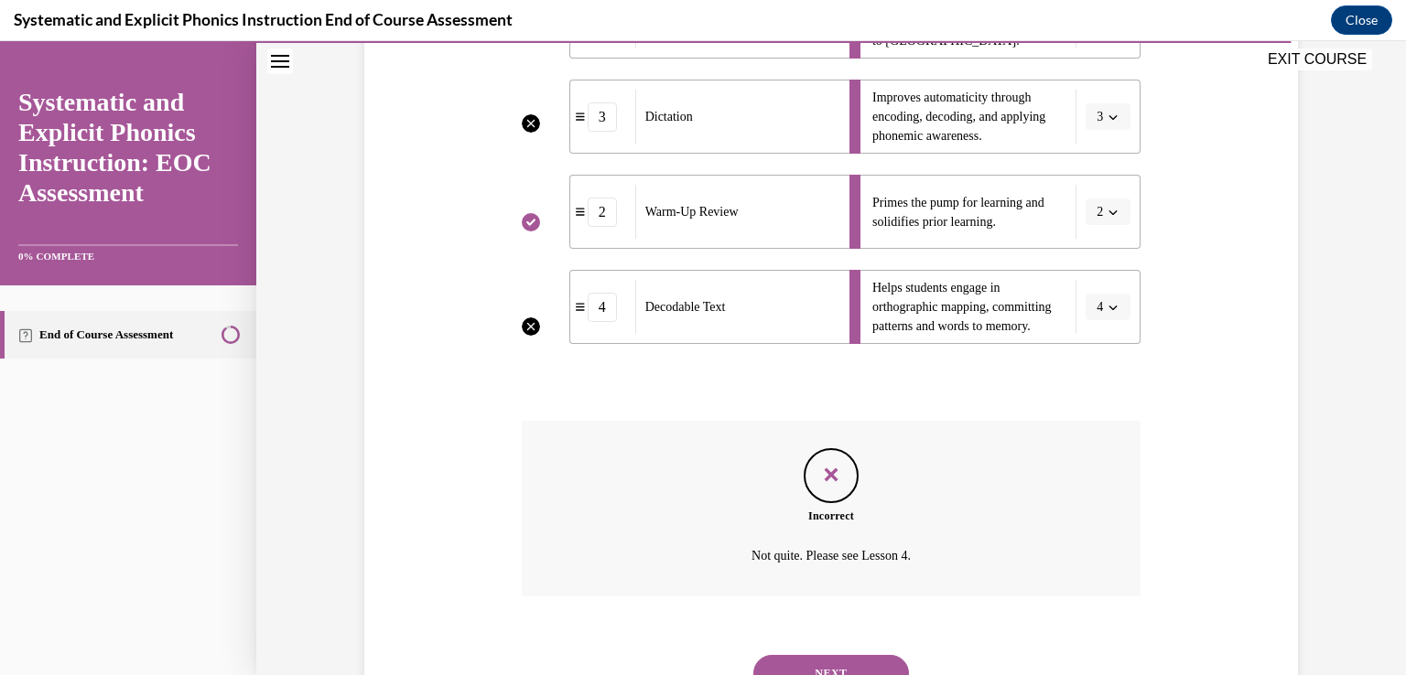
scroll to position [582, 0]
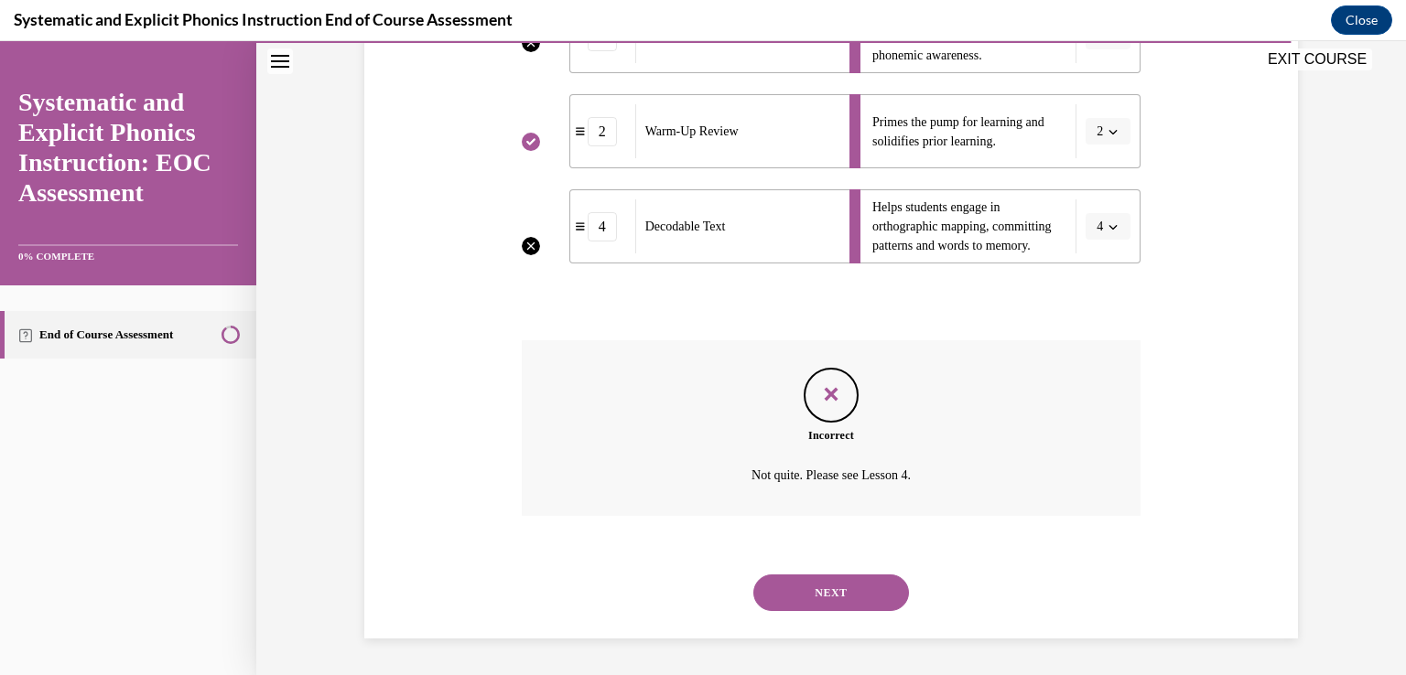
click at [833, 592] on button "NEXT" at bounding box center [831, 593] width 156 height 37
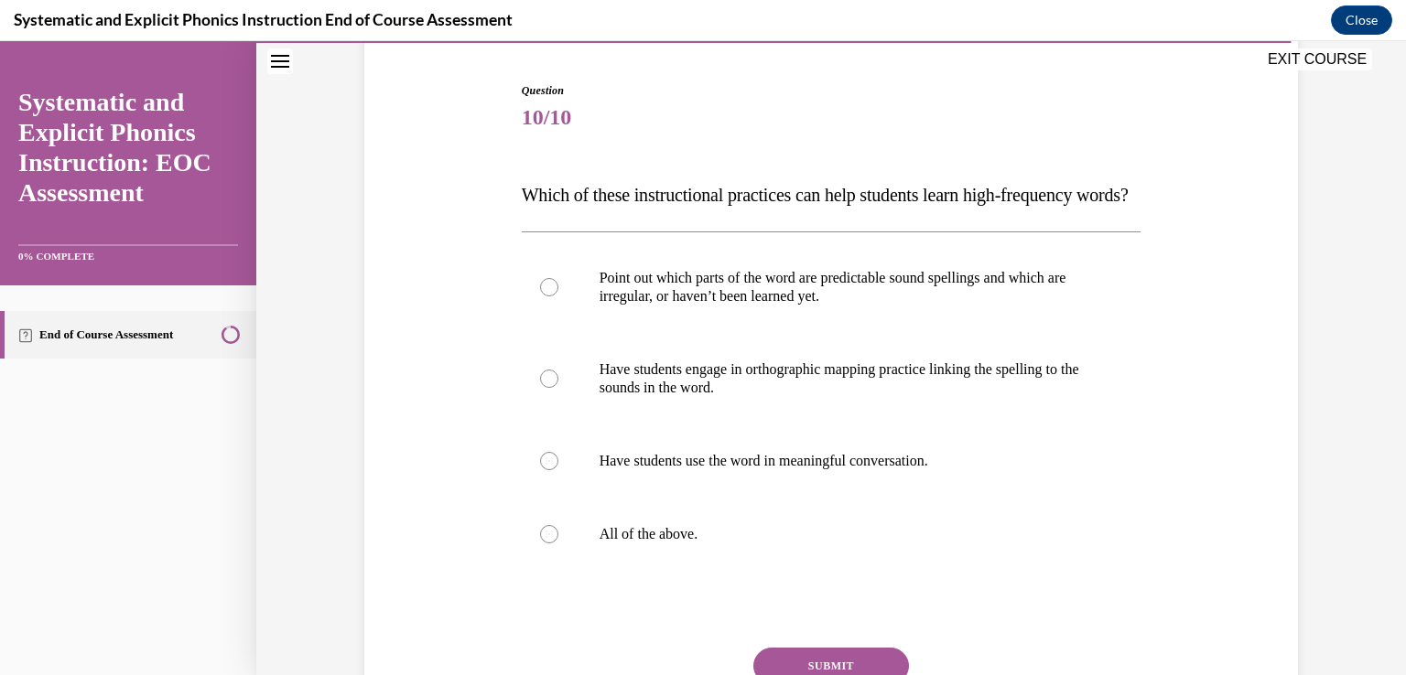
scroll to position [179, 0]
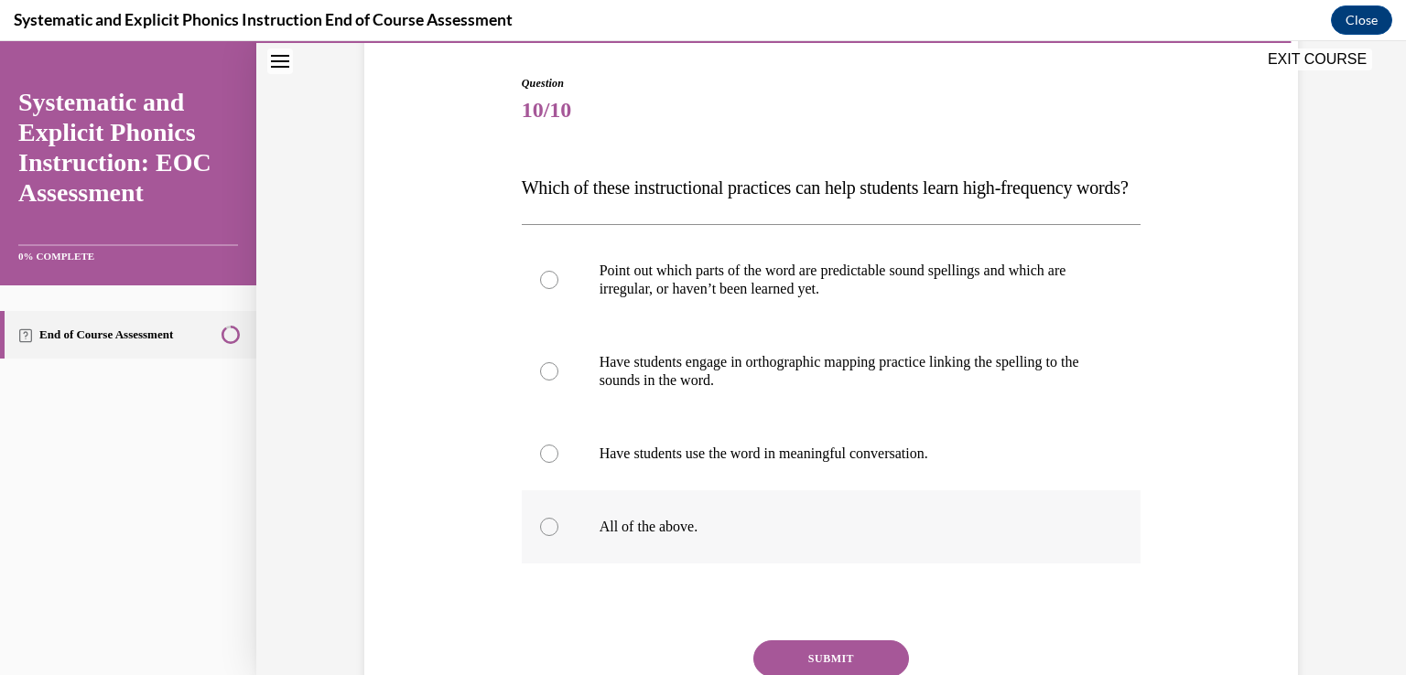
click at [663, 536] on p "All of the above." at bounding box center [847, 527] width 496 height 18
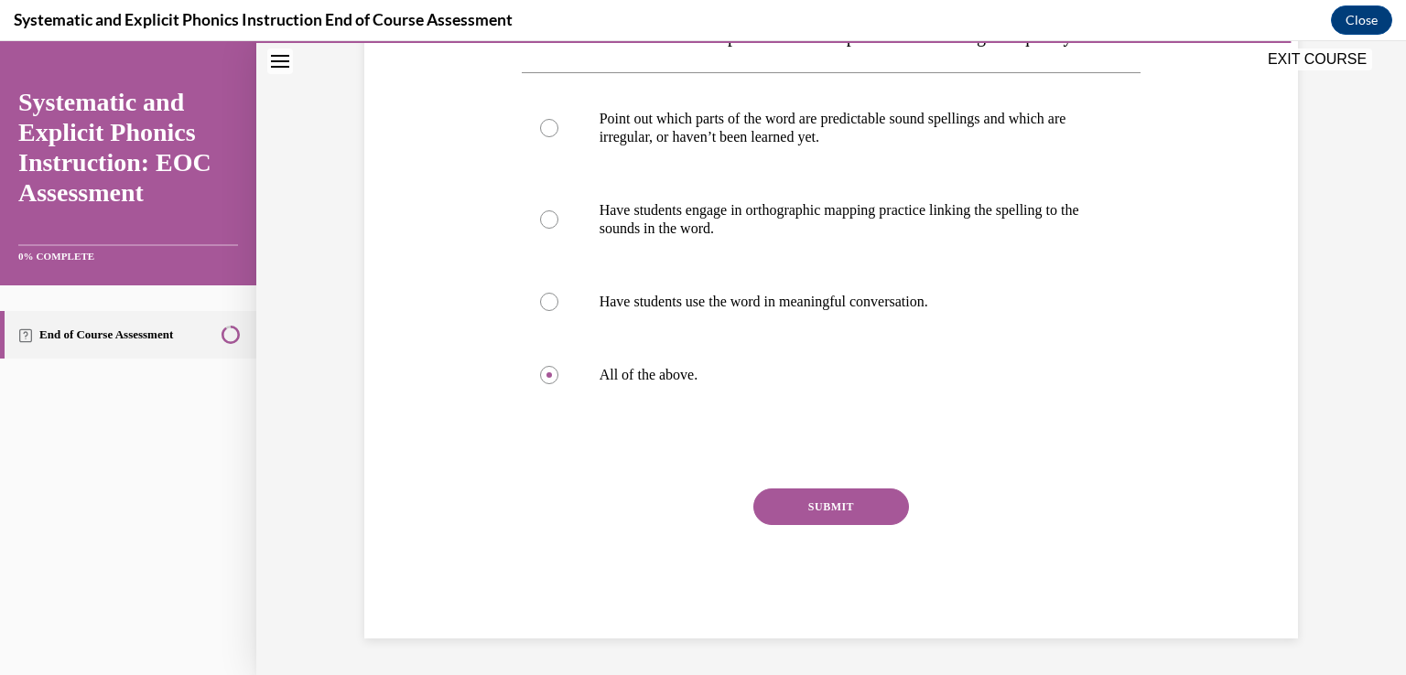
click at [842, 512] on button "SUBMIT" at bounding box center [831, 507] width 156 height 37
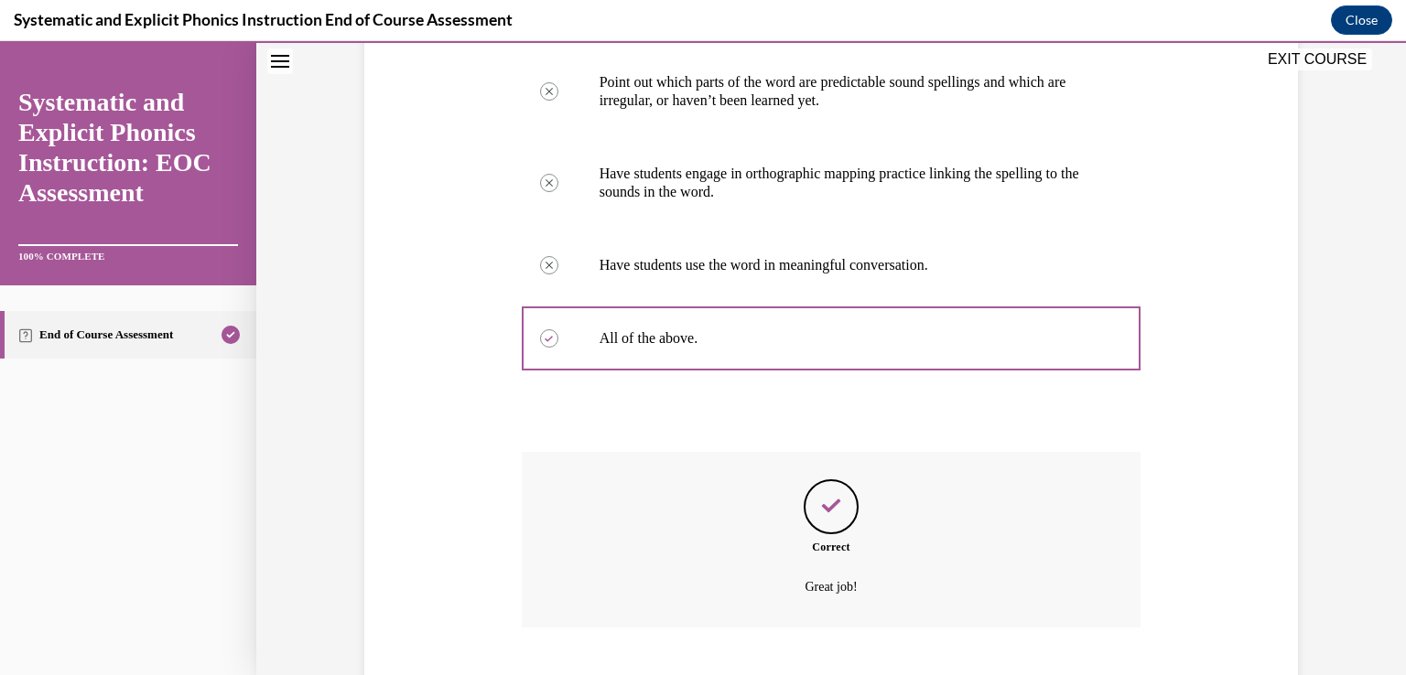
scroll to position [516, 0]
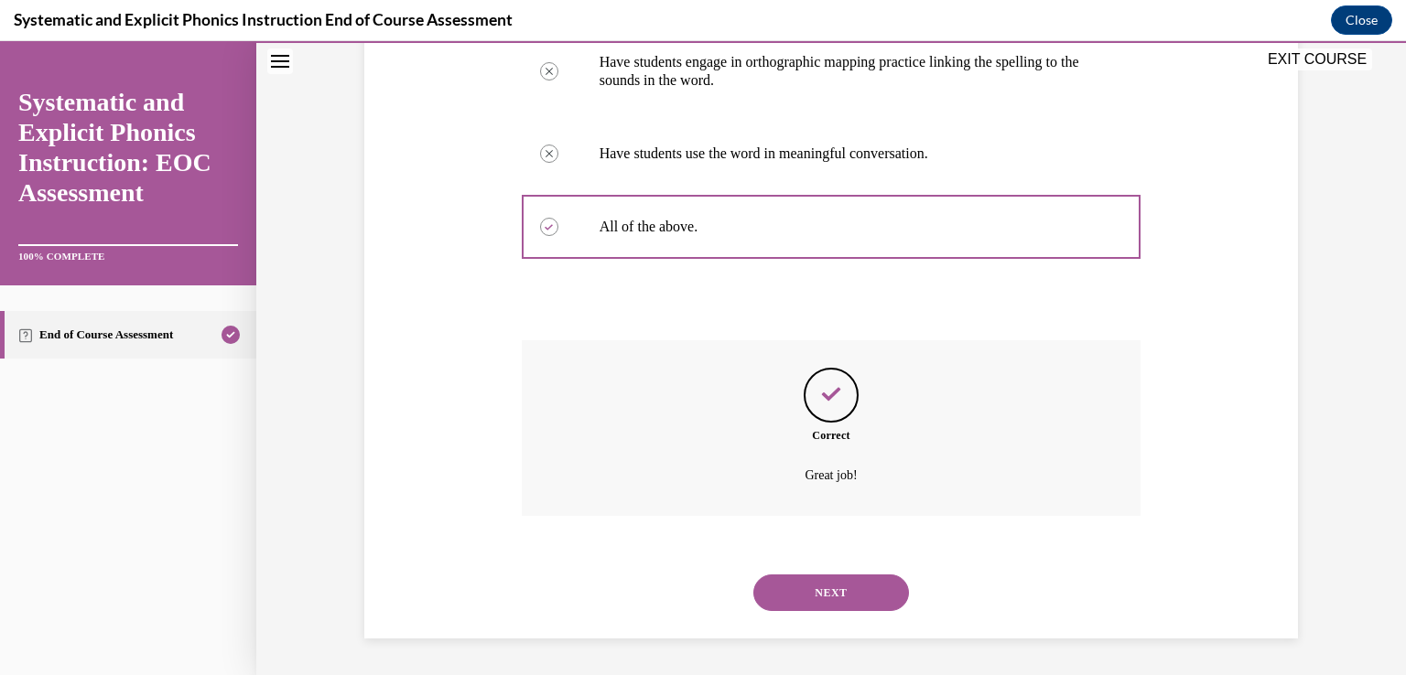
click at [818, 583] on button "NEXT" at bounding box center [831, 593] width 156 height 37
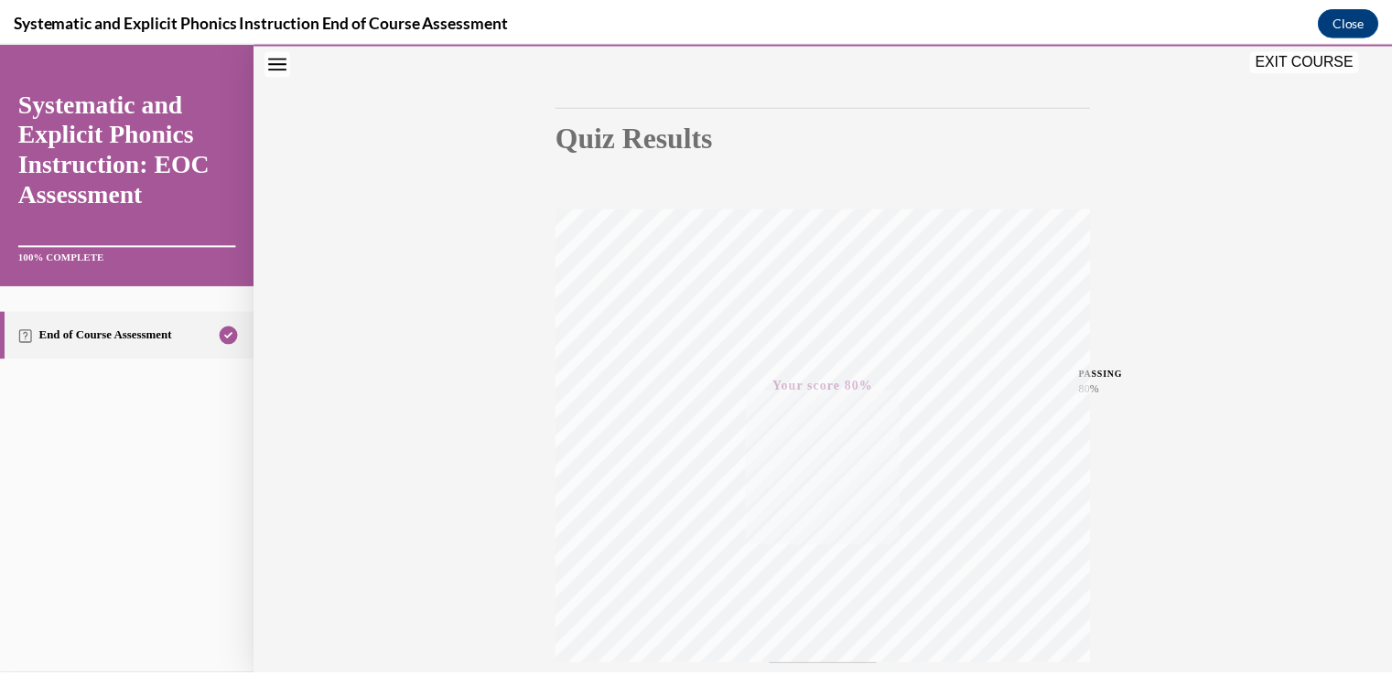
scroll to position [0, 0]
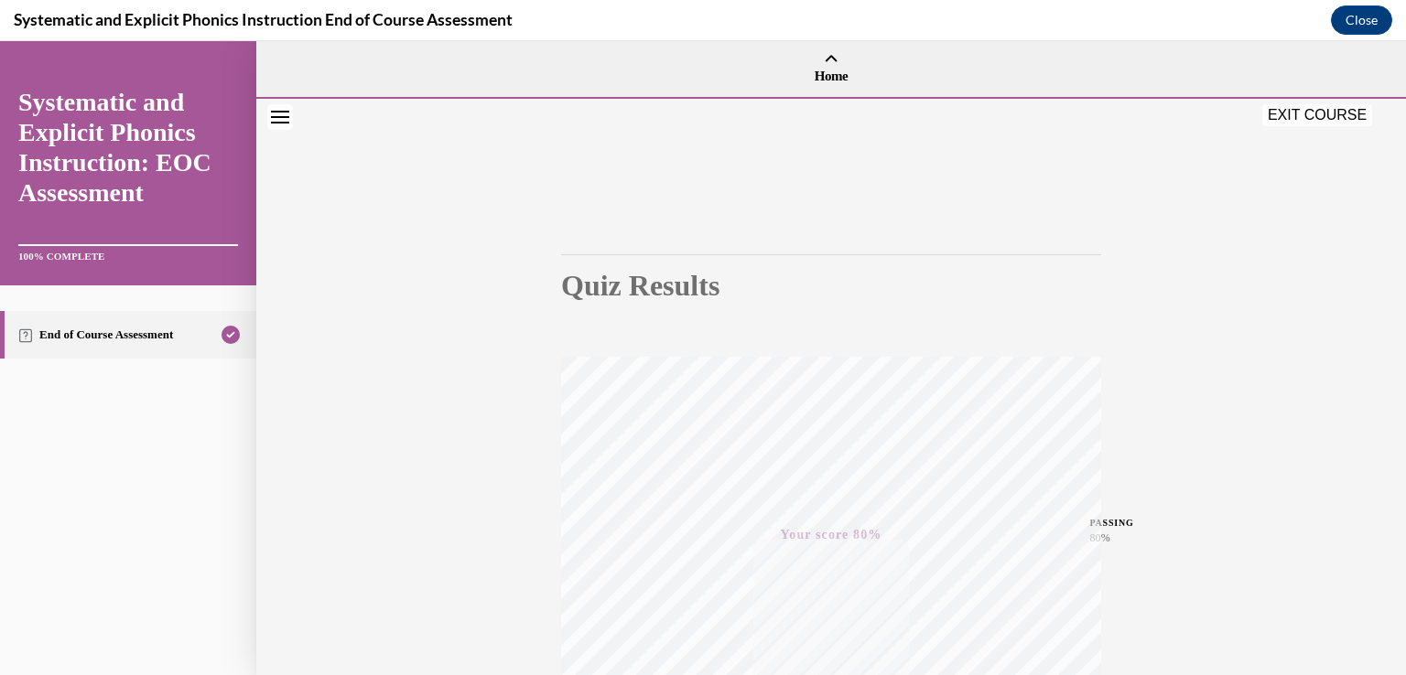
click at [1319, 104] on button "EXIT COURSE" at bounding box center [1317, 115] width 110 height 22
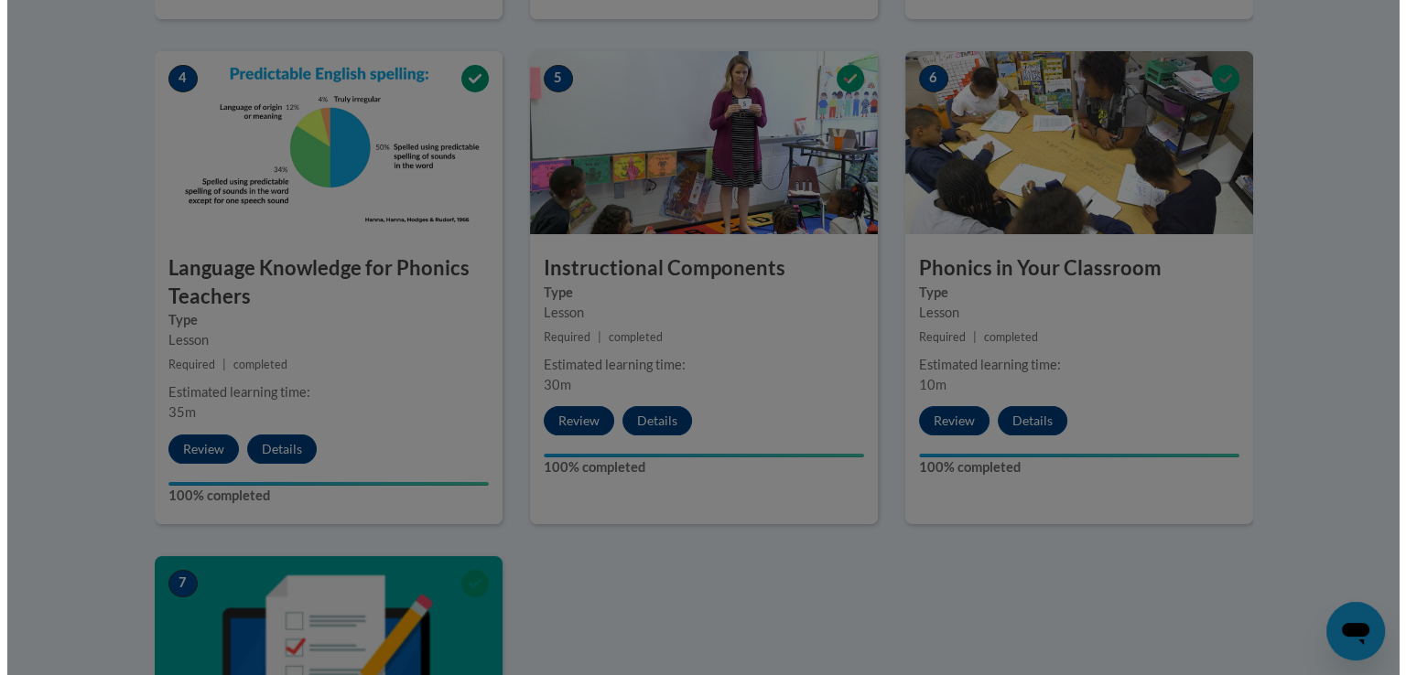
scroll to position [997, 0]
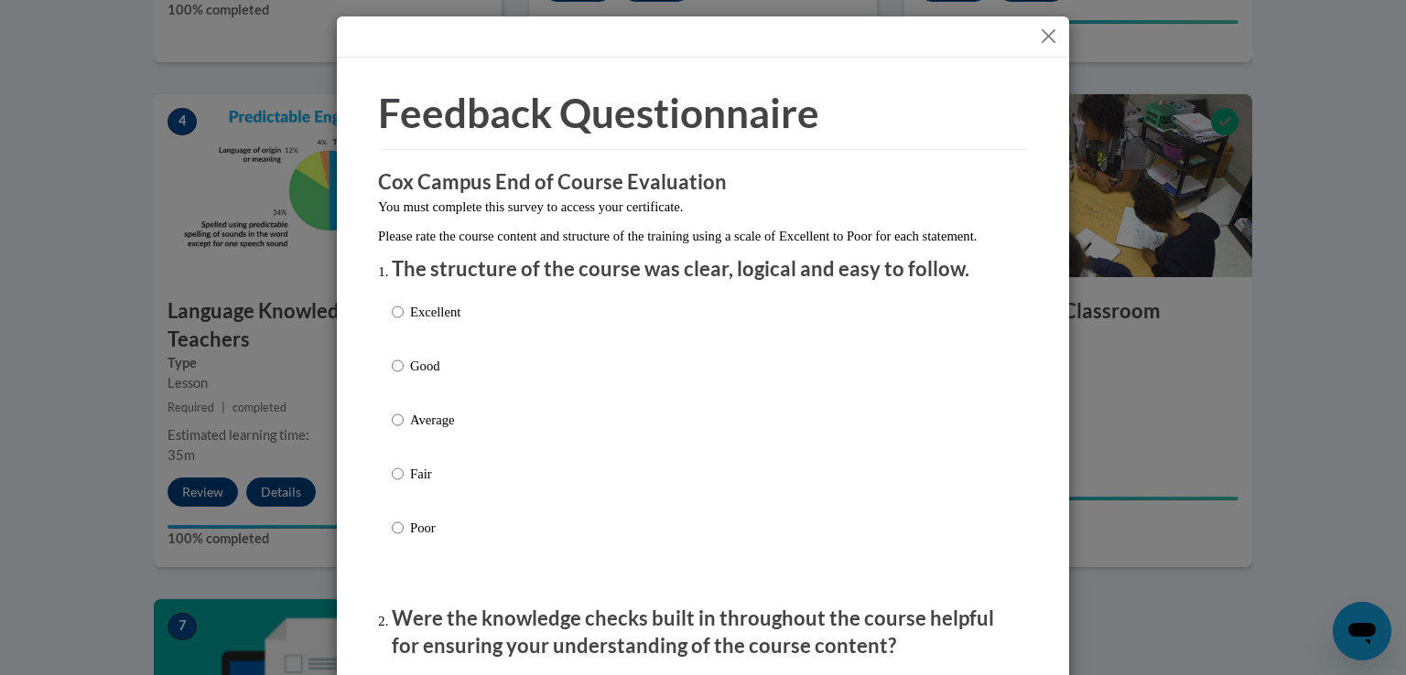
click at [406, 348] on label "Excellent" at bounding box center [426, 326] width 69 height 49
click at [404, 322] on input "Excellent" at bounding box center [398, 312] width 12 height 20
radio input "true"
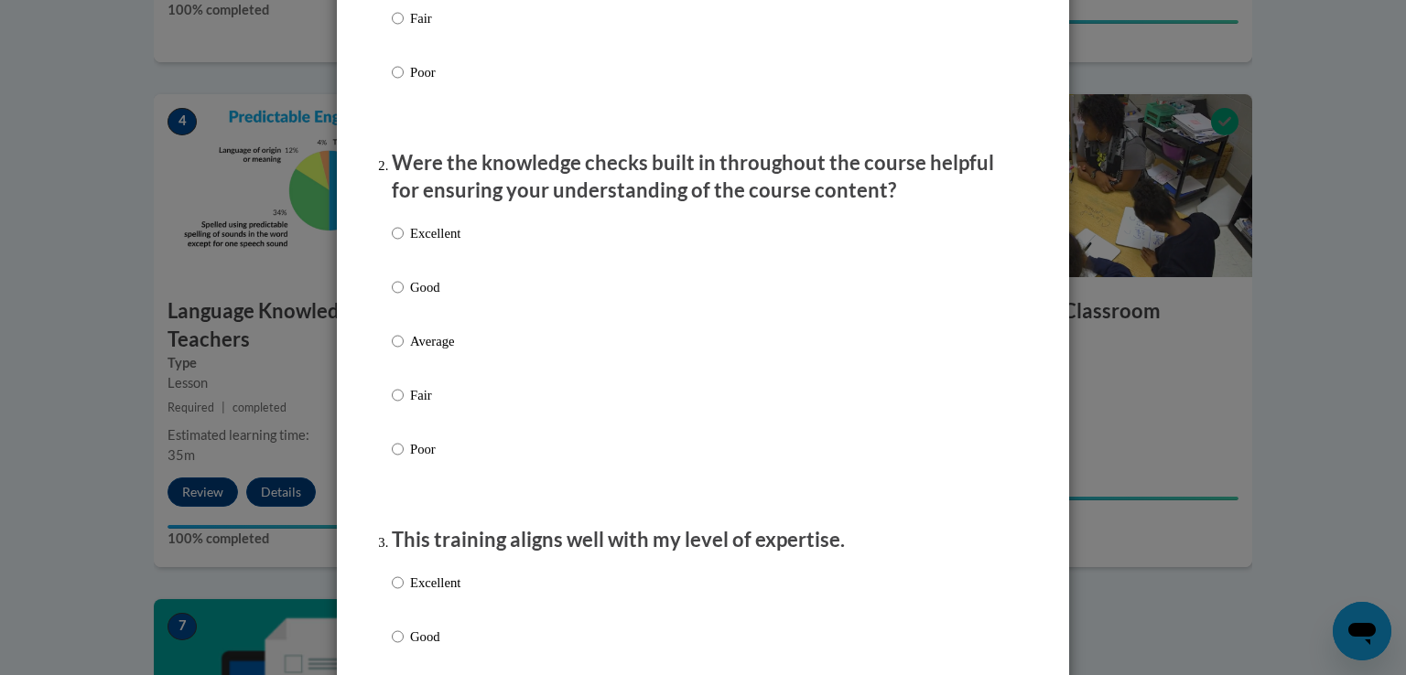
scroll to position [460, 0]
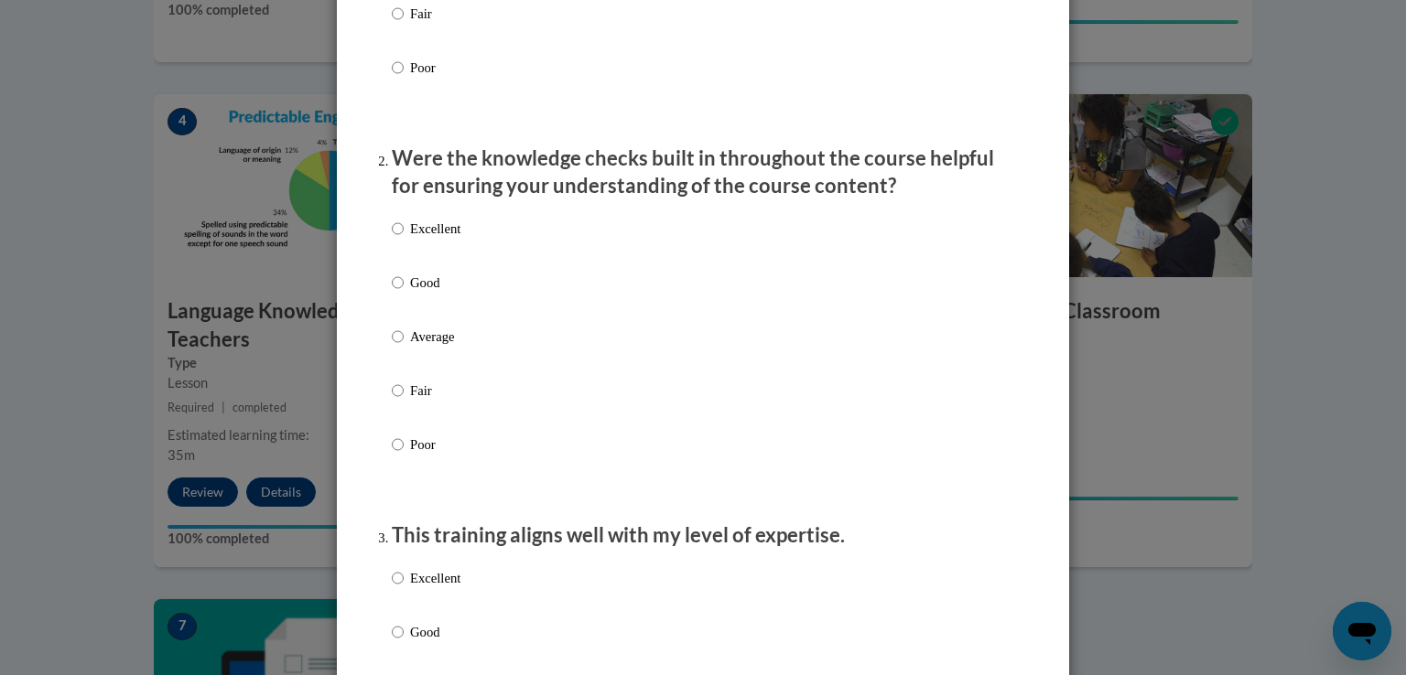
click at [401, 264] on label "Excellent" at bounding box center [426, 243] width 69 height 49
click at [401, 239] on input "Excellent" at bounding box center [398, 229] width 12 height 20
radio input "true"
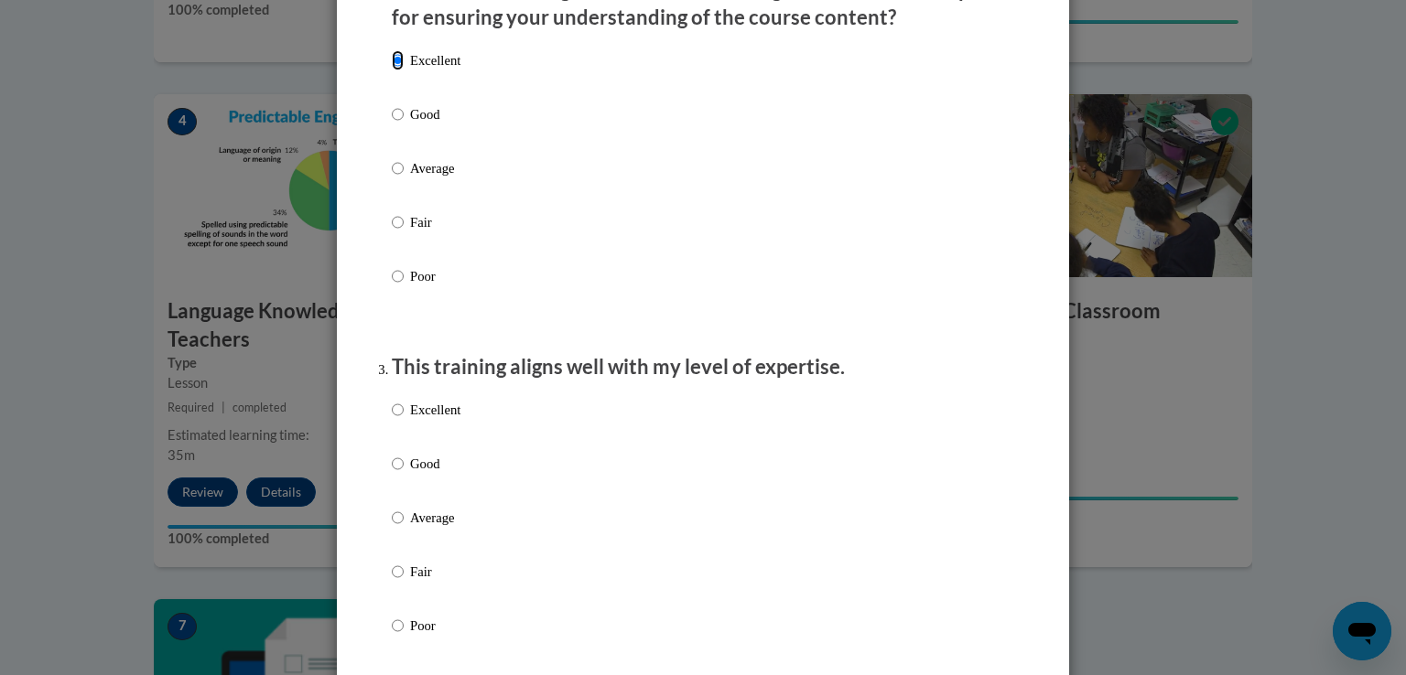
scroll to position [643, 0]
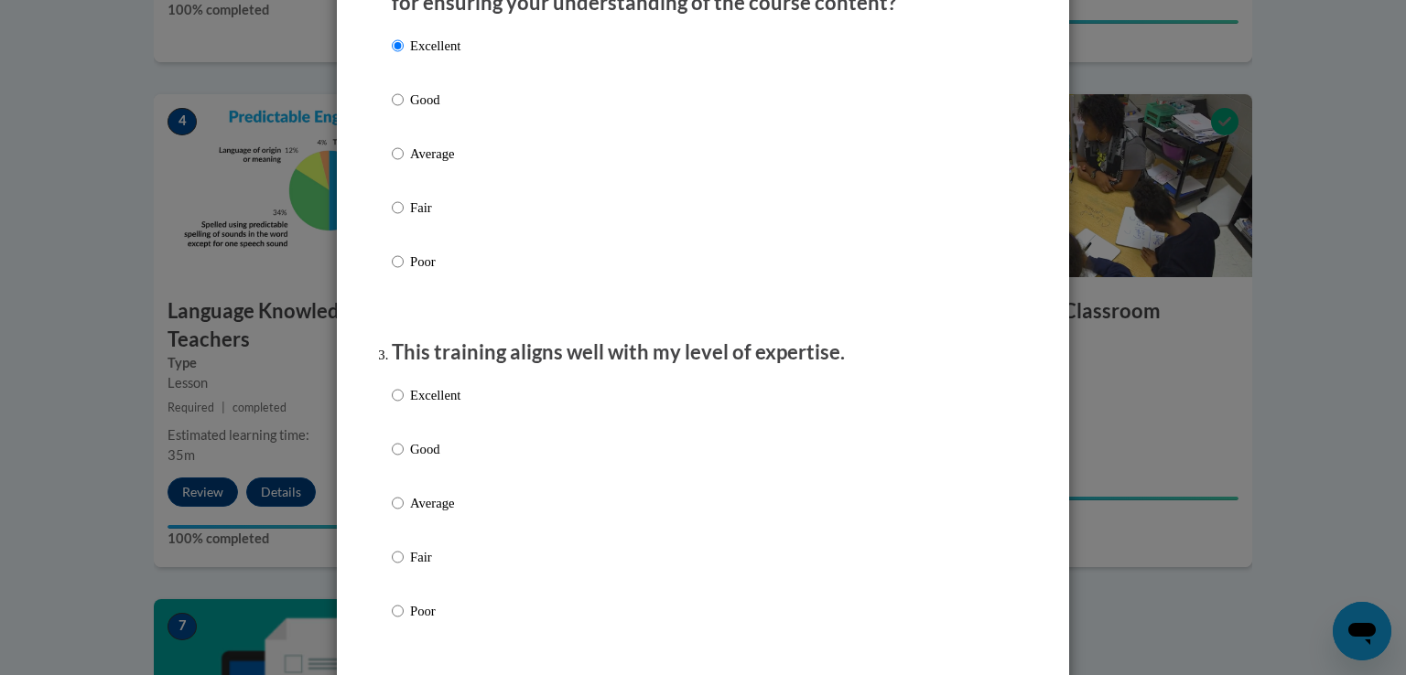
click at [410, 405] on p "Excellent" at bounding box center [435, 395] width 50 height 20
click at [404, 405] on input "Excellent" at bounding box center [398, 395] width 12 height 20
radio input "true"
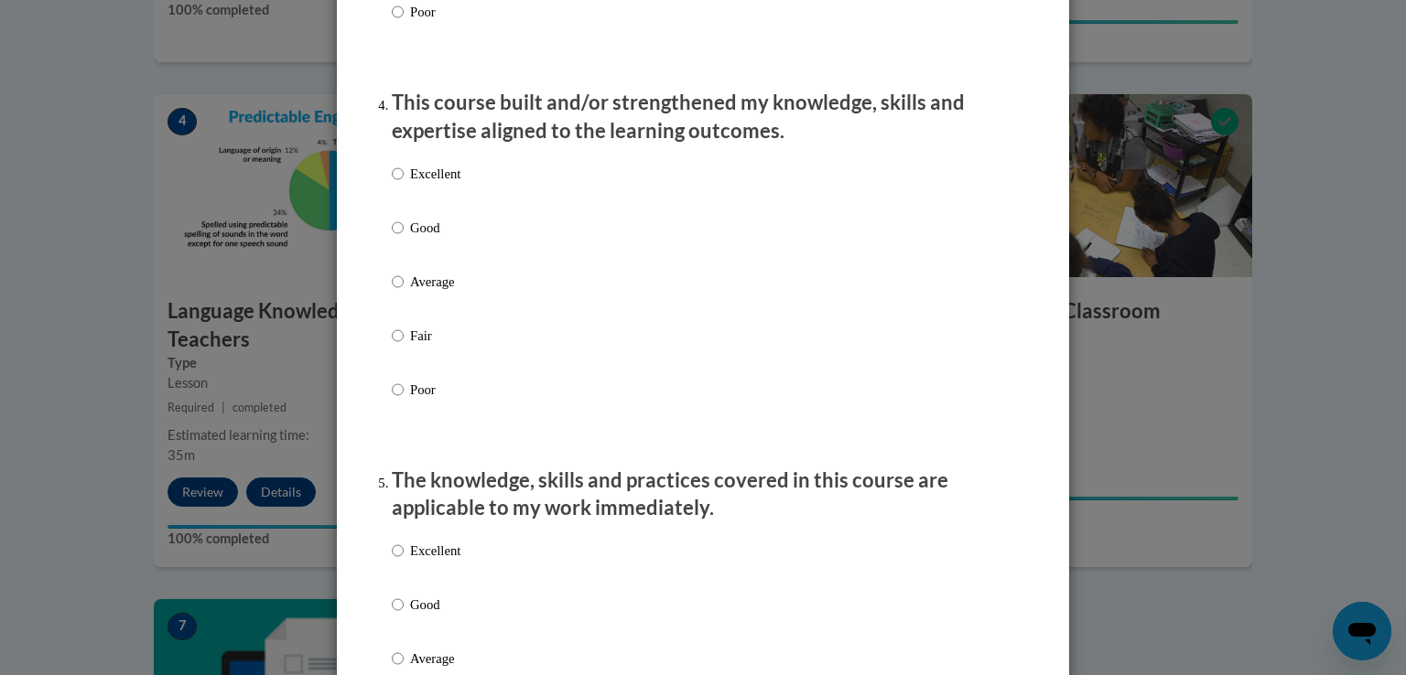
scroll to position [1255, 0]
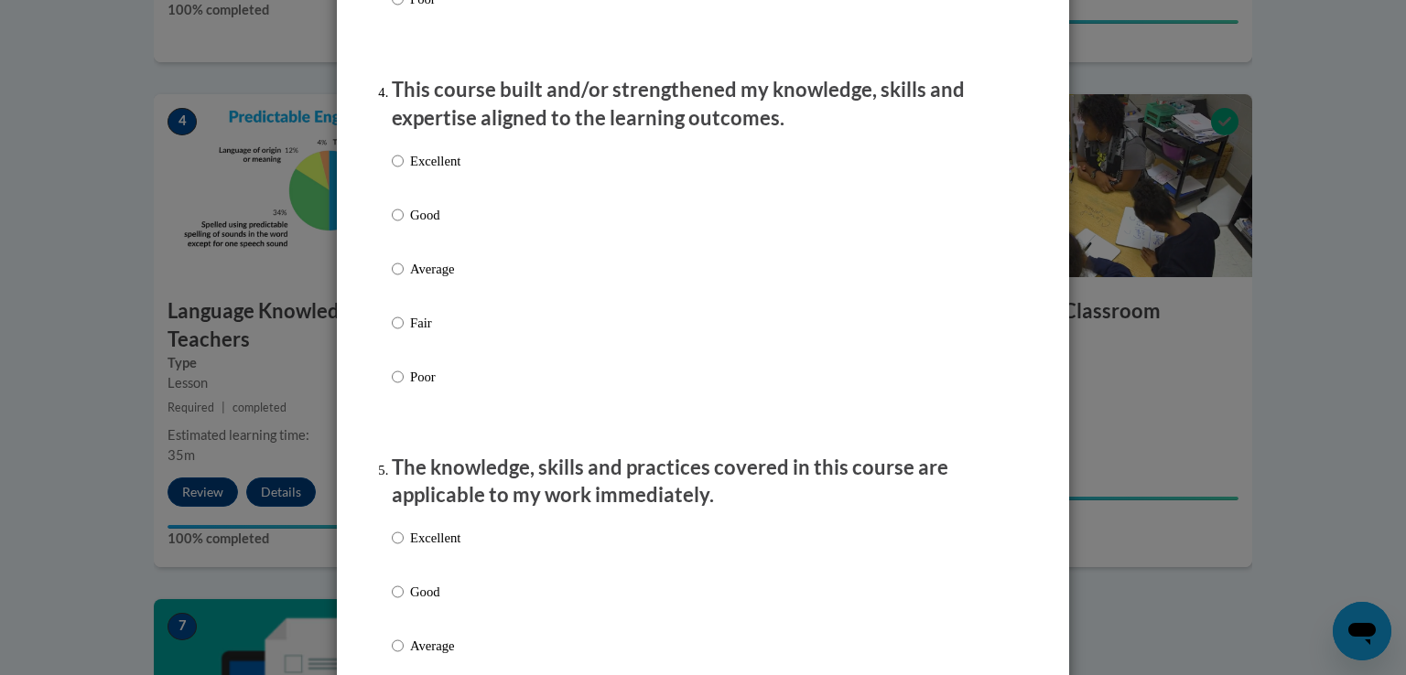
click at [394, 190] on label "Excellent" at bounding box center [426, 175] width 69 height 49
click at [394, 171] on input "Excellent" at bounding box center [398, 161] width 12 height 20
radio input "true"
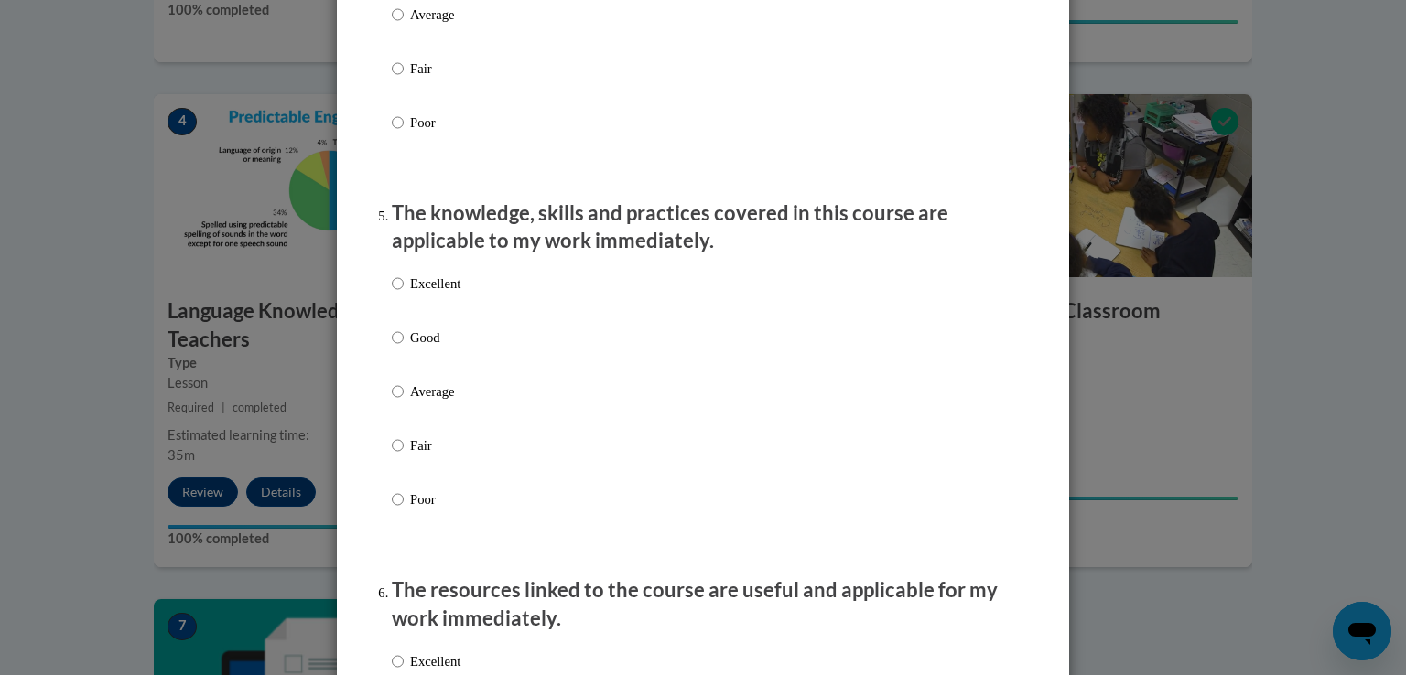
scroll to position [1523, 0]
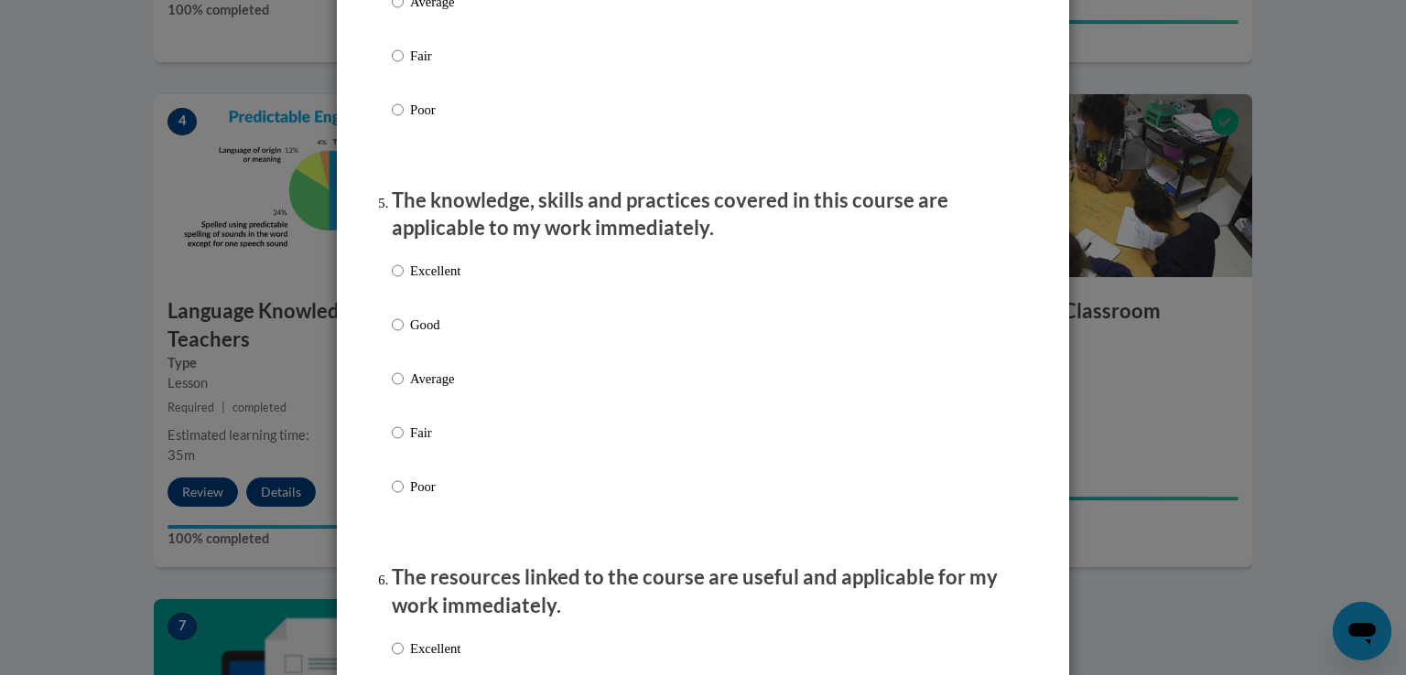
click at [436, 281] on p "Excellent" at bounding box center [435, 271] width 50 height 20
click at [404, 281] on input "Excellent" at bounding box center [398, 271] width 12 height 20
radio input "true"
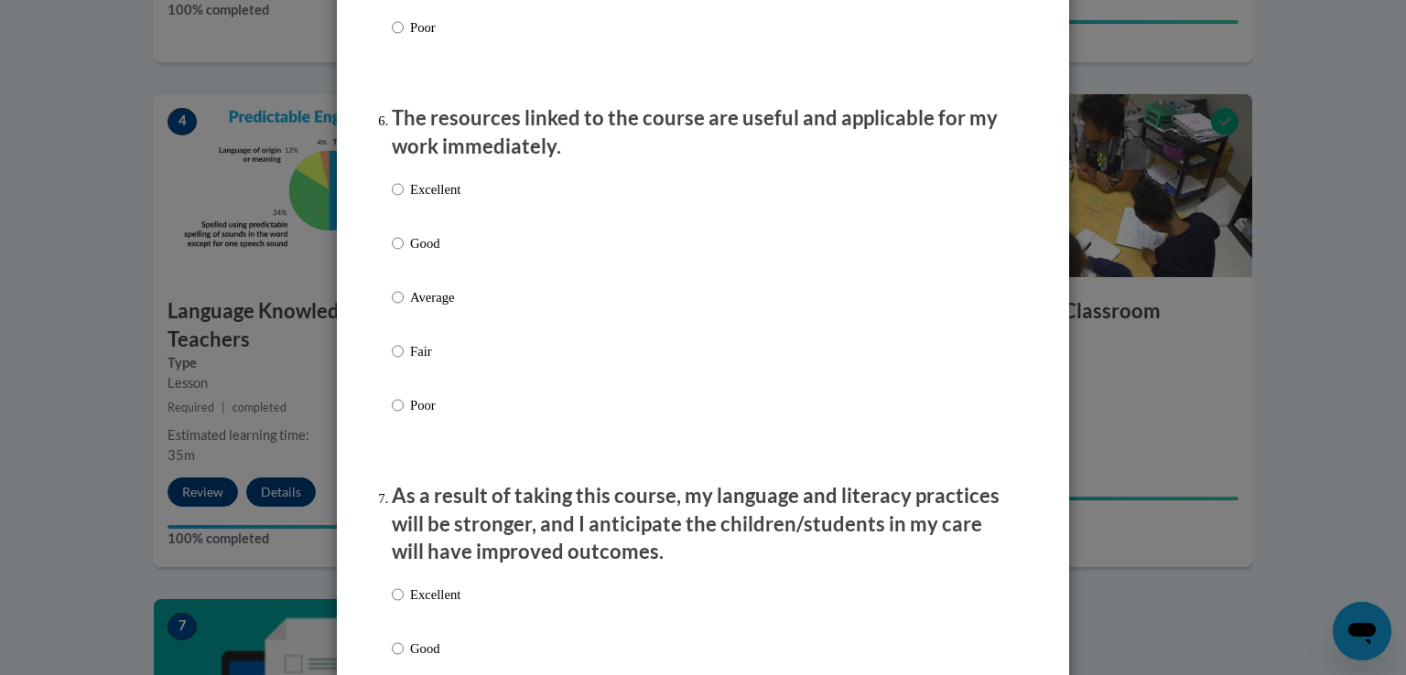
scroll to position [1984, 0]
click at [422, 198] on p "Excellent" at bounding box center [435, 188] width 50 height 20
click at [404, 198] on input "Excellent" at bounding box center [398, 188] width 12 height 20
radio input "true"
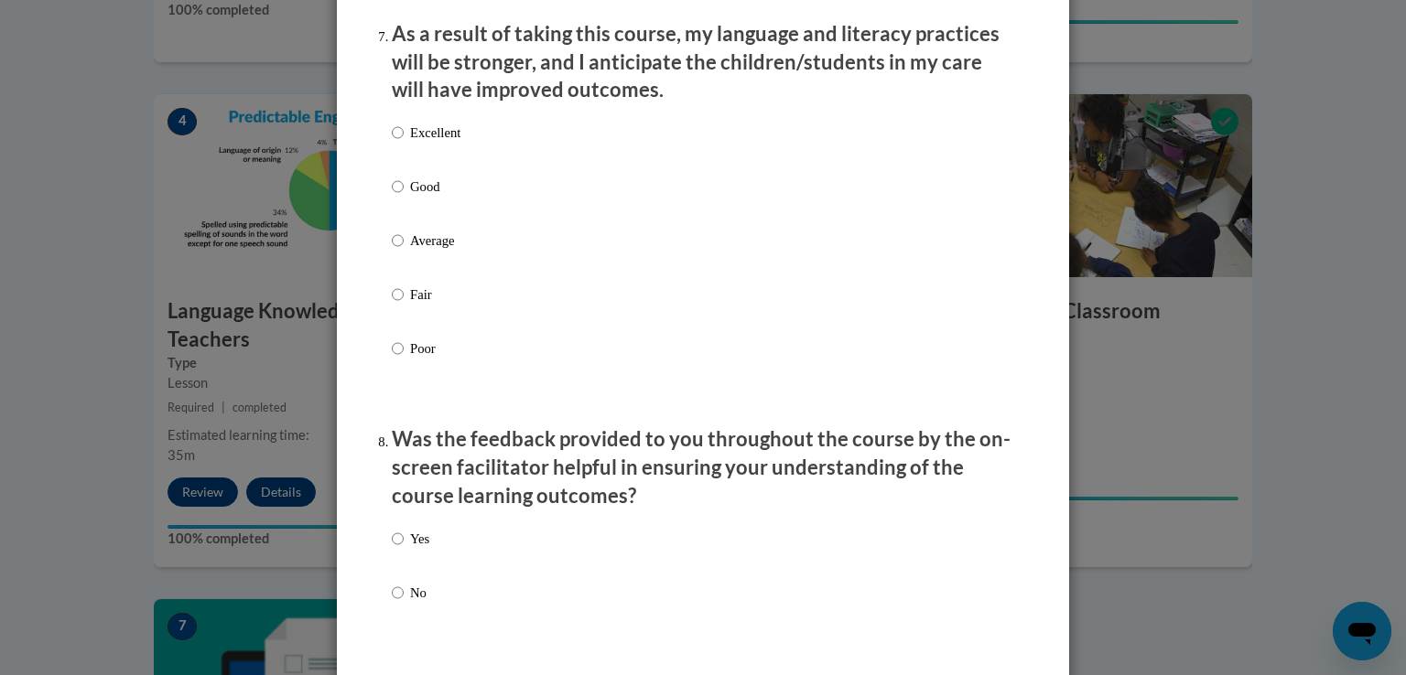
scroll to position [2443, 0]
click at [436, 144] on p "Excellent" at bounding box center [435, 134] width 50 height 20
click at [404, 144] on input "Excellent" at bounding box center [398, 134] width 12 height 20
radio input "true"
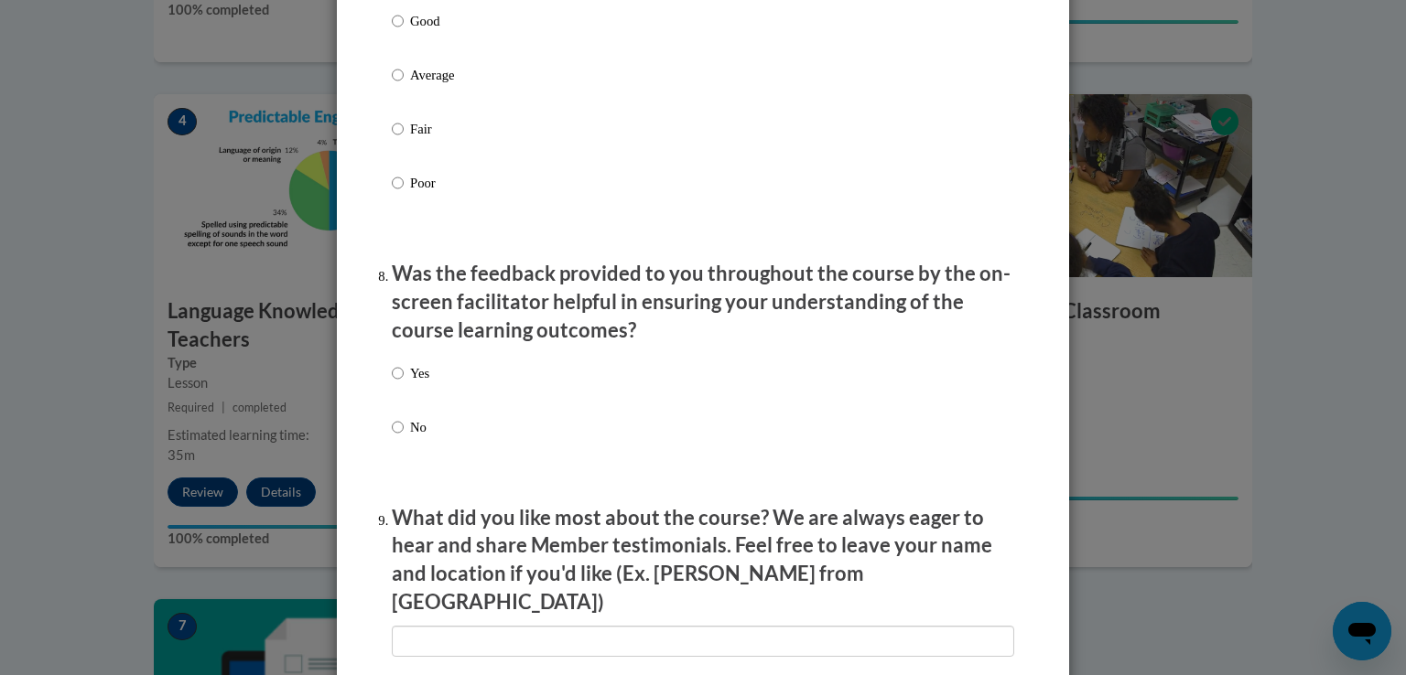
scroll to position [2605, 0]
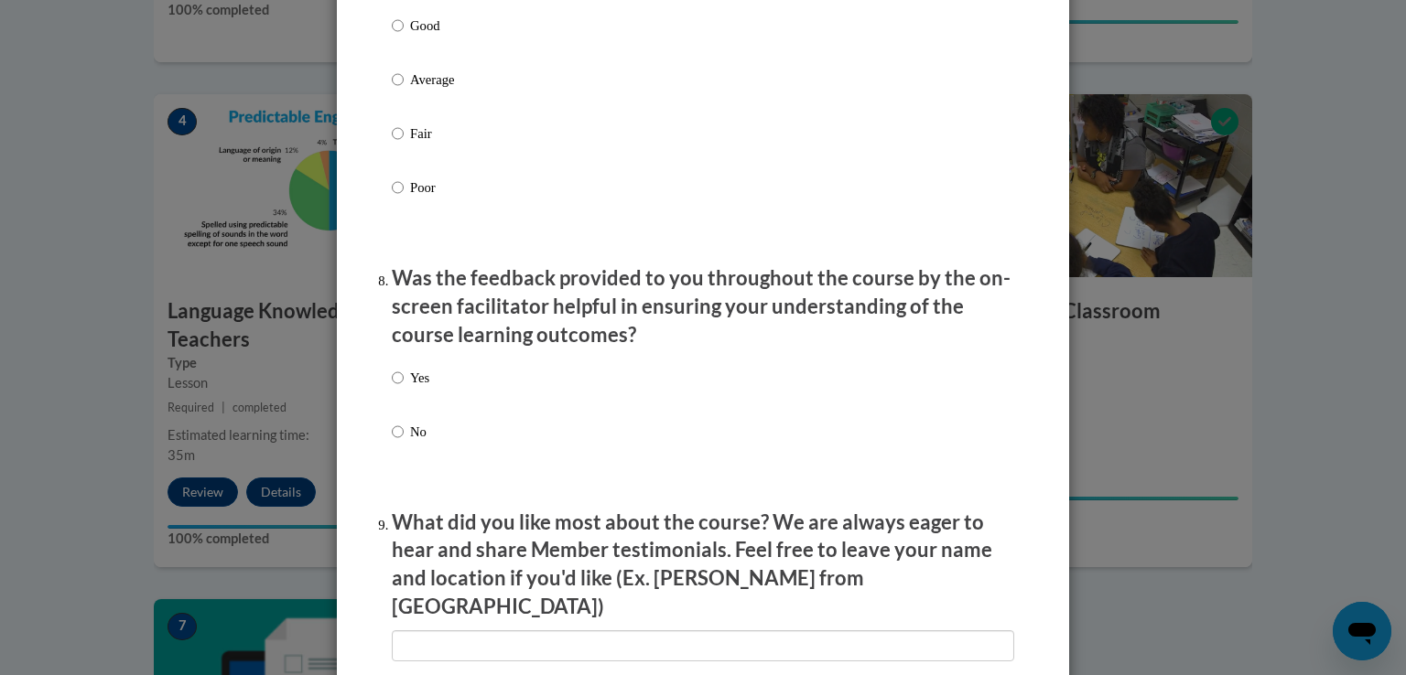
click at [429, 389] on div "Yes No" at bounding box center [703, 427] width 622 height 136
click at [398, 400] on label "Yes" at bounding box center [411, 392] width 38 height 49
click at [398, 388] on input "Yes" at bounding box center [398, 378] width 12 height 20
radio input "true"
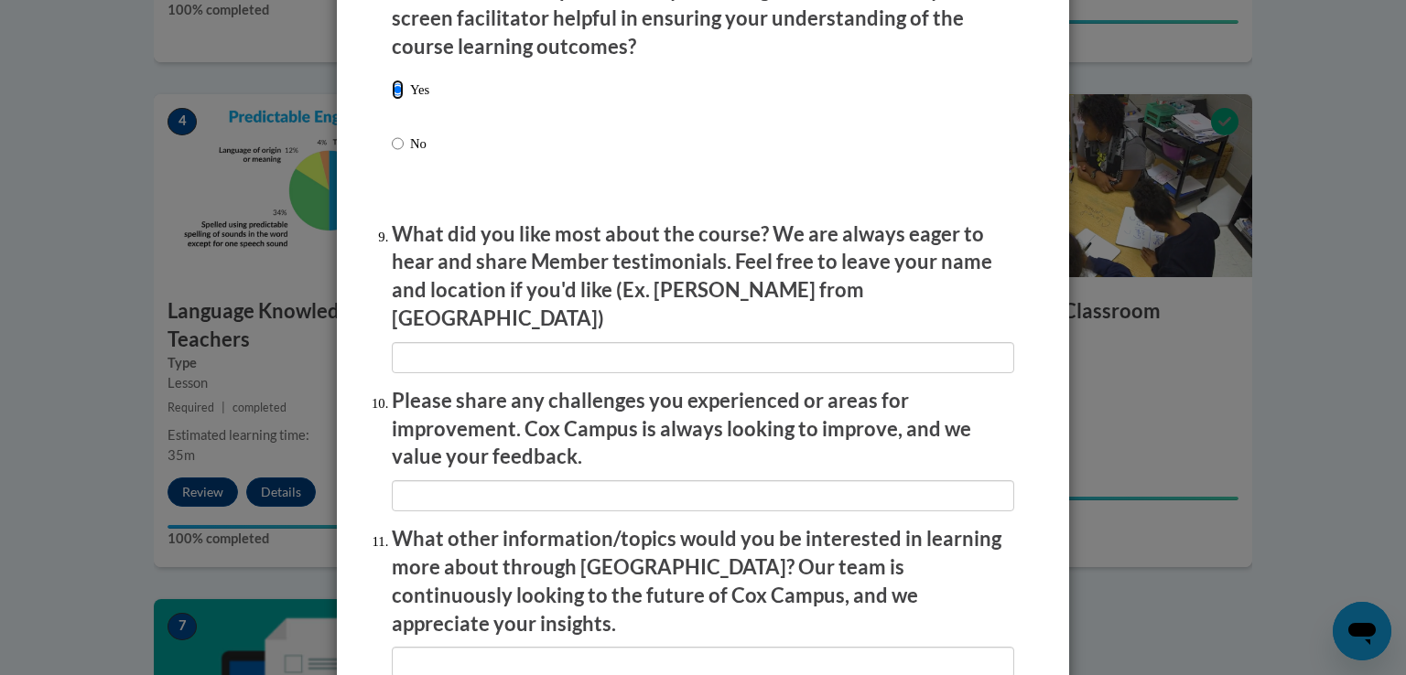
scroll to position [3136, 0]
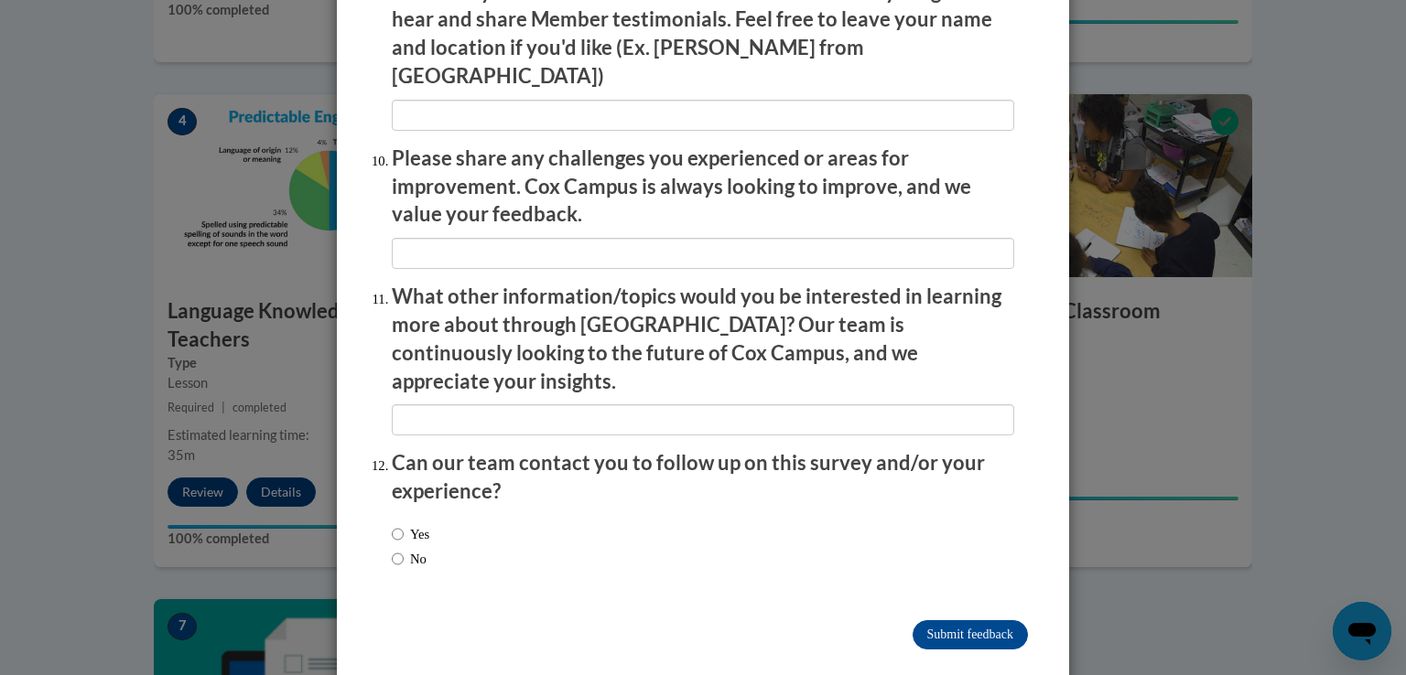
click at [401, 549] on label "No" at bounding box center [409, 559] width 35 height 20
click at [401, 549] on input "No" at bounding box center [398, 559] width 12 height 20
radio input "true"
click at [954, 620] on input "Submit feedback" at bounding box center [969, 634] width 115 height 29
